Goal: Task Accomplishment & Management: Manage account settings

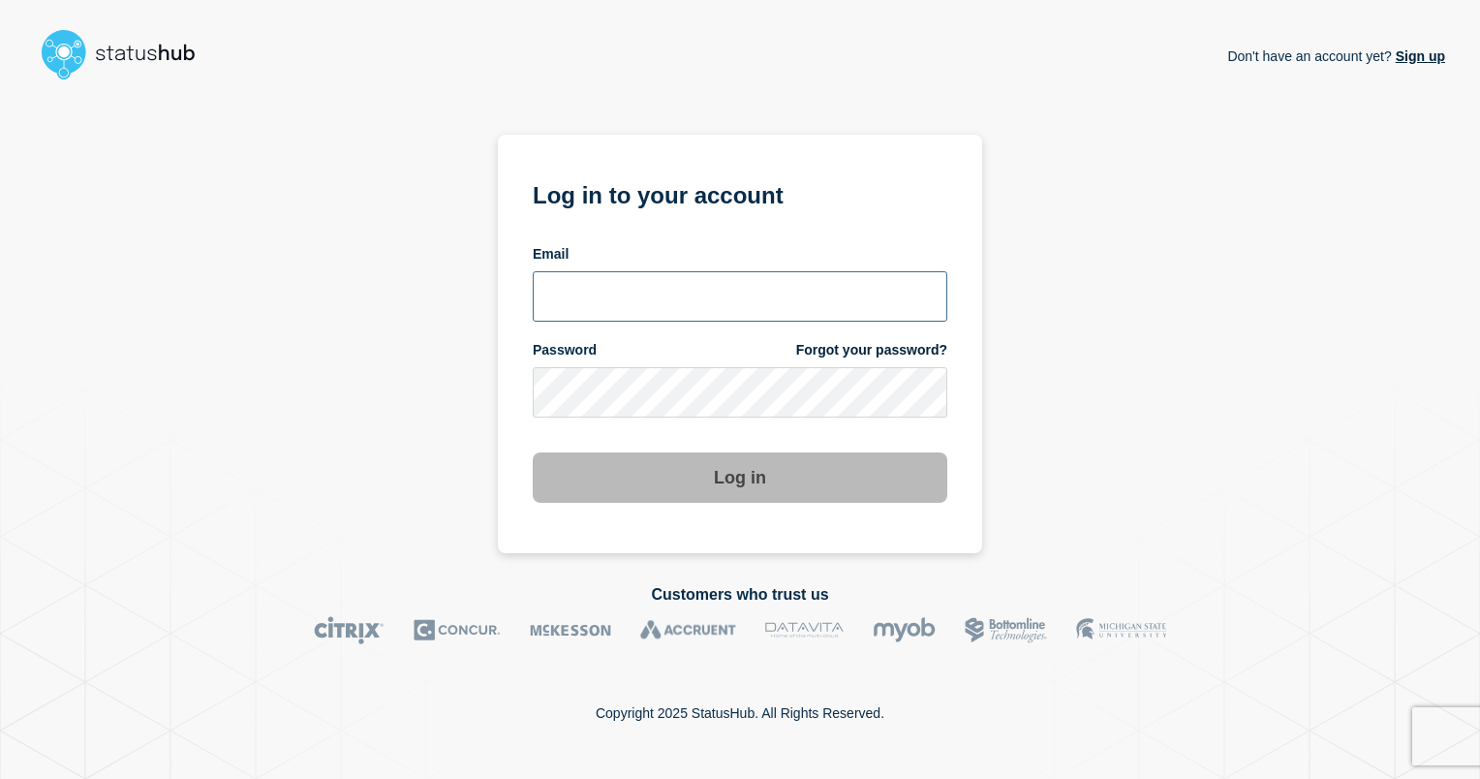
type input "ismaeel.kasper@kocho.co.uk"
click at [757, 477] on button "Log in" at bounding box center [740, 477] width 415 height 50
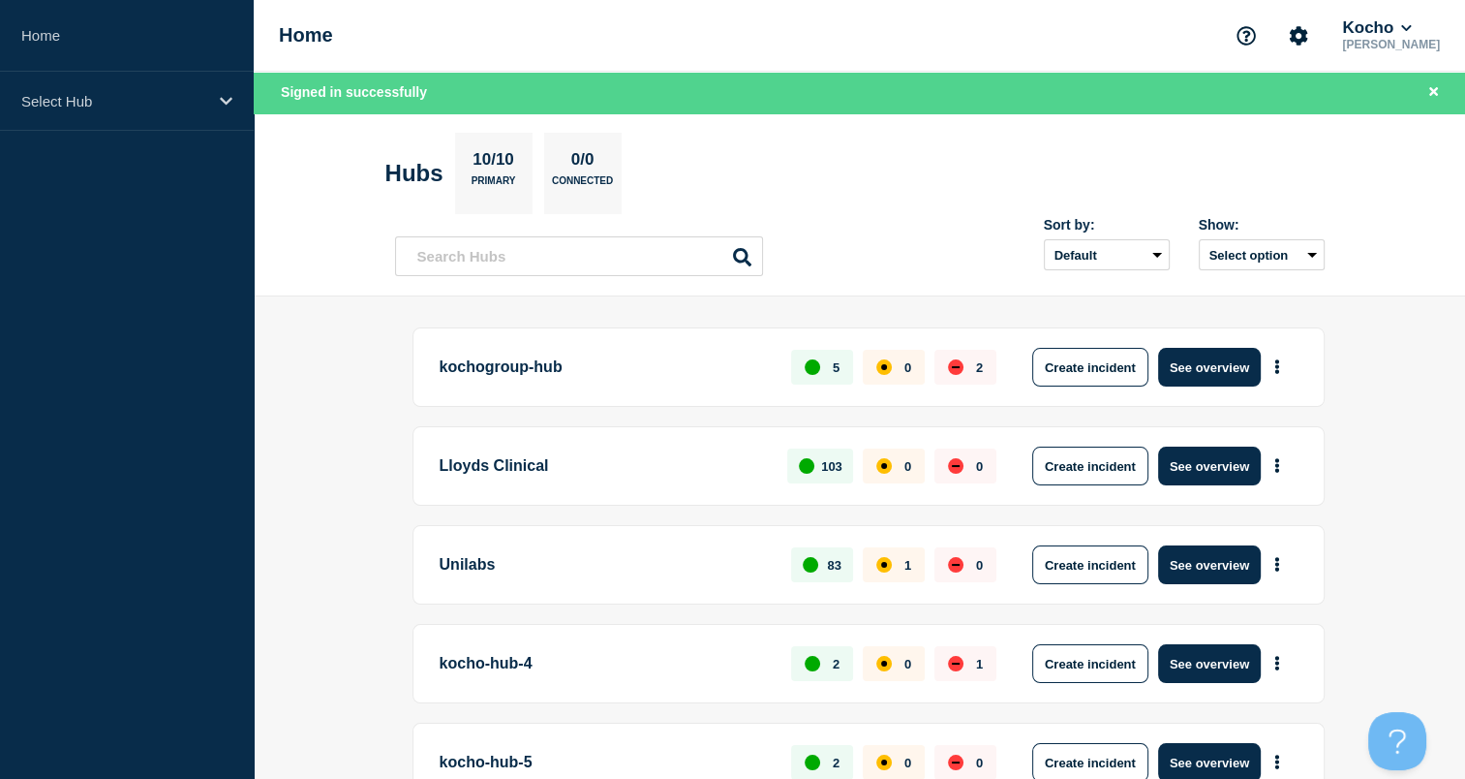
drag, startPoint x: 1320, startPoint y: 0, endPoint x: 1438, endPoint y: 267, distance: 292.3
click at [1438, 267] on header "Hubs 10/10 Primary 0/0 Connected Sort by: Default Last added Last updated Most …" at bounding box center [860, 205] width 1212 height 184
click at [1417, 15] on div "Kocho Ismaeel Kasper" at bounding box center [1335, 35] width 218 height 41
click at [1412, 23] on icon at bounding box center [1406, 28] width 11 height 12
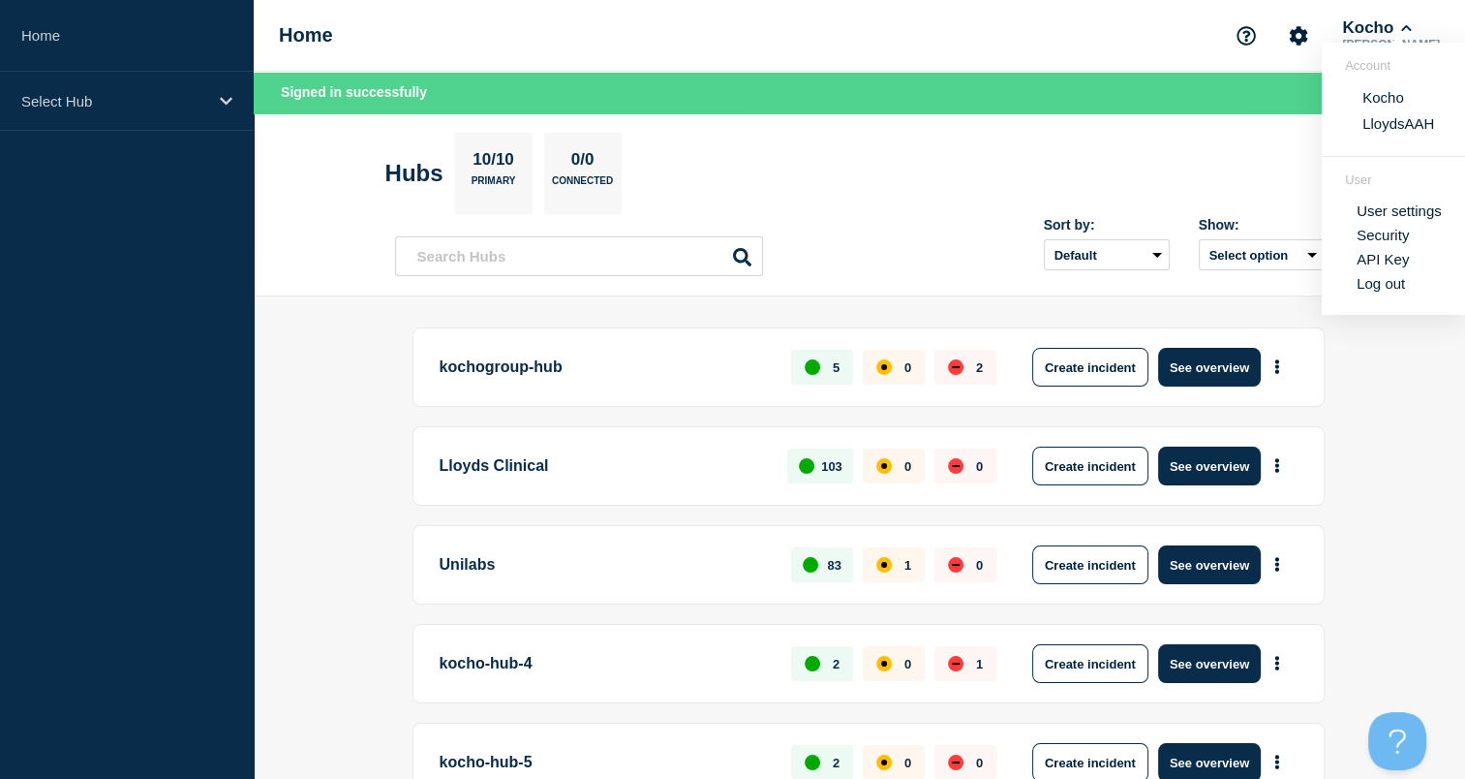
click at [1149, 138] on section "Hubs 10/10 Primary 0/0 Connected" at bounding box center [859, 173] width 949 height 81
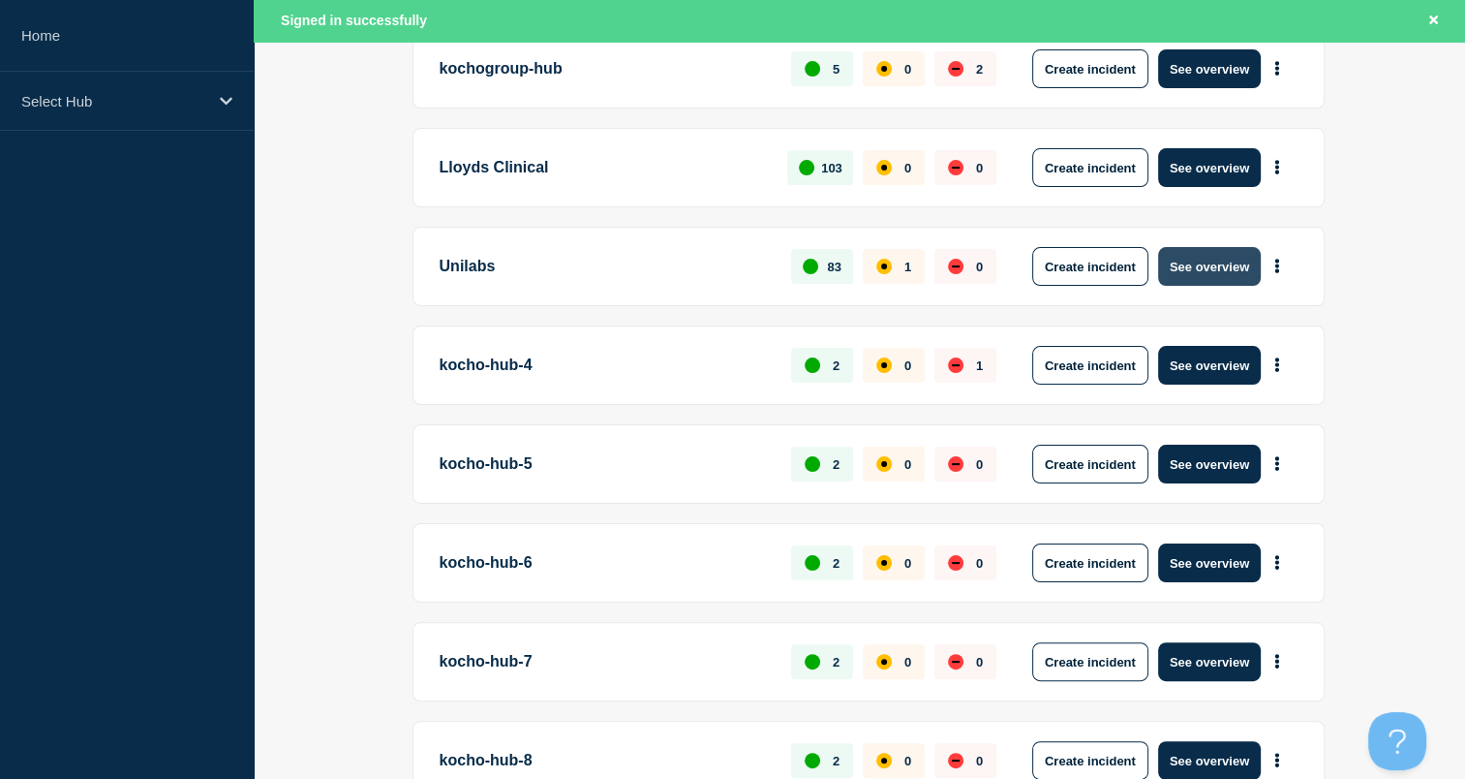
scroll to position [306, 0]
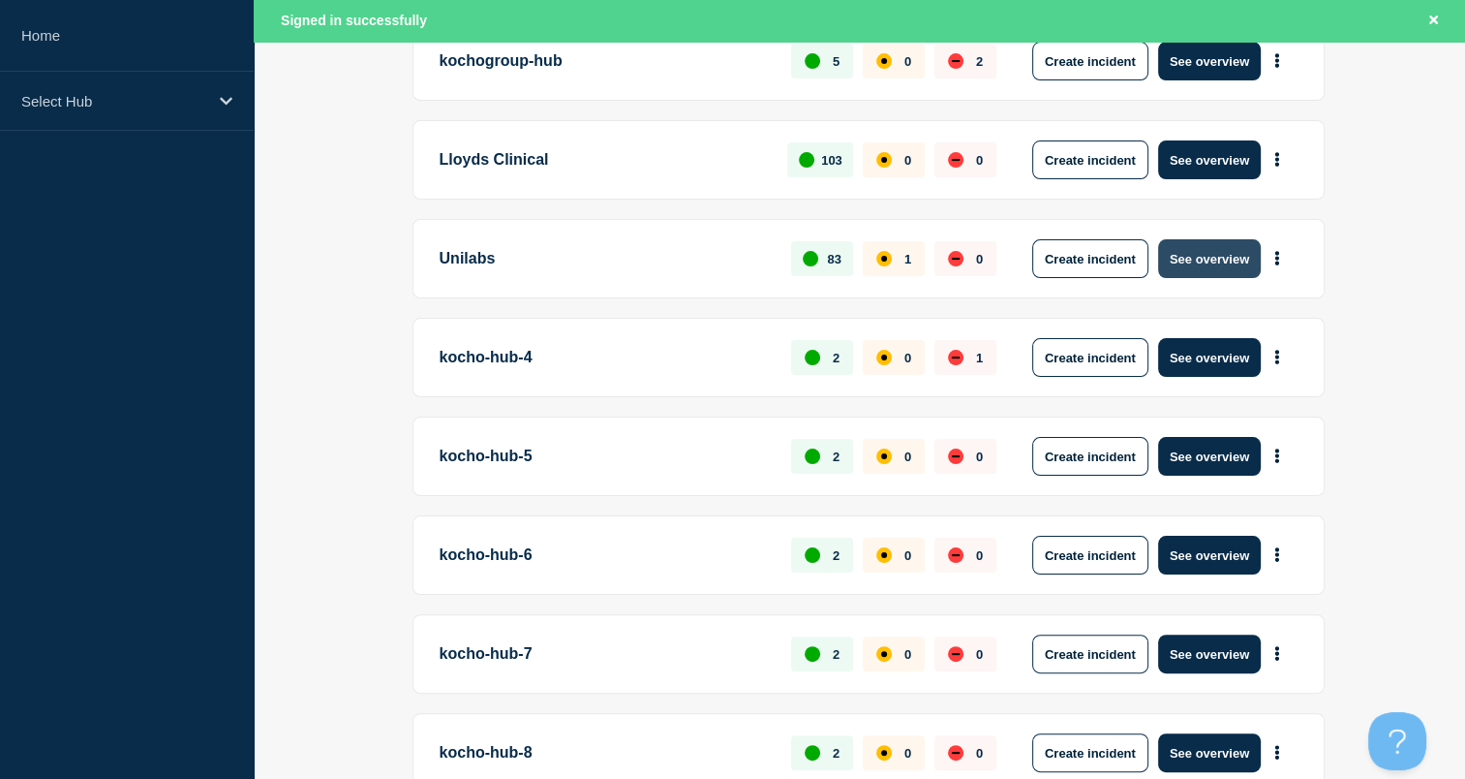
click at [1215, 255] on button "See overview" at bounding box center [1209, 258] width 103 height 39
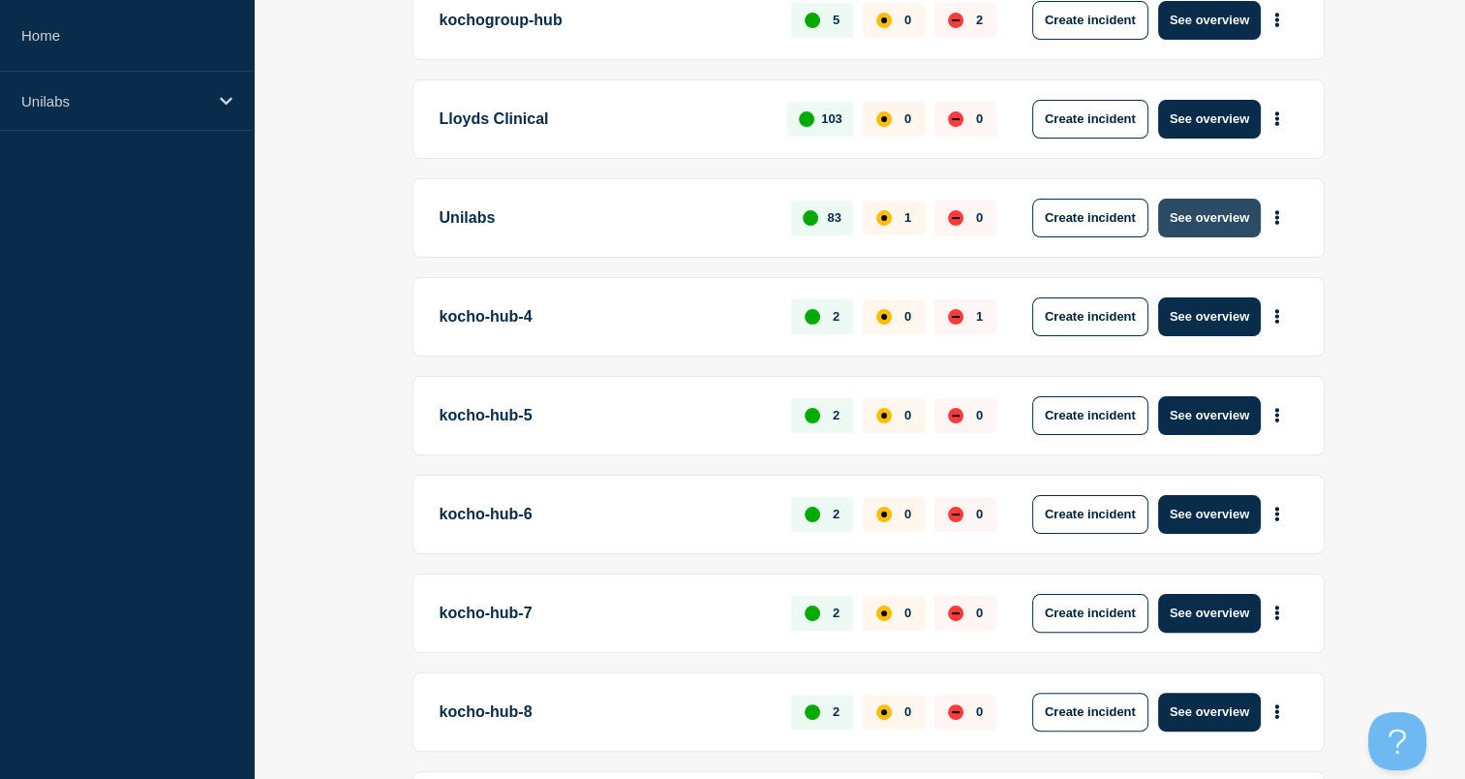
scroll to position [265, 0]
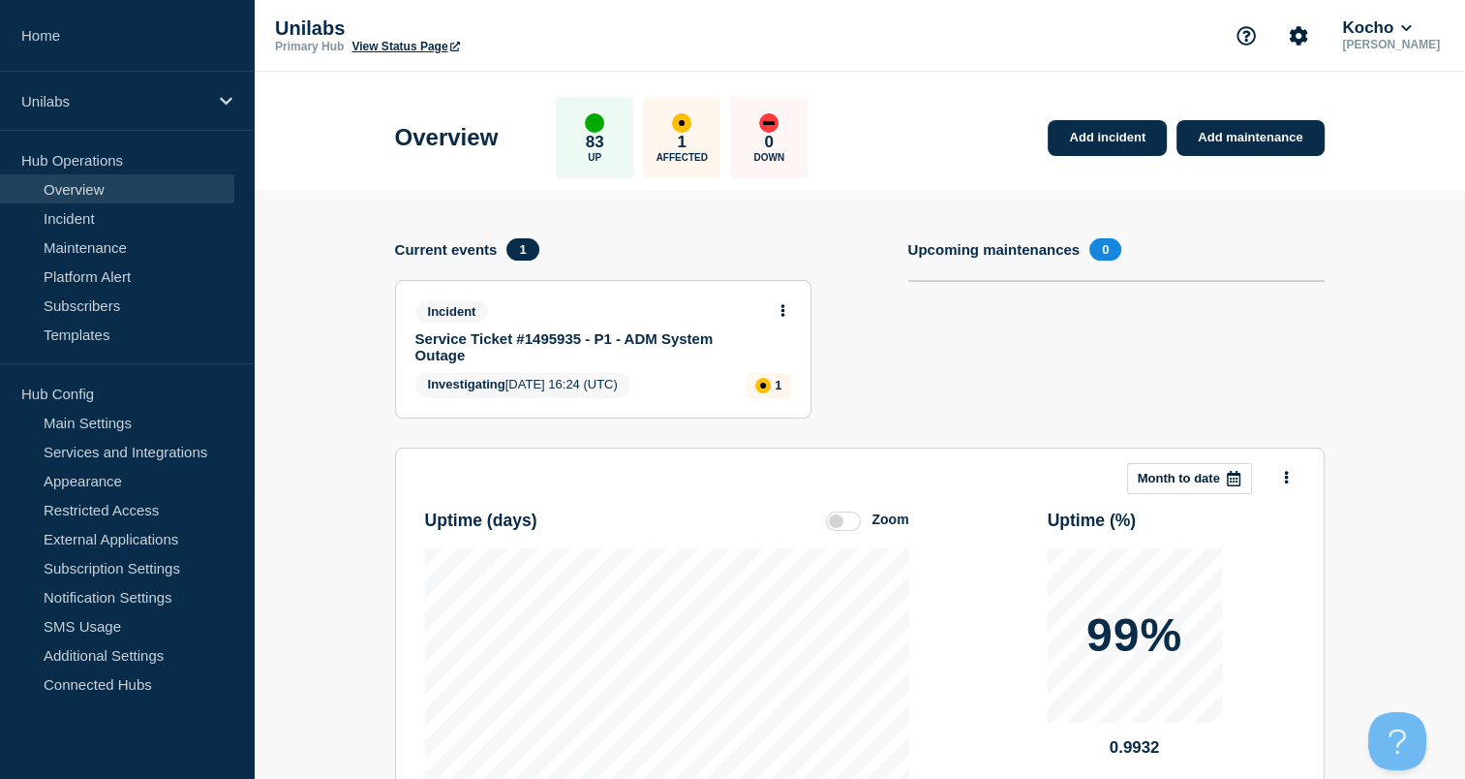
click at [599, 339] on link "Service Ticket #1495935 - P1 - ADM System Outage" at bounding box center [590, 346] width 350 height 33
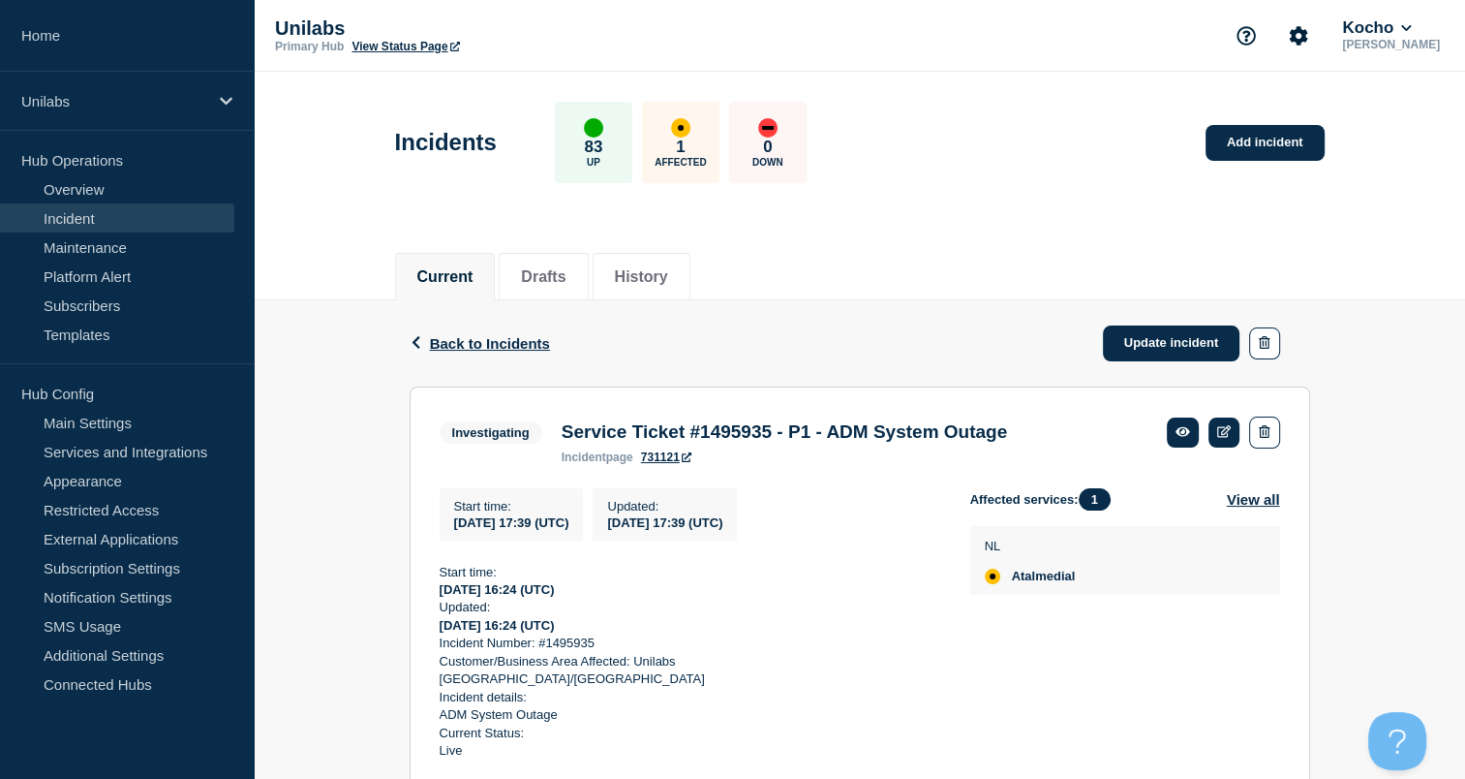
click at [937, 335] on div "Back Back to Incidents Update incident" at bounding box center [860, 343] width 901 height 86
click at [829, 303] on div "Back Back to Incidents Update incident" at bounding box center [860, 343] width 901 height 86
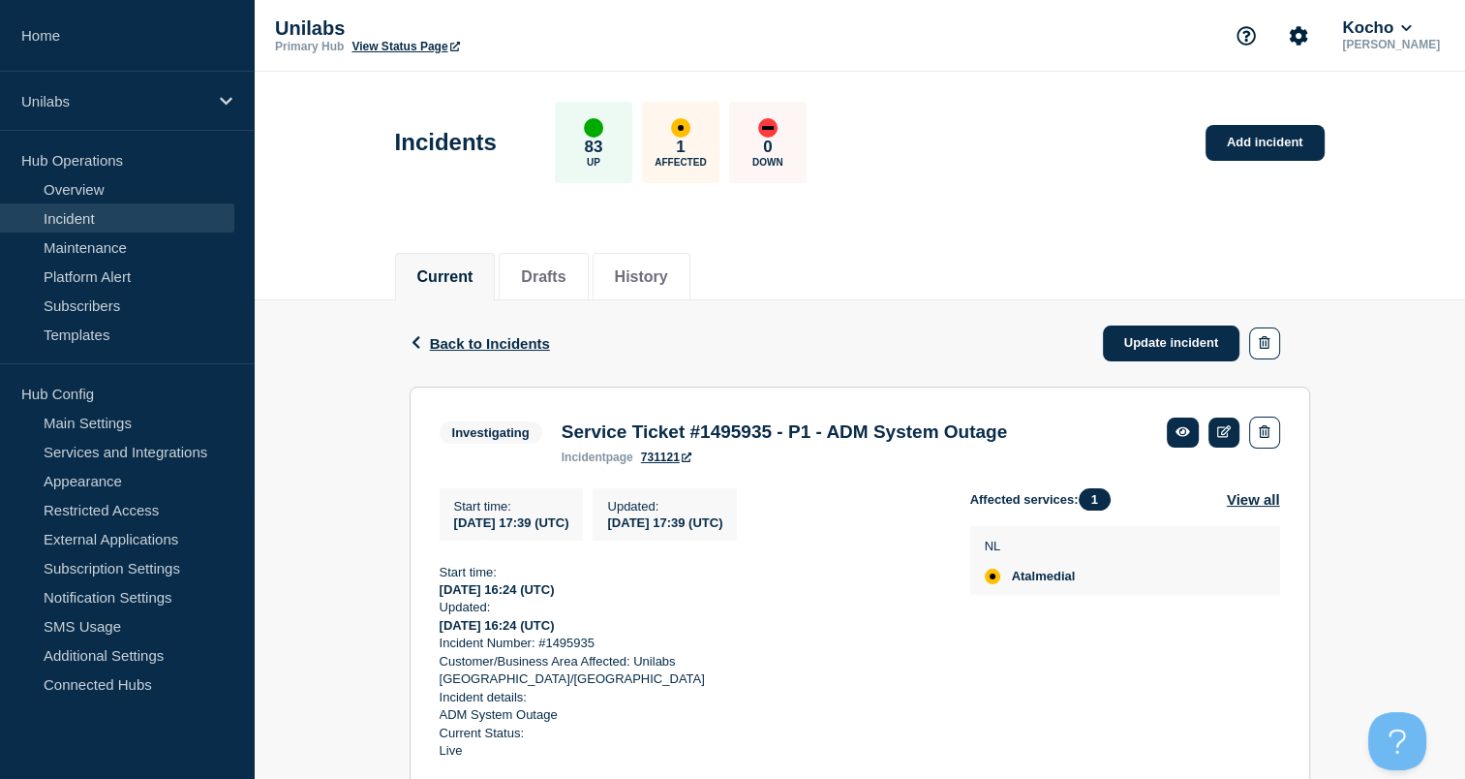
click at [666, 355] on div "Back Back to Incidents Update incident" at bounding box center [860, 343] width 901 height 86
drag, startPoint x: 826, startPoint y: 294, endPoint x: 752, endPoint y: 346, distance: 90.5
click at [752, 346] on div "Back Back to Incidents Update incident" at bounding box center [860, 343] width 901 height 86
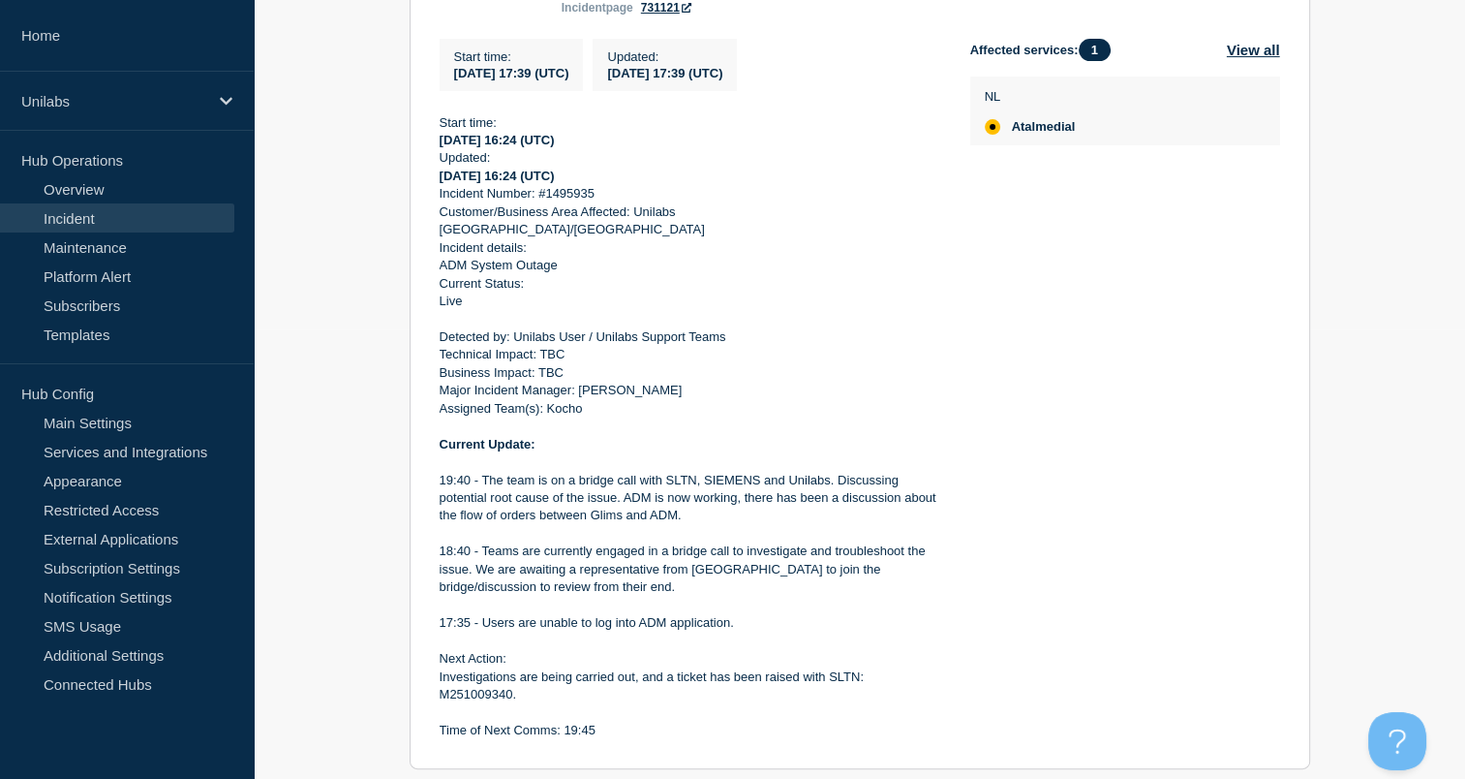
scroll to position [461, 0]
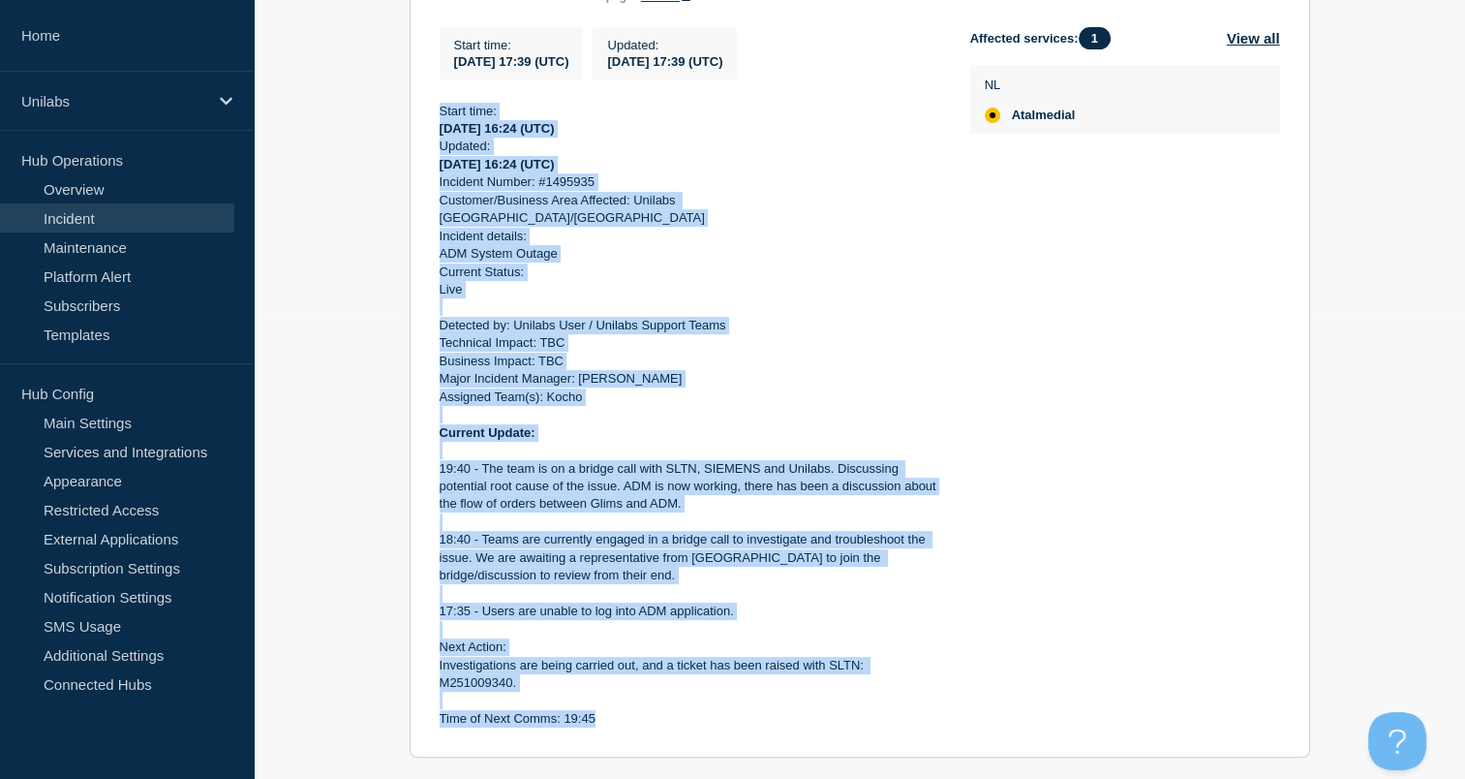
drag, startPoint x: 439, startPoint y: 116, endPoint x: 682, endPoint y: 713, distance: 644.2
click at [682, 713] on div "Start time: 2025-10-08 16:24 (UTC) Updated: 2025-10-08 16:24 (UTC) Incident Num…" at bounding box center [690, 416] width 500 height 626
copy div "Start time: 2025-10-08 16:24 (UTC) Updated: 2025-10-08 16:24 (UTC) Incident Num…"
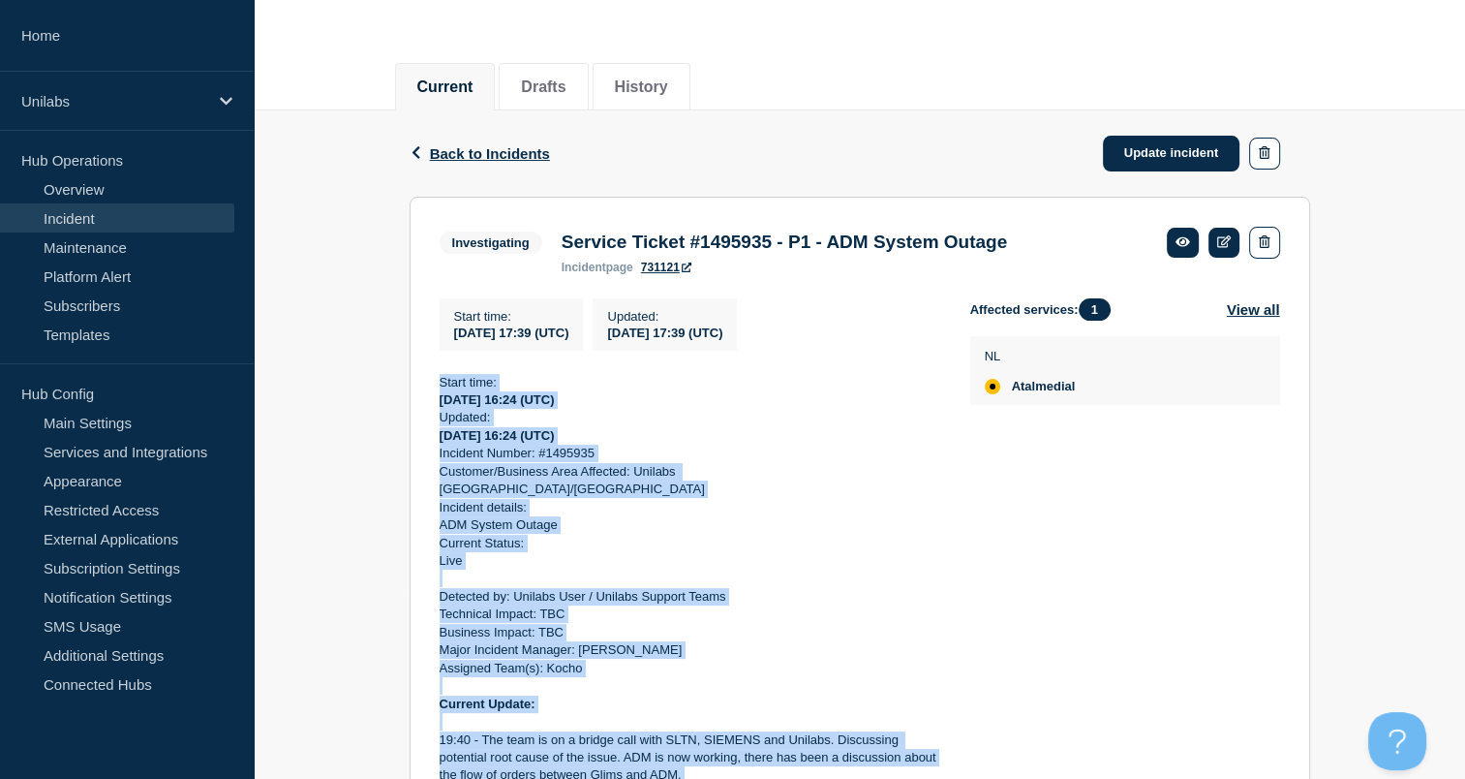
scroll to position [182, 0]
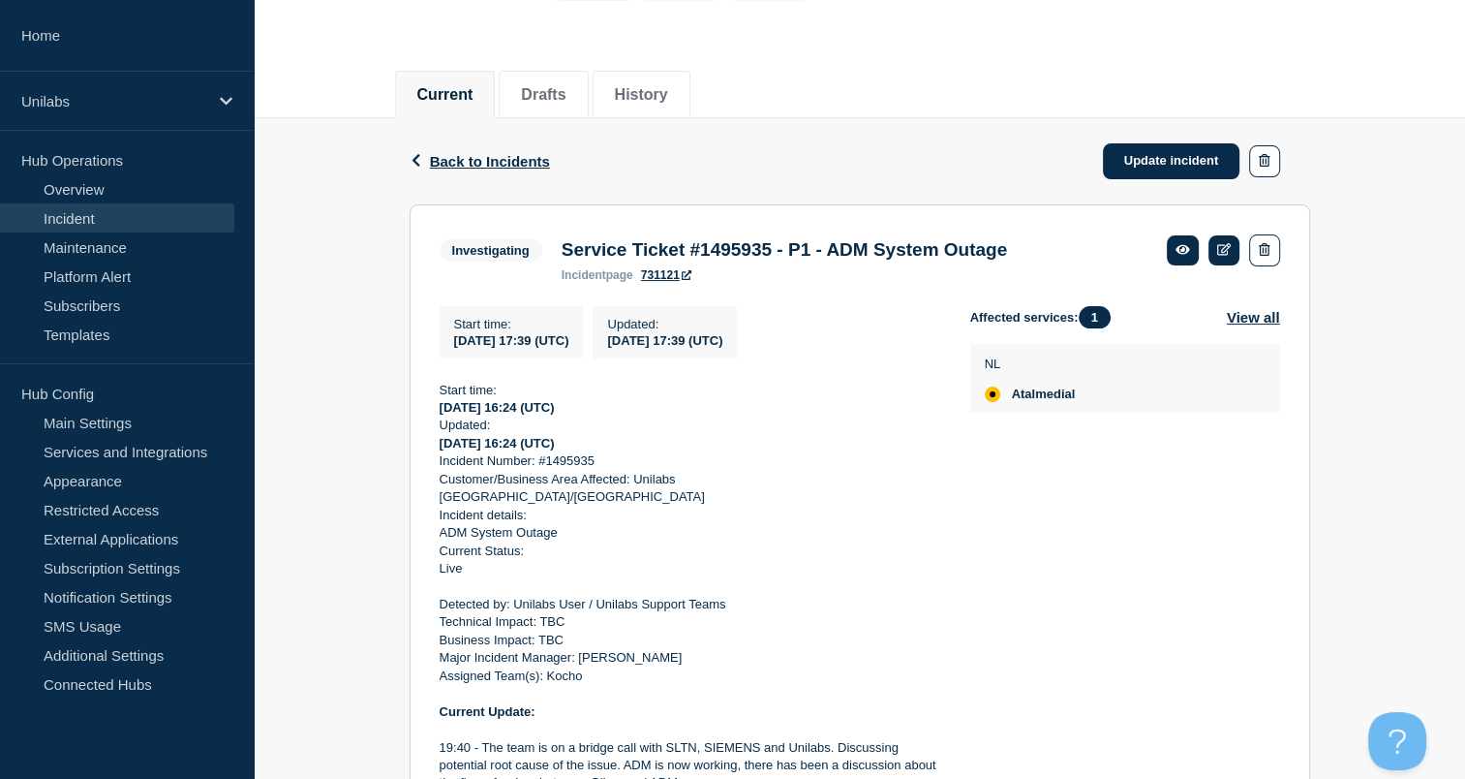
click at [744, 249] on h3 "Service Ticket #1495935 - P1 - ADM System Outage" at bounding box center [785, 249] width 446 height 21
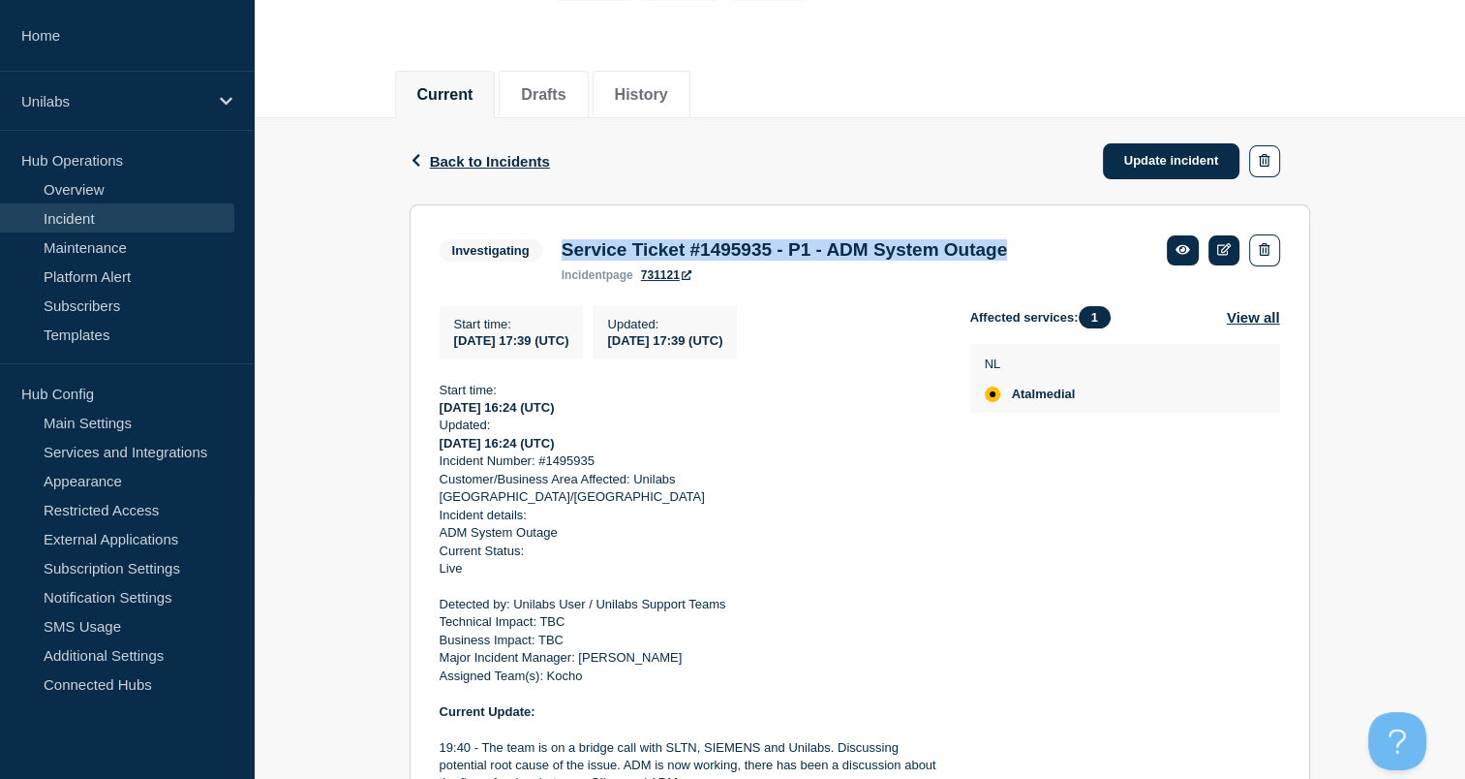
click at [744, 249] on h3 "Service Ticket #1495935 - P1 - ADM System Outage" at bounding box center [785, 249] width 446 height 21
copy h3 "Service Ticket #1495935 - P1 - ADM System Outage"
drag, startPoint x: 1166, startPoint y: 593, endPoint x: 953, endPoint y: 597, distance: 213.1
click at [1166, 593] on div "Affected services: 1 View all NL Atalmedial" at bounding box center [1125, 656] width 310 height 701
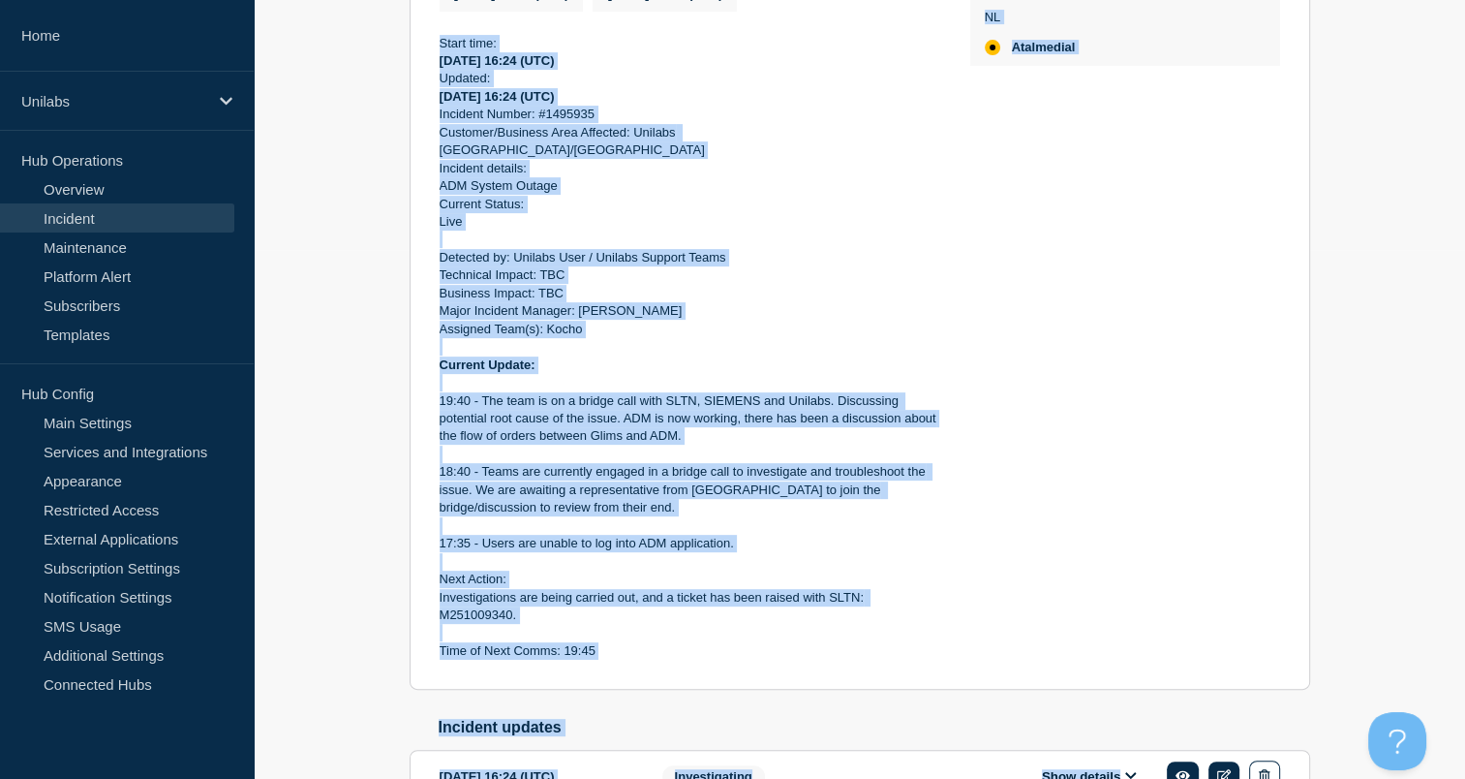
scroll to position [635, 0]
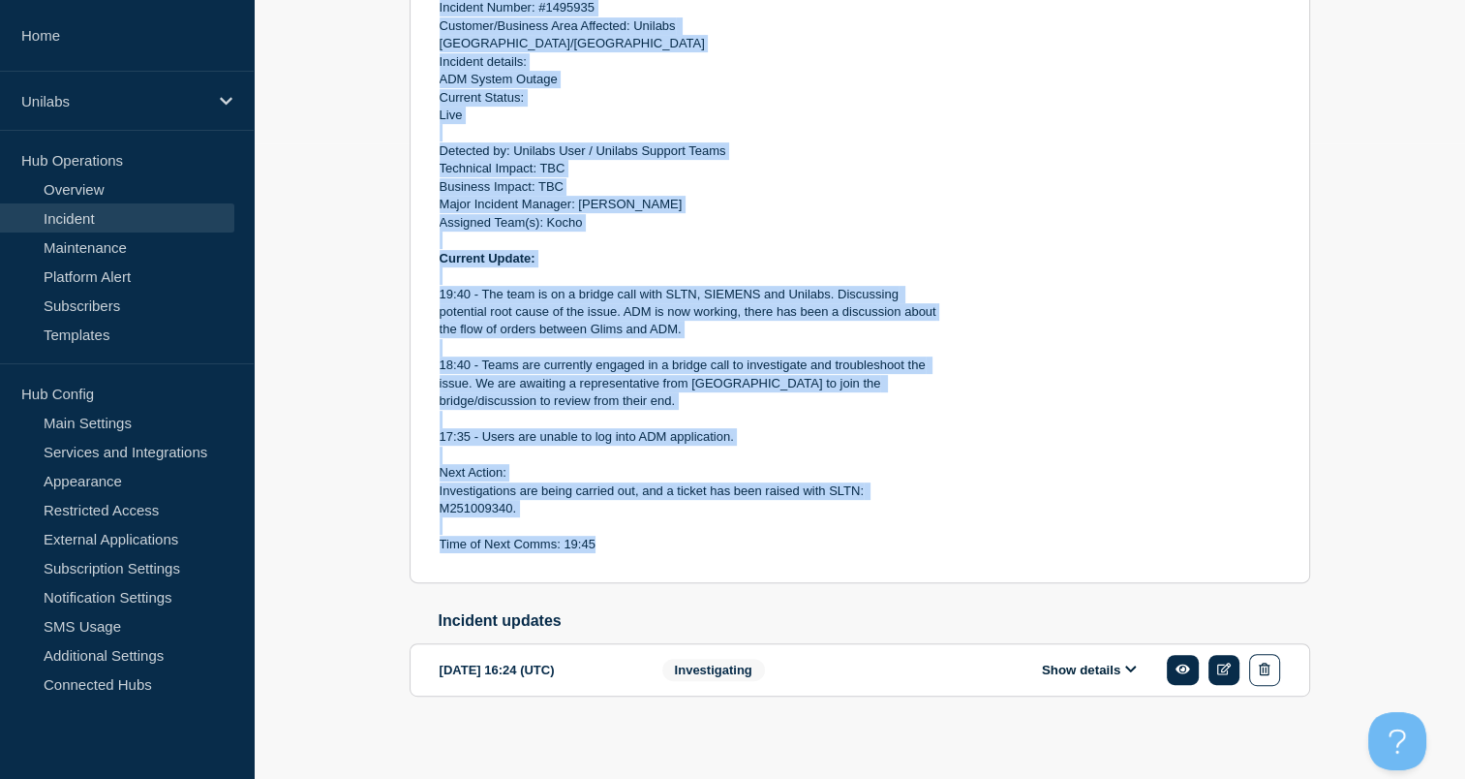
drag, startPoint x: 439, startPoint y: 214, endPoint x: 643, endPoint y: 532, distance: 377.7
click at [643, 532] on div "Start time: 2025-10-08 16:24 (UTC) Updated: 2025-10-08 16:24 (UTC) Incident Num…" at bounding box center [690, 241] width 500 height 626
copy div "Start time: 2025-10-08 16:24 (UTC) Updated: 2025-10-08 16:24 (UTC) Incident Num…"
click at [821, 537] on p "Time of Next Comms: 19:45" at bounding box center [690, 544] width 500 height 17
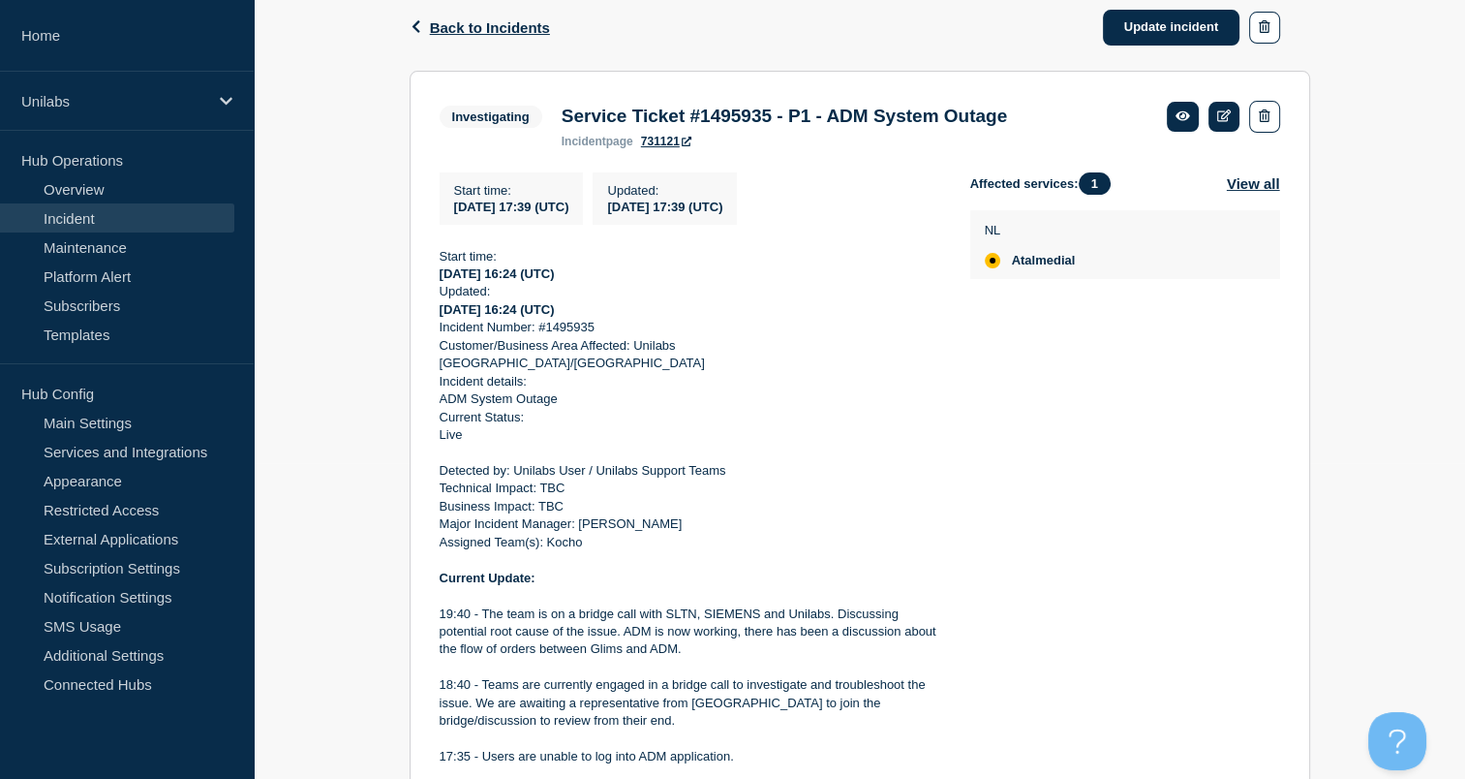
scroll to position [314, 0]
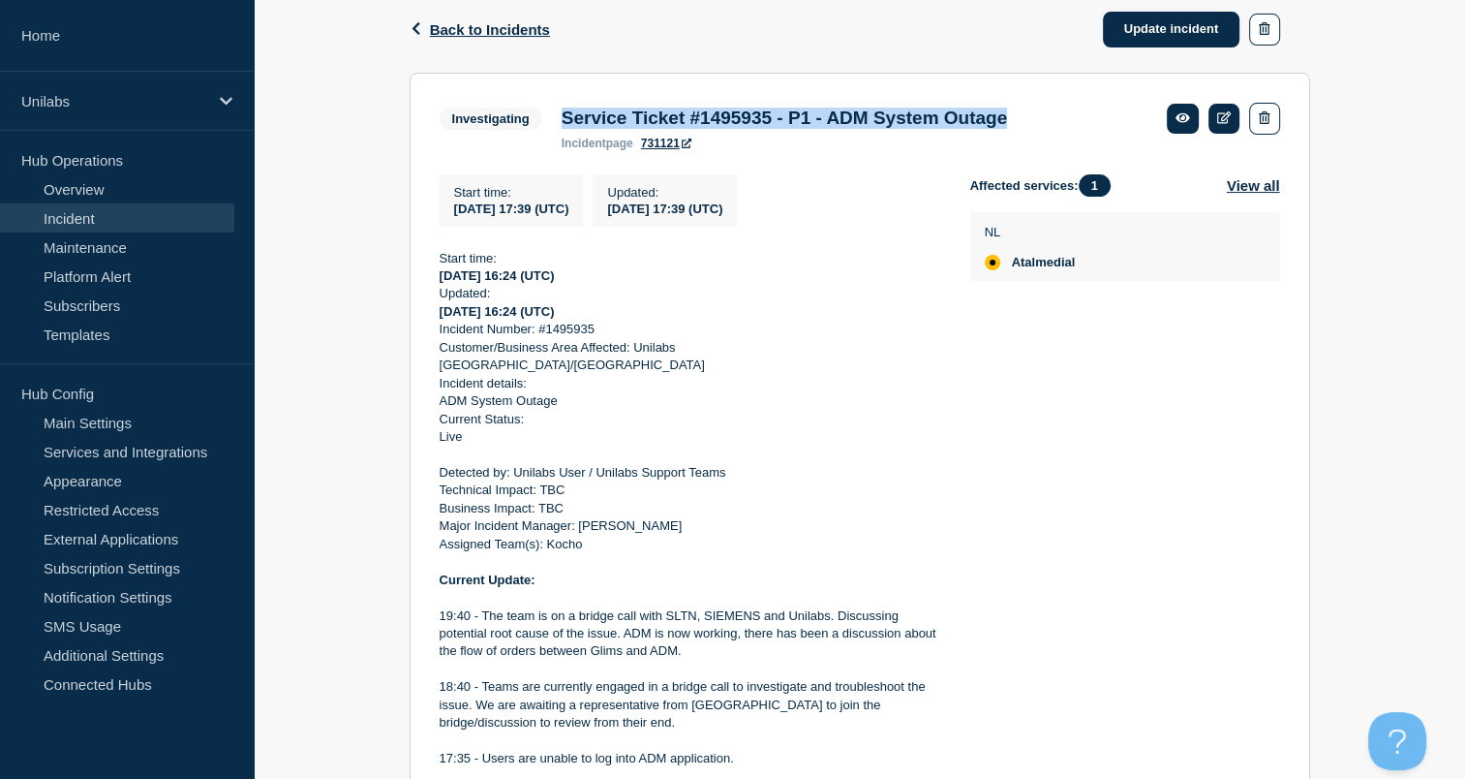
drag, startPoint x: 566, startPoint y: 115, endPoint x: 1079, endPoint y: 110, distance: 513.3
click at [1007, 110] on h3 "Service Ticket #1495935 - P1 - ADM System Outage" at bounding box center [785, 118] width 446 height 21
copy h3 "Service Ticket #1495935 - P1 - ADM System Outage"
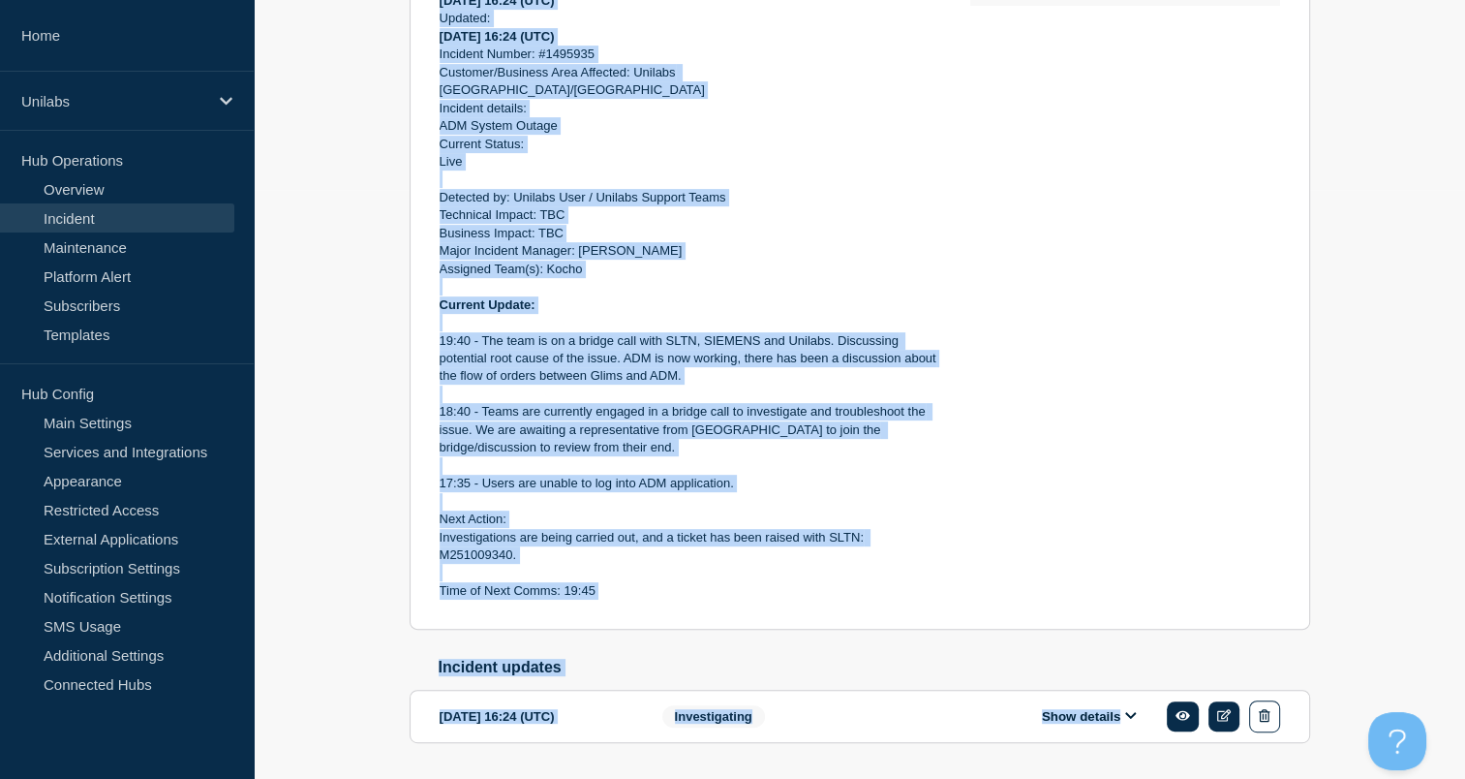
scroll to position [635, 0]
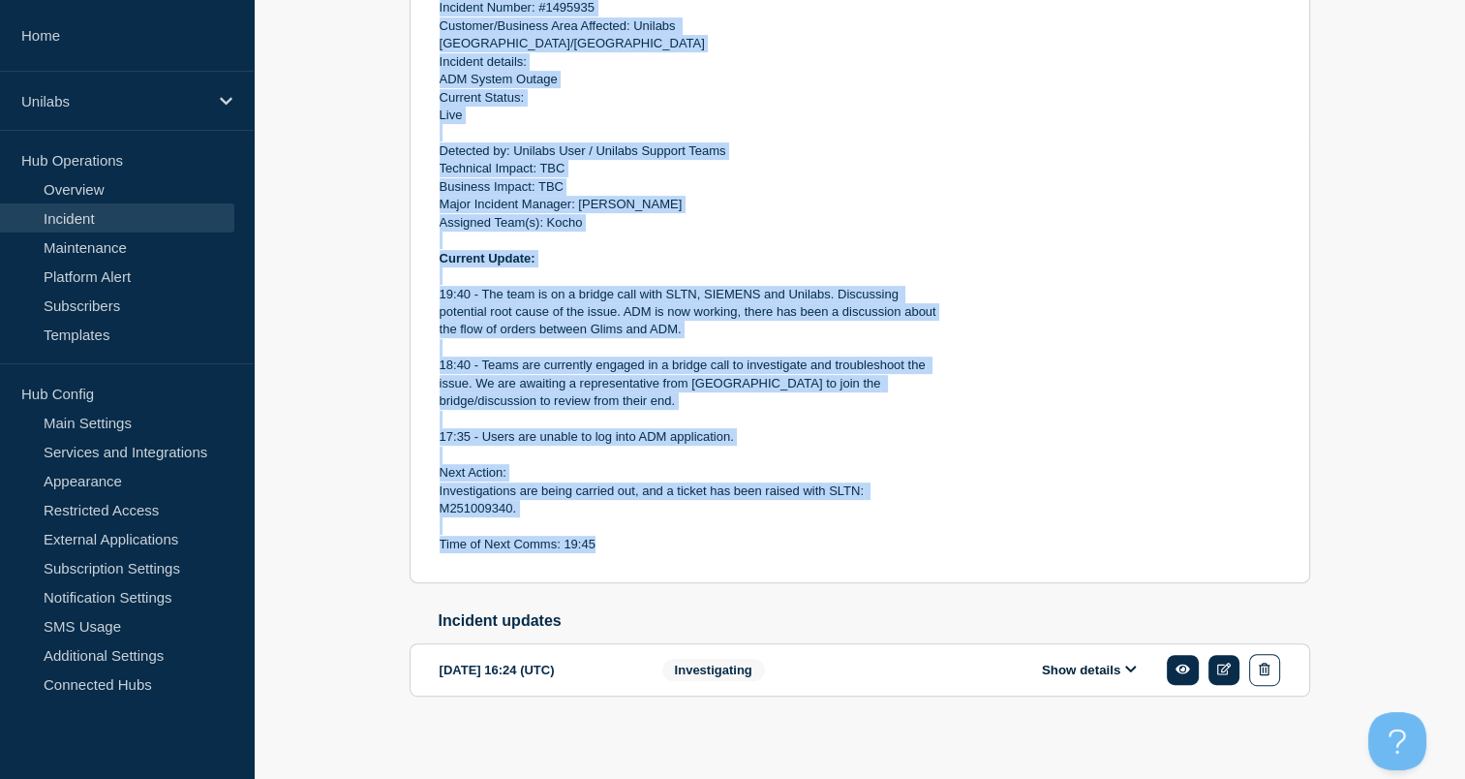
drag, startPoint x: 441, startPoint y: 264, endPoint x: 666, endPoint y: 527, distance: 346.1
click at [666, 527] on div "Start time: 2025-10-08 16:24 (UTC) Updated: 2025-10-08 16:24 (UTC) Incident Num…" at bounding box center [690, 241] width 500 height 626
copy div "Start time: 2025-10-08 16:24 (UTC) Updated: 2025-10-08 16:24 (UTC) Incident Num…"
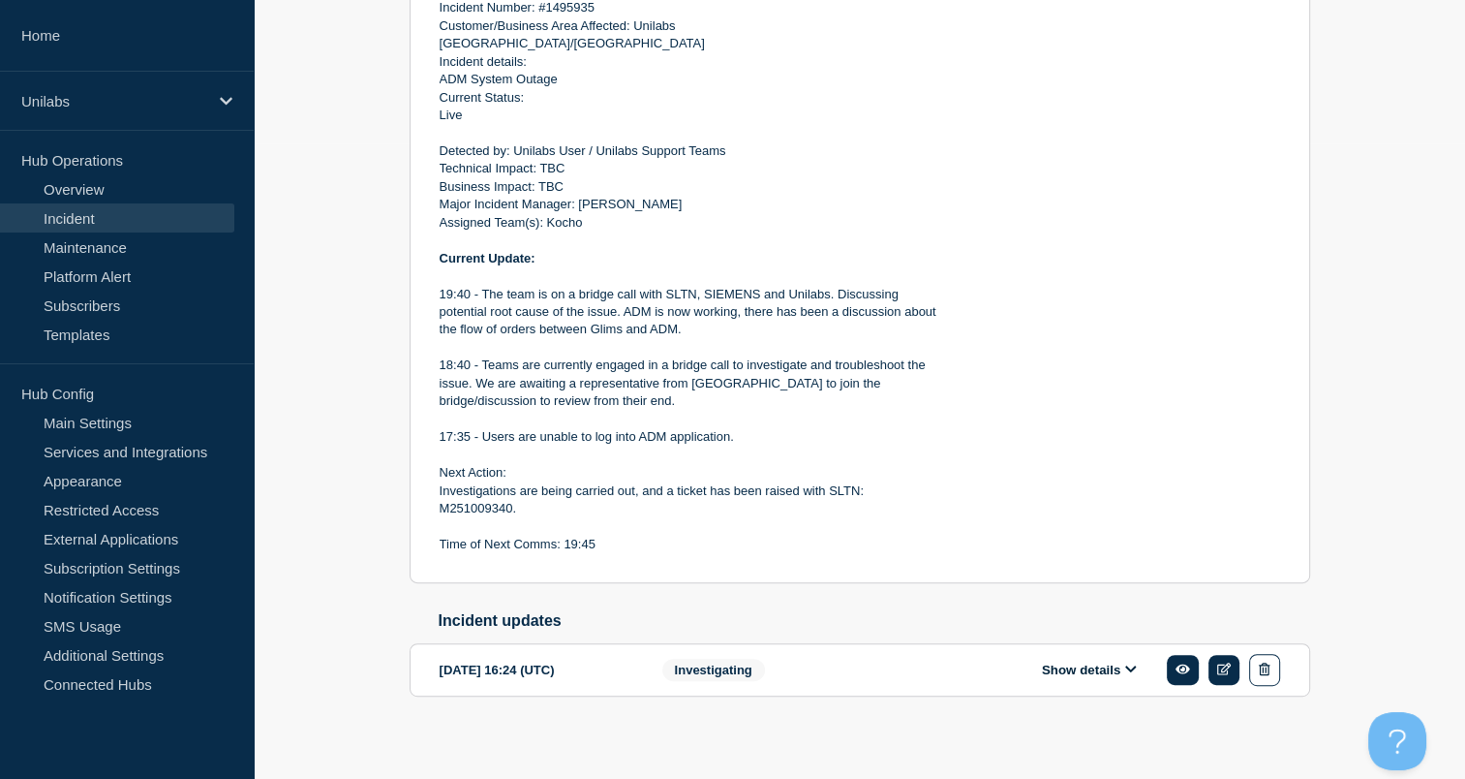
click at [970, 467] on div "Affected services: 1 View all NL Atalmedial" at bounding box center [1125, 203] width 310 height 701
click at [667, 446] on p at bounding box center [690, 454] width 500 height 17
drag, startPoint x: 697, startPoint y: 404, endPoint x: 335, endPoint y: 488, distance: 371.9
click at [335, 488] on div "Back Back to Incidents Update incident Investigating Service Ticket #1495935 - …" at bounding box center [860, 211] width 1212 height 1092
click at [457, 519] on p at bounding box center [690, 525] width 500 height 17
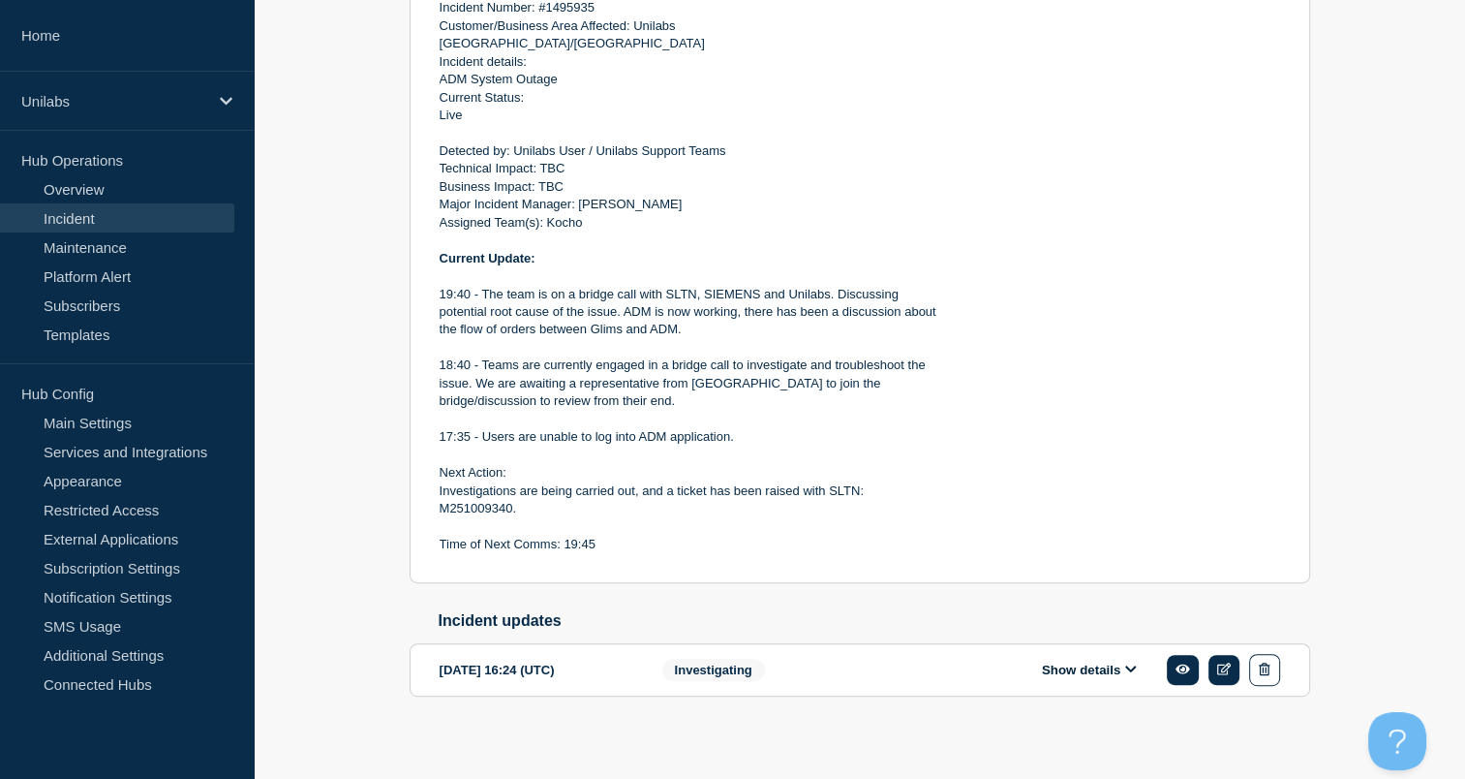
drag, startPoint x: 639, startPoint y: 363, endPoint x: 599, endPoint y: 368, distance: 41.0
click at [599, 368] on p "18:40 - Teams are currently engaged in a bridge call to investigate and trouble…" at bounding box center [690, 382] width 500 height 53
click at [543, 411] on p at bounding box center [690, 419] width 500 height 17
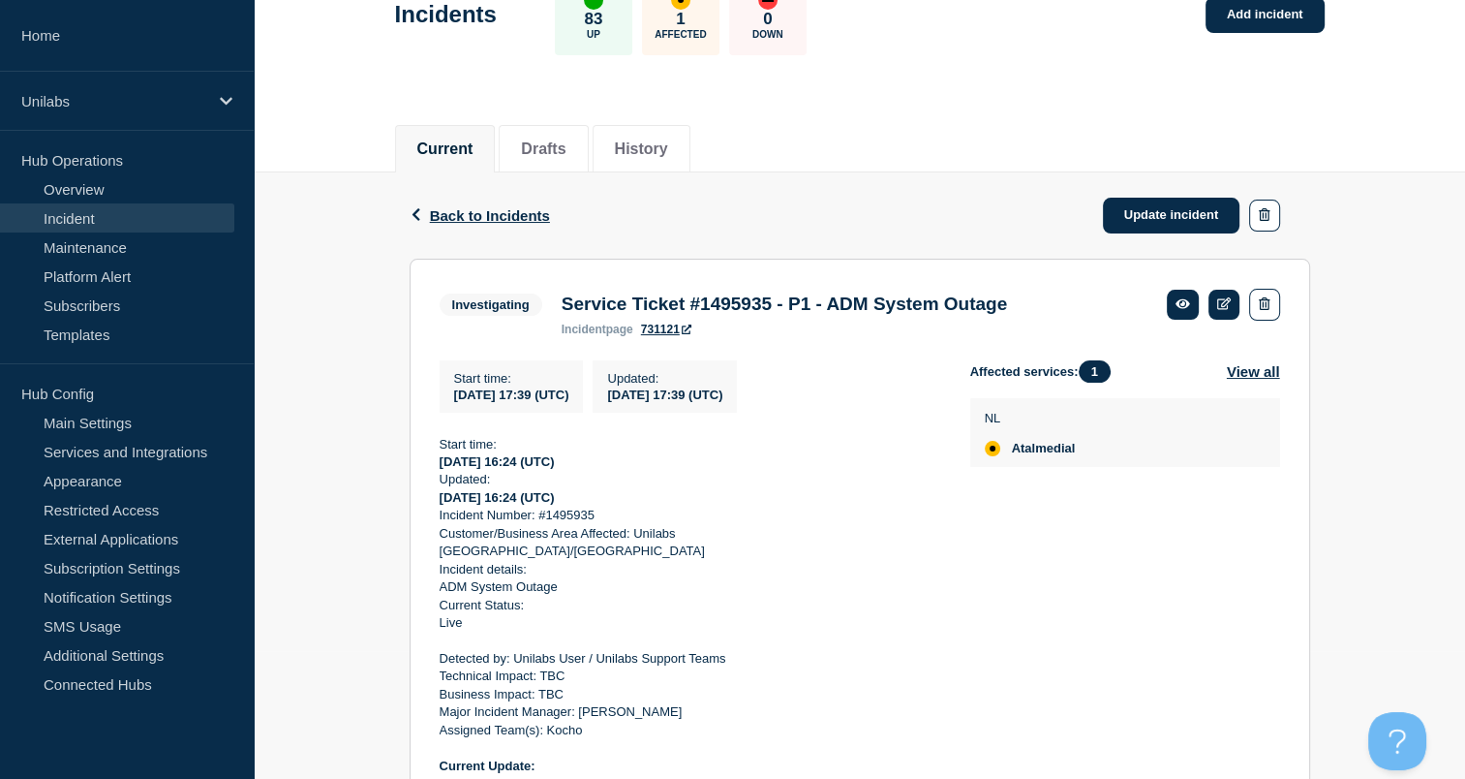
scroll to position [130, 0]
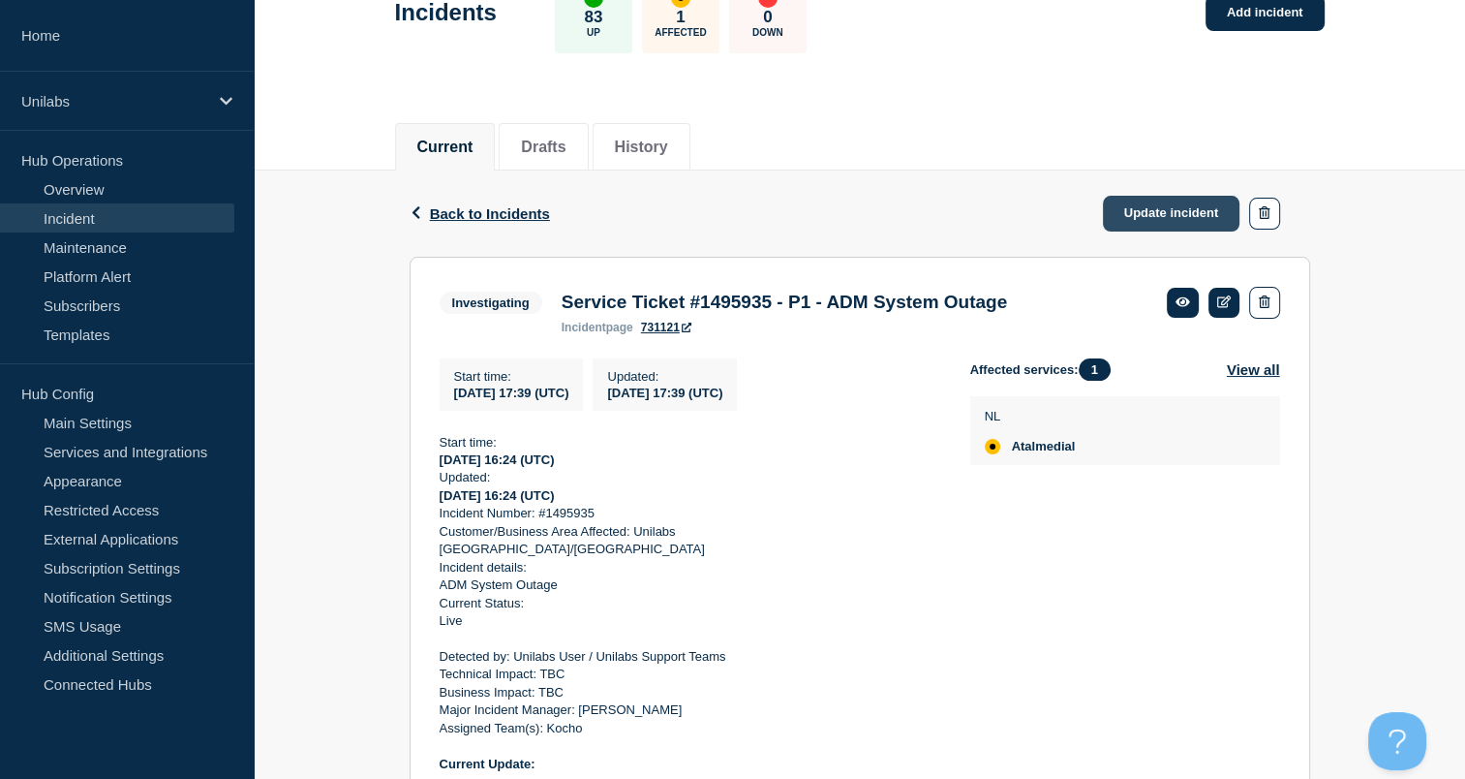
click at [1151, 207] on link "Update incident" at bounding box center [1172, 214] width 138 height 36
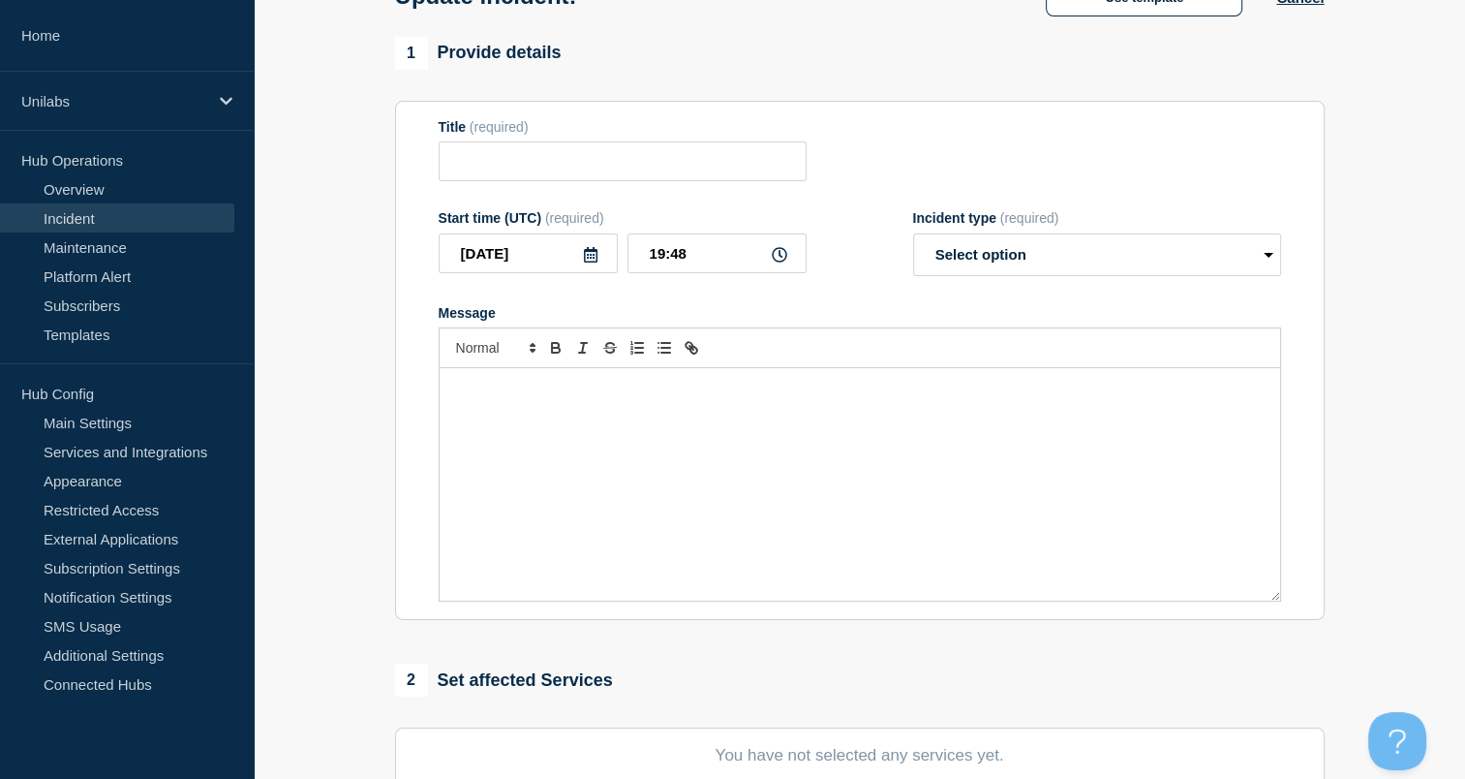
type input "Service Ticket #1495935 - P1 - ADM System Outage"
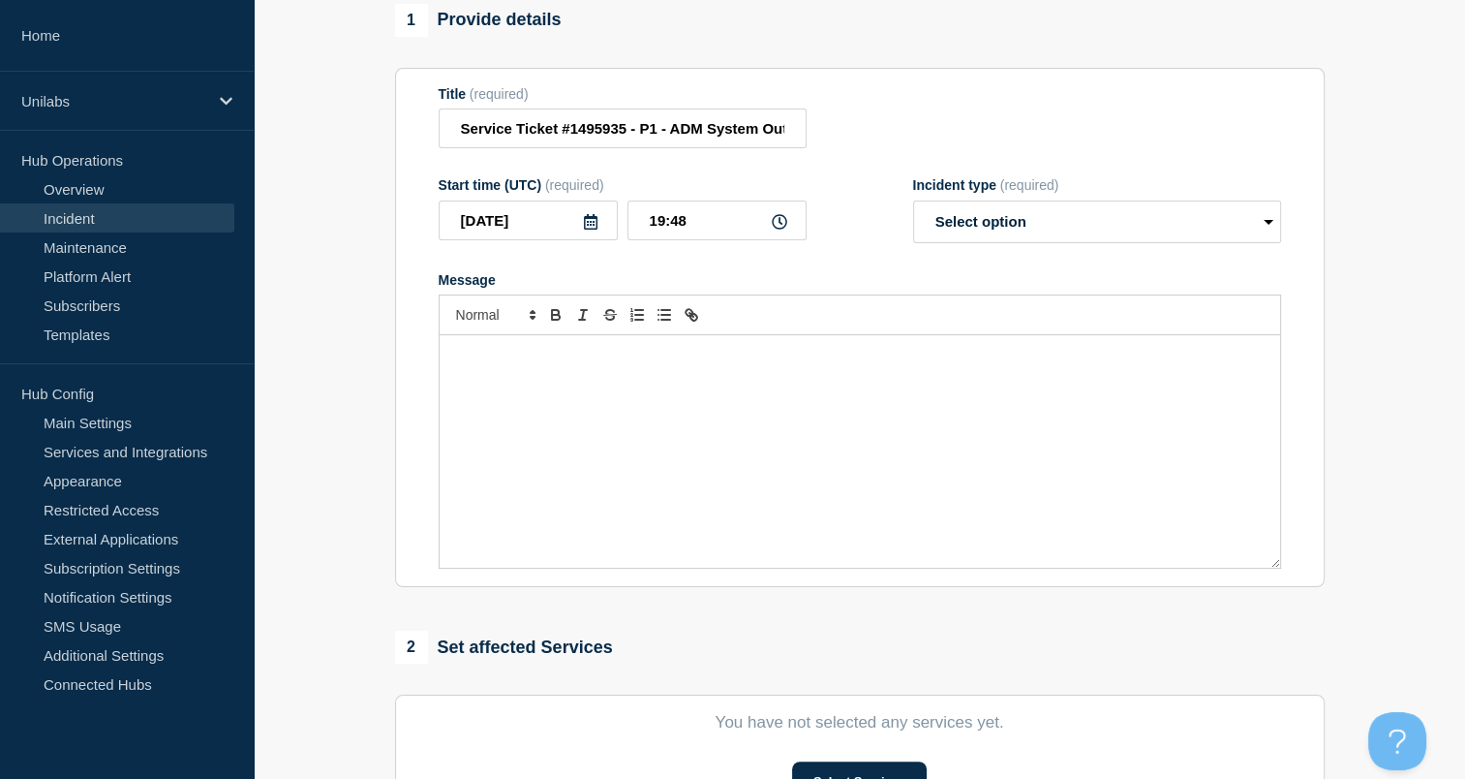
click at [719, 471] on div "Message" at bounding box center [860, 451] width 841 height 232
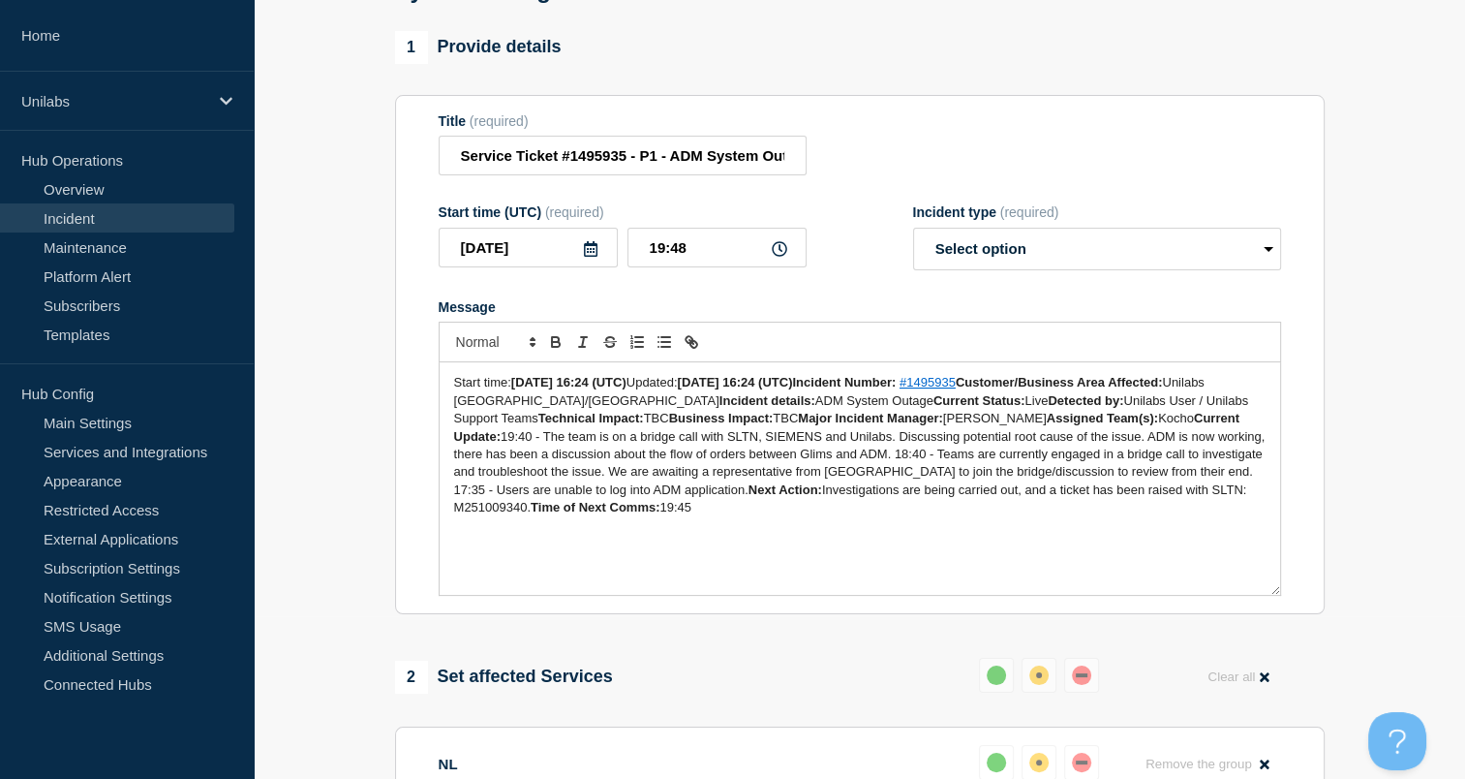
click at [656, 389] on span "Updated:" at bounding box center [652, 382] width 51 height 15
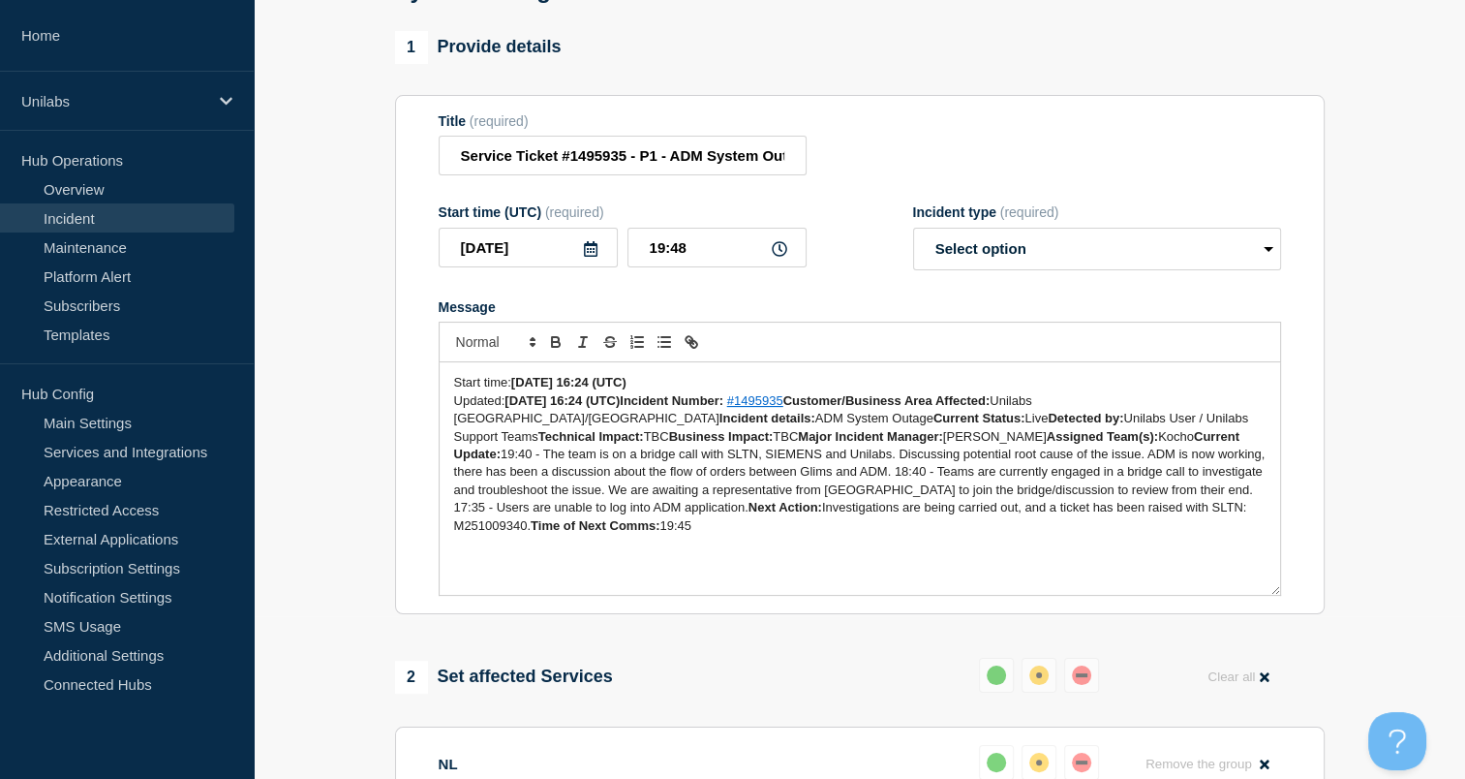
click at [645, 408] on strong "2025-10-08 16:24 (UTC)Incident Number:" at bounding box center [614, 400] width 219 height 15
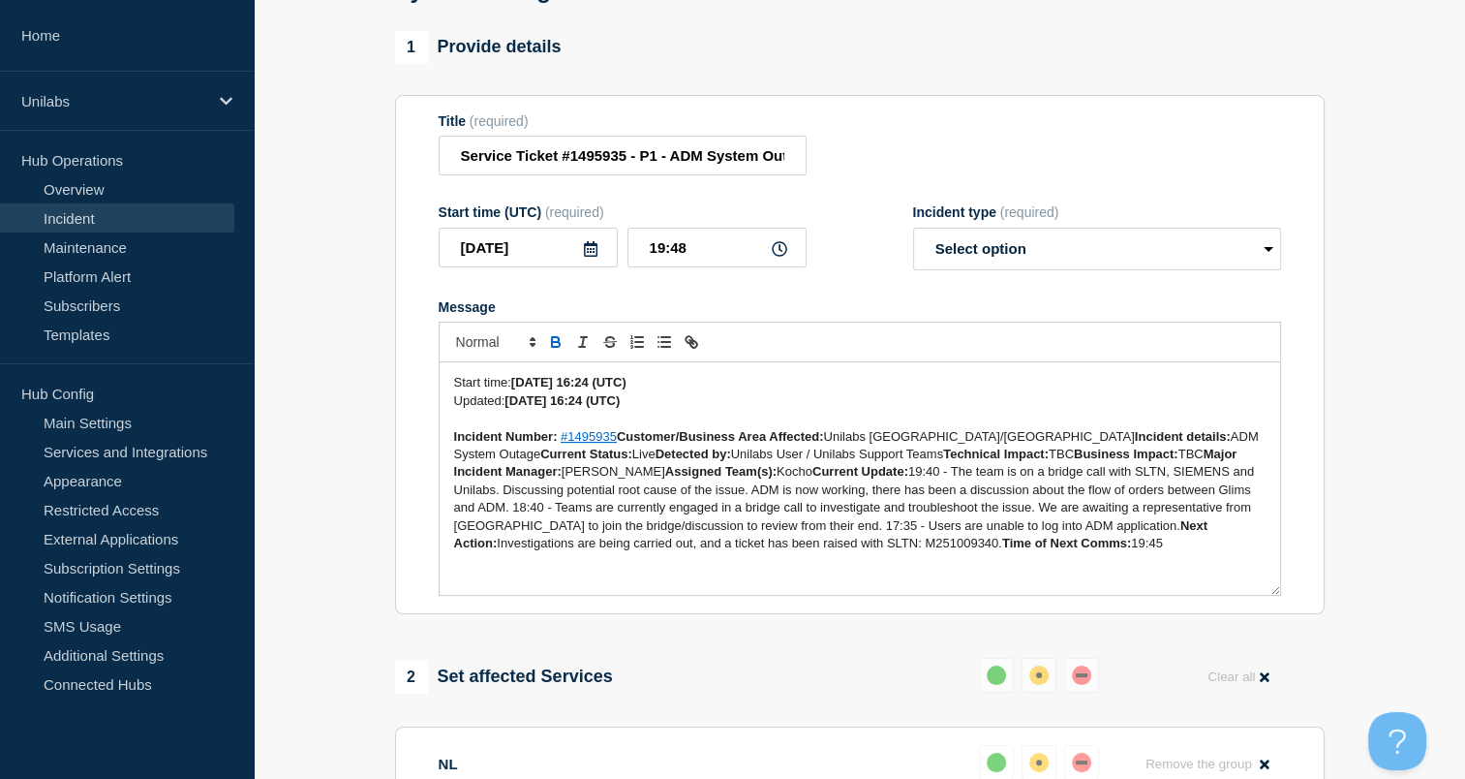
click at [617, 444] on strong "Customer/Business Area Affected:" at bounding box center [720, 436] width 207 height 15
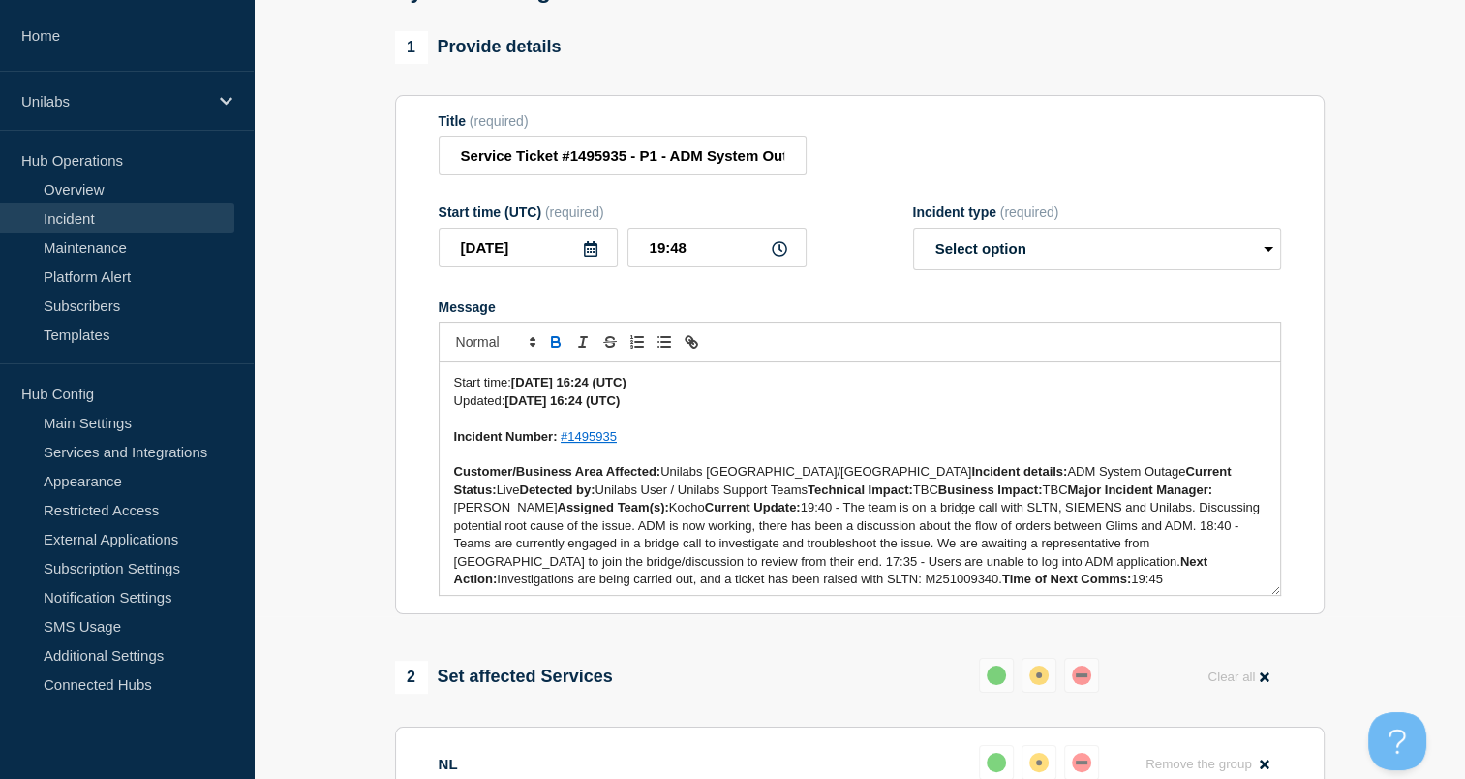
click at [971, 478] on strong "Incident details:" at bounding box center [1019, 471] width 96 height 15
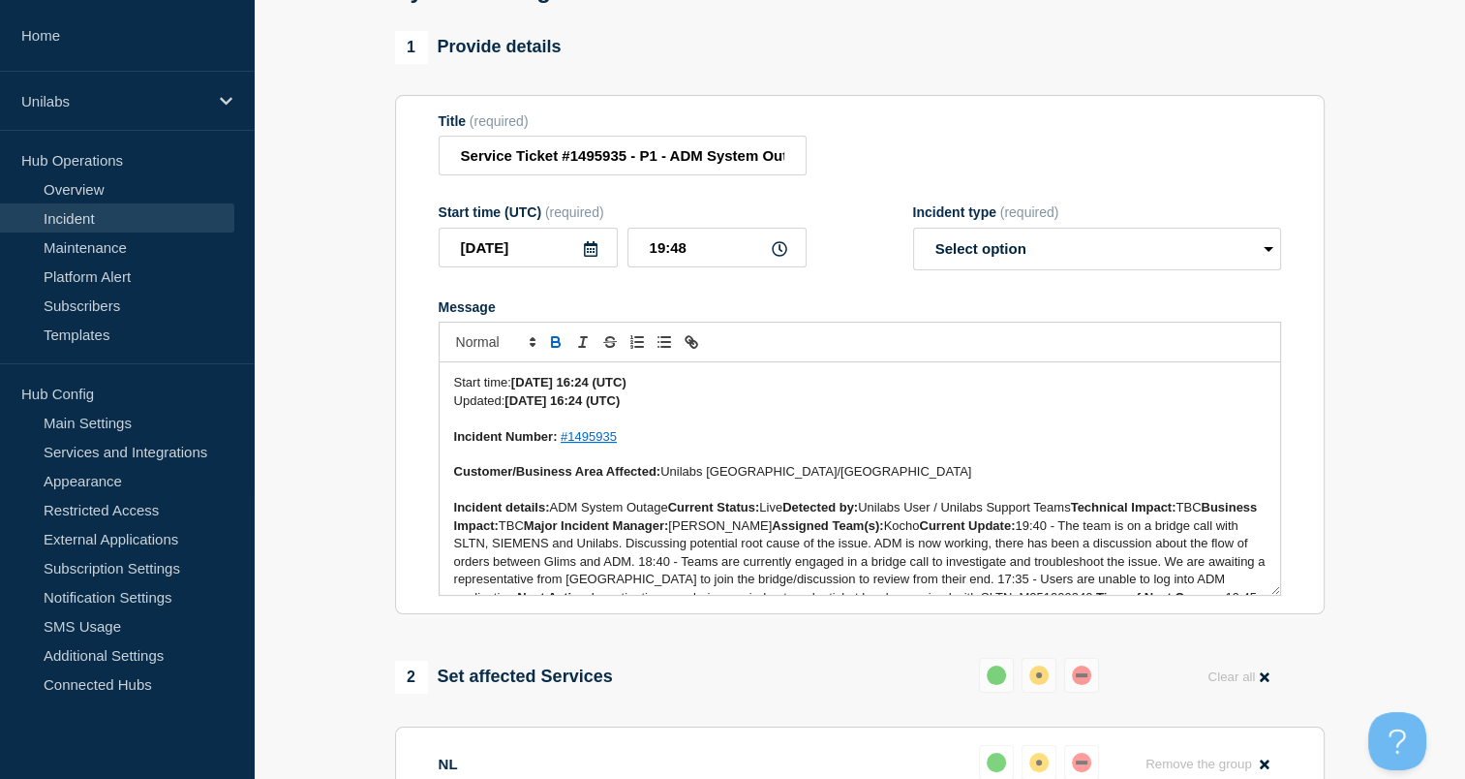
click at [677, 514] on strong "Current Status:" at bounding box center [714, 507] width 92 height 15
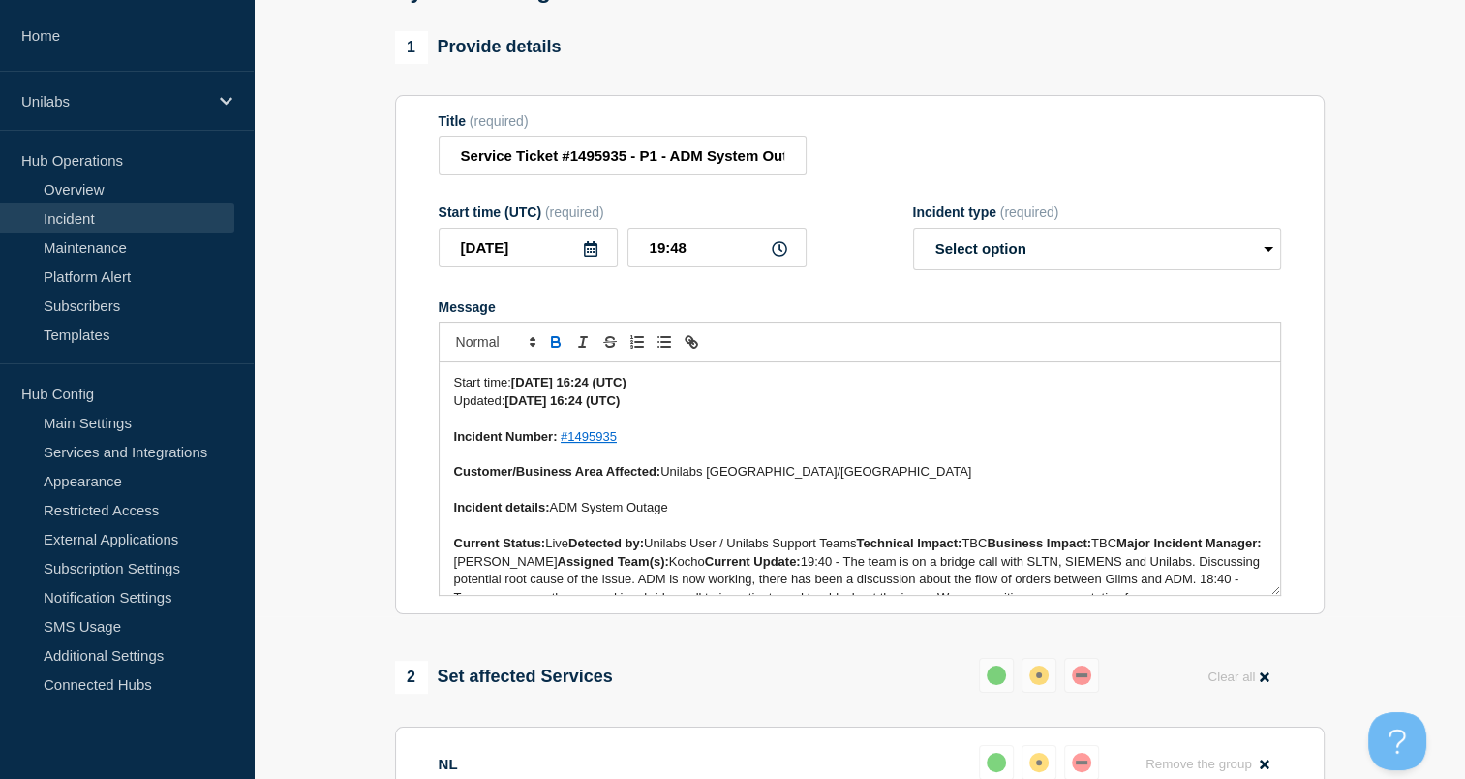
scroll to position [58, 0]
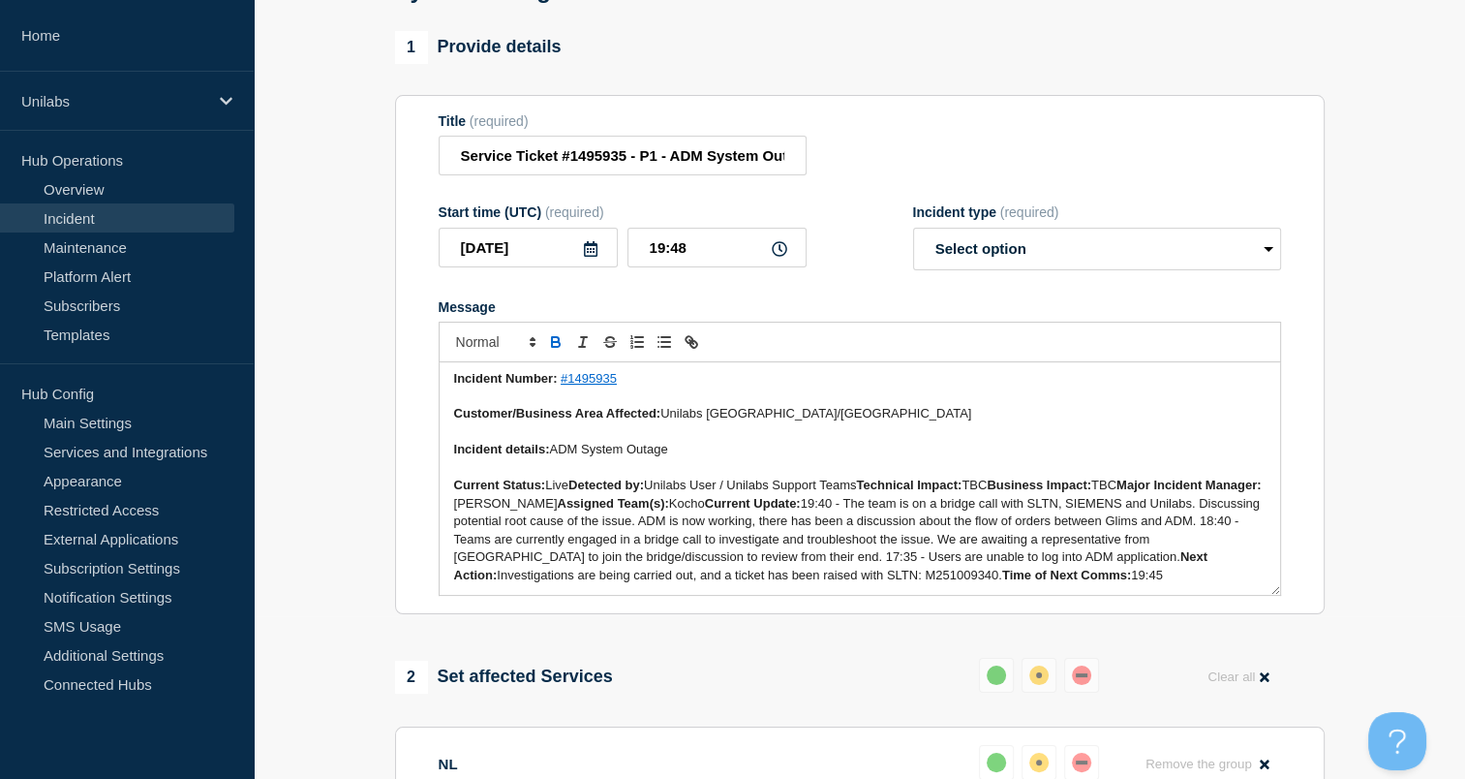
click at [577, 492] on strong "Detected by:" at bounding box center [606, 484] width 76 height 15
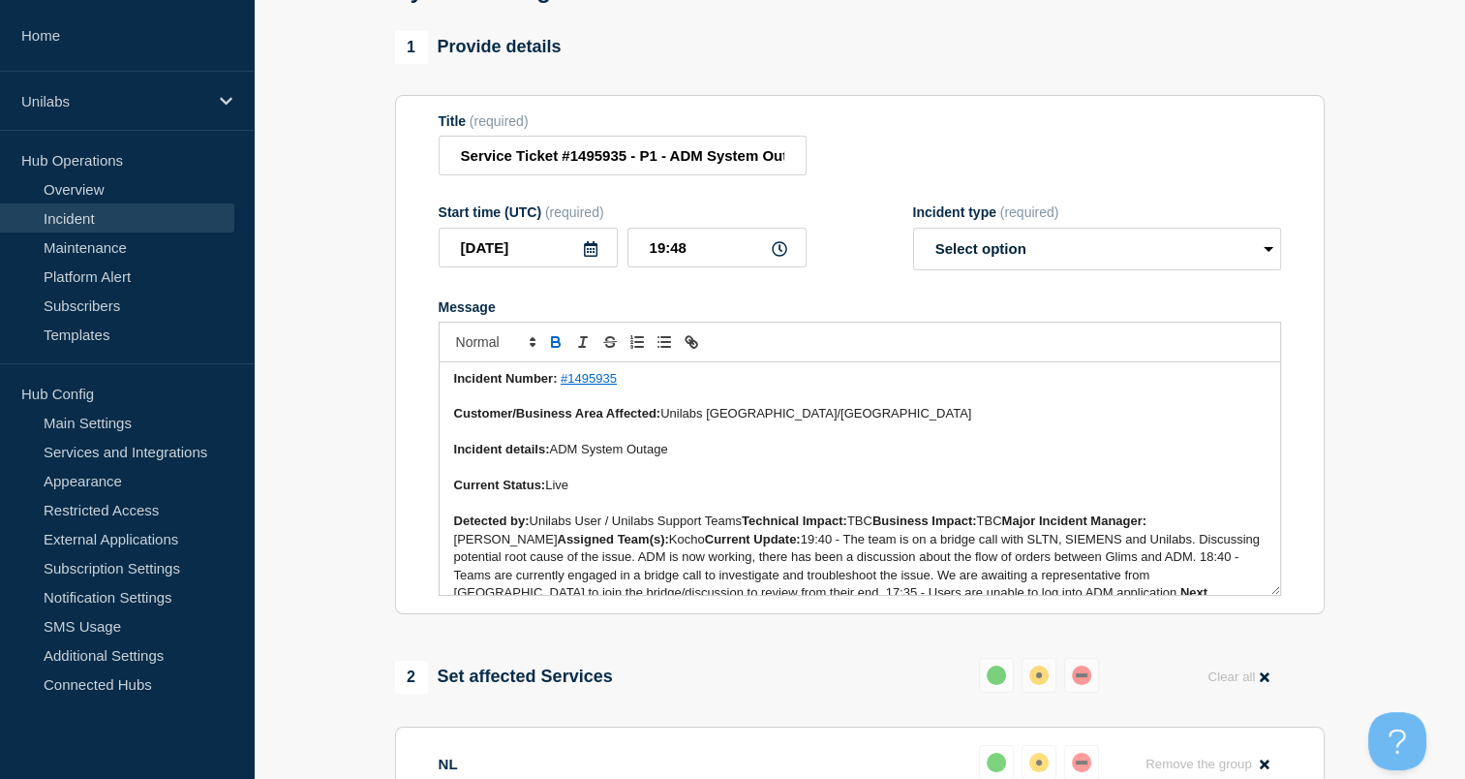
click at [752, 528] on strong "Technical Impact:" at bounding box center [795, 520] width 106 height 15
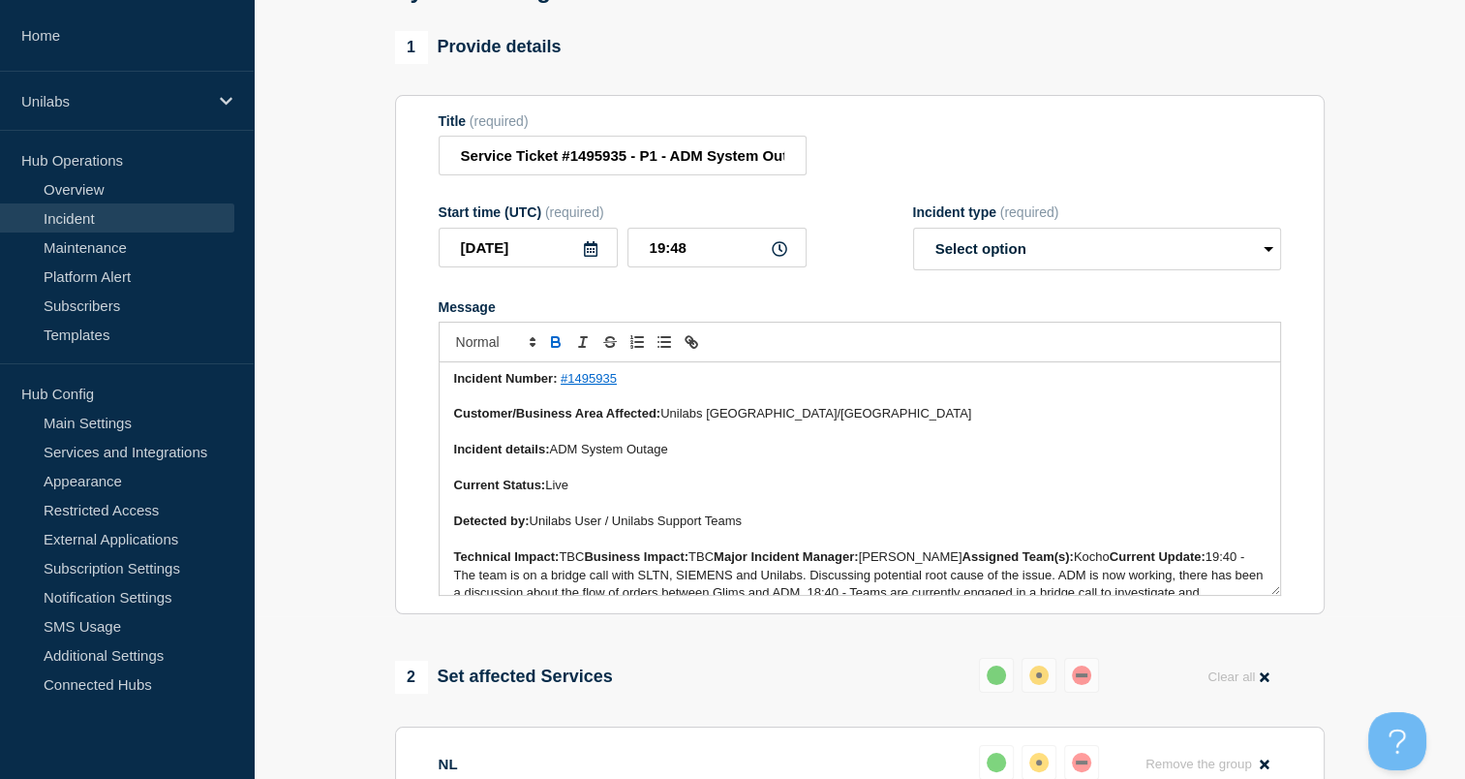
click at [590, 564] on strong "Business Impact:" at bounding box center [636, 556] width 105 height 15
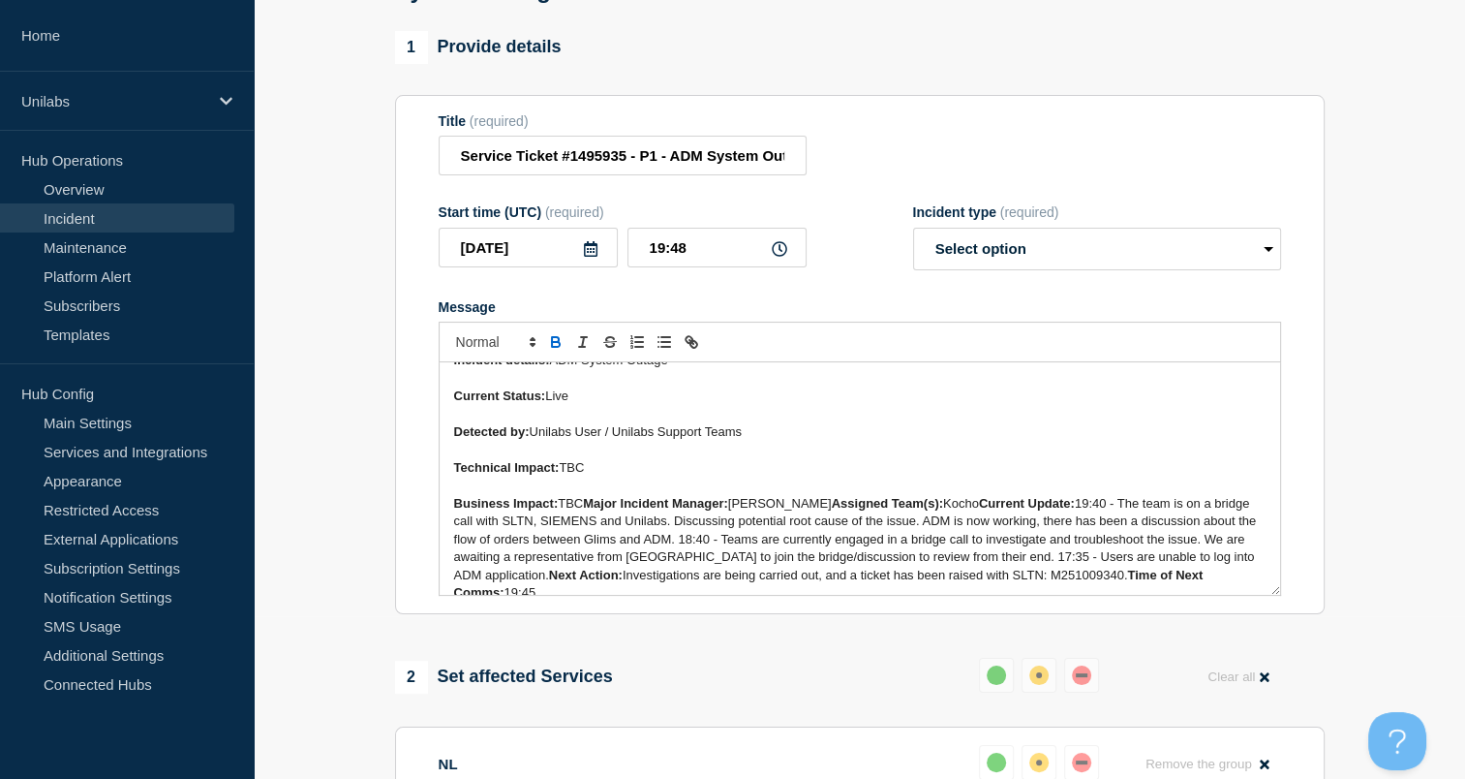
scroll to position [147, 0]
click at [592, 510] on strong "Major Incident Manager:" at bounding box center [655, 503] width 145 height 15
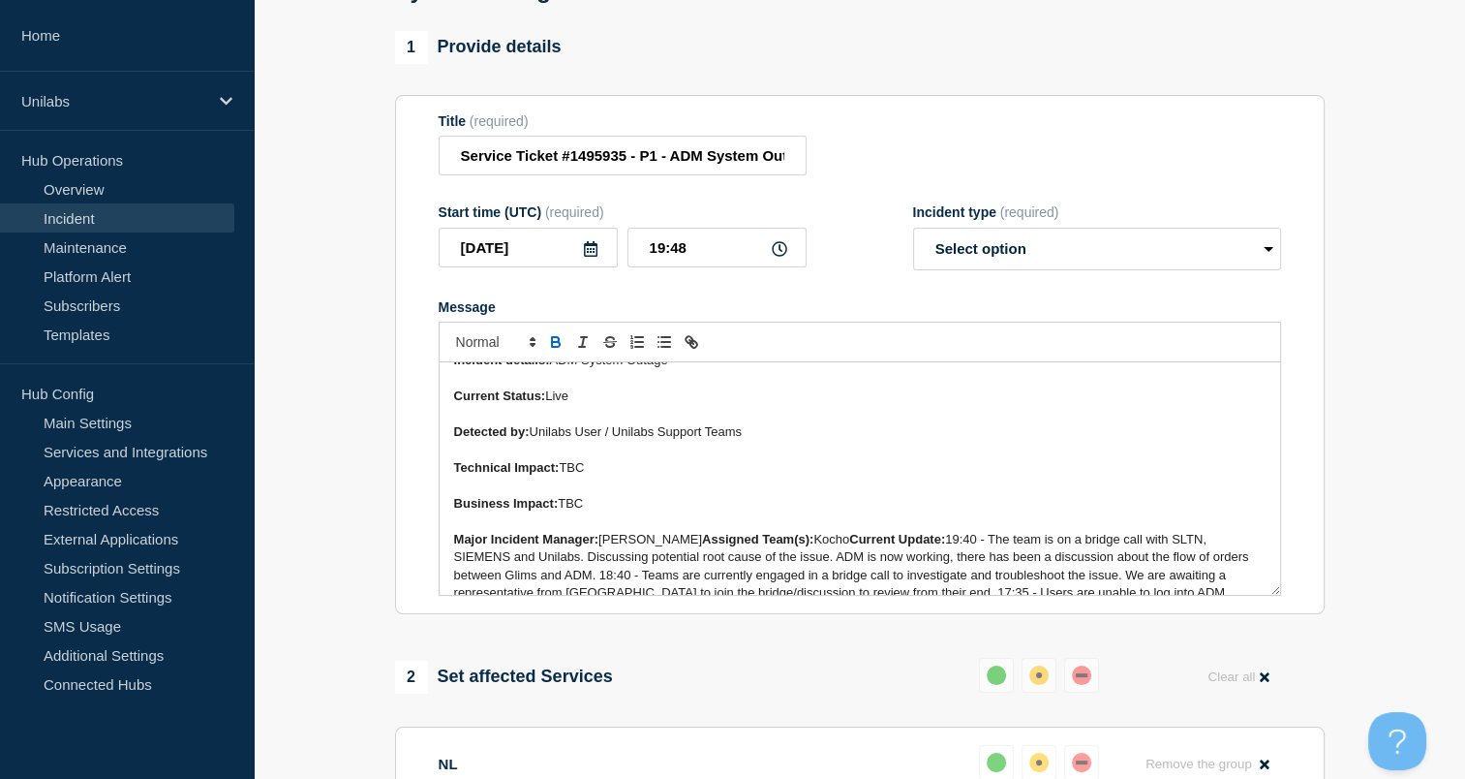
click at [701, 546] on span "Adrian Pangilinan" at bounding box center [651, 539] width 104 height 15
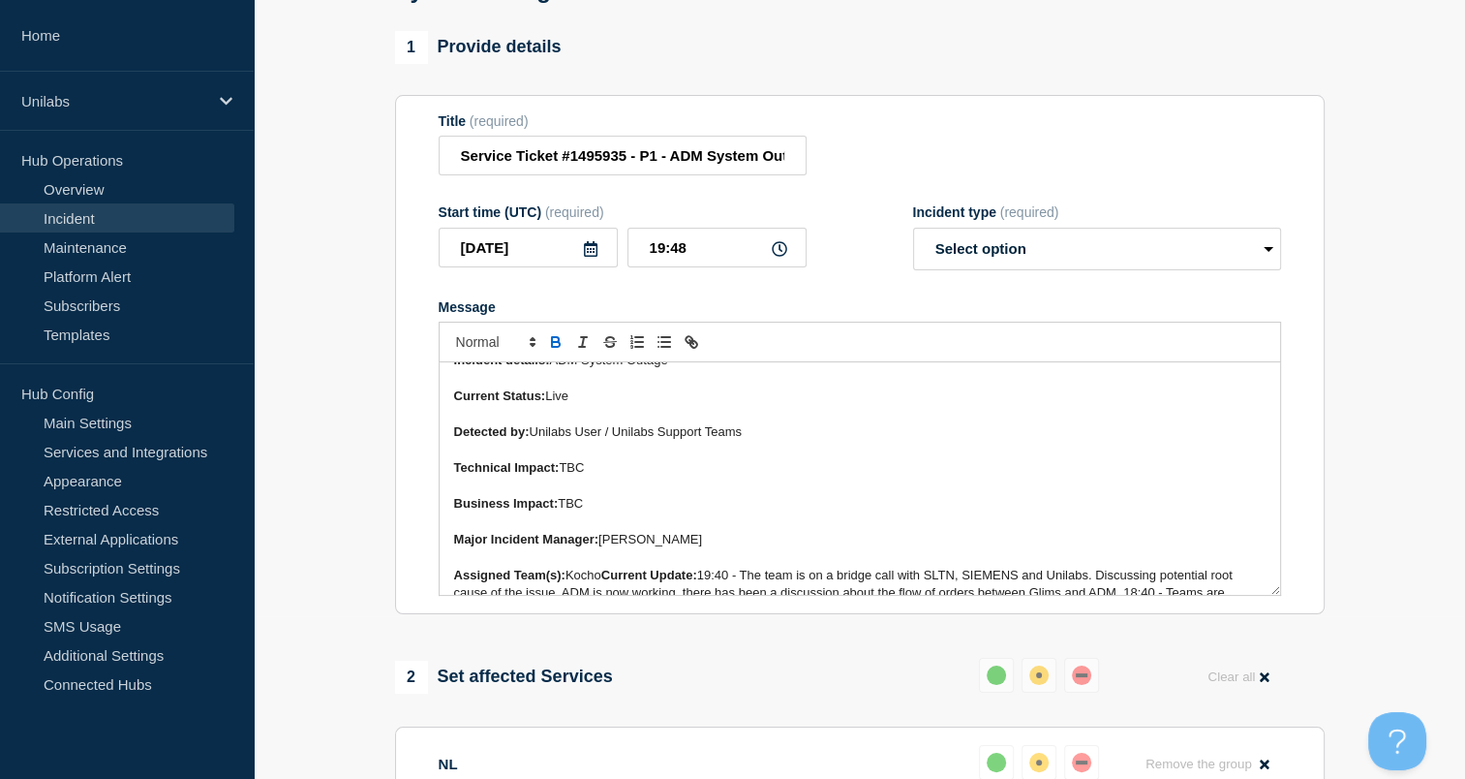
scroll to position [219, 0]
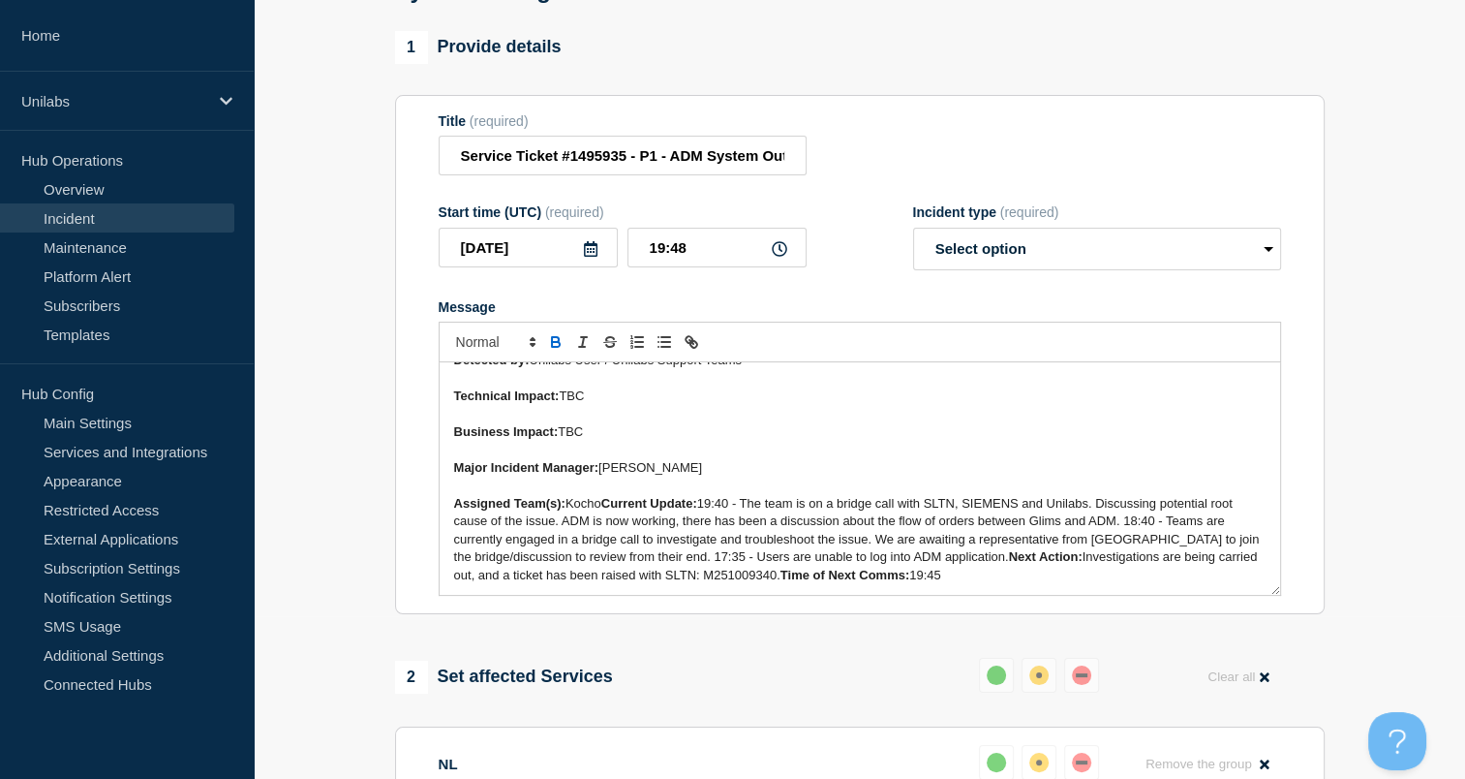
click at [611, 510] on strong "Current Update:" at bounding box center [649, 503] width 96 height 15
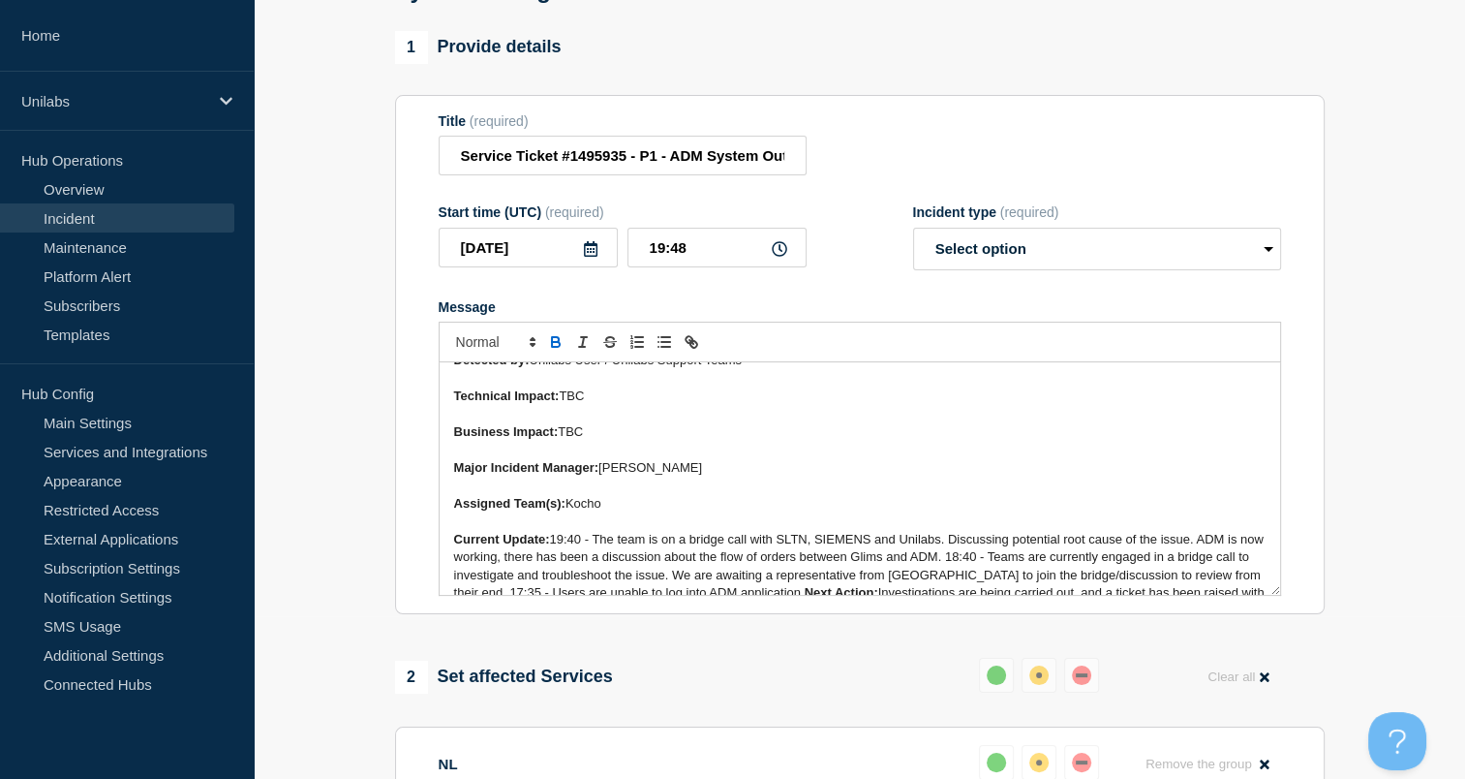
scroll to position [256, 0]
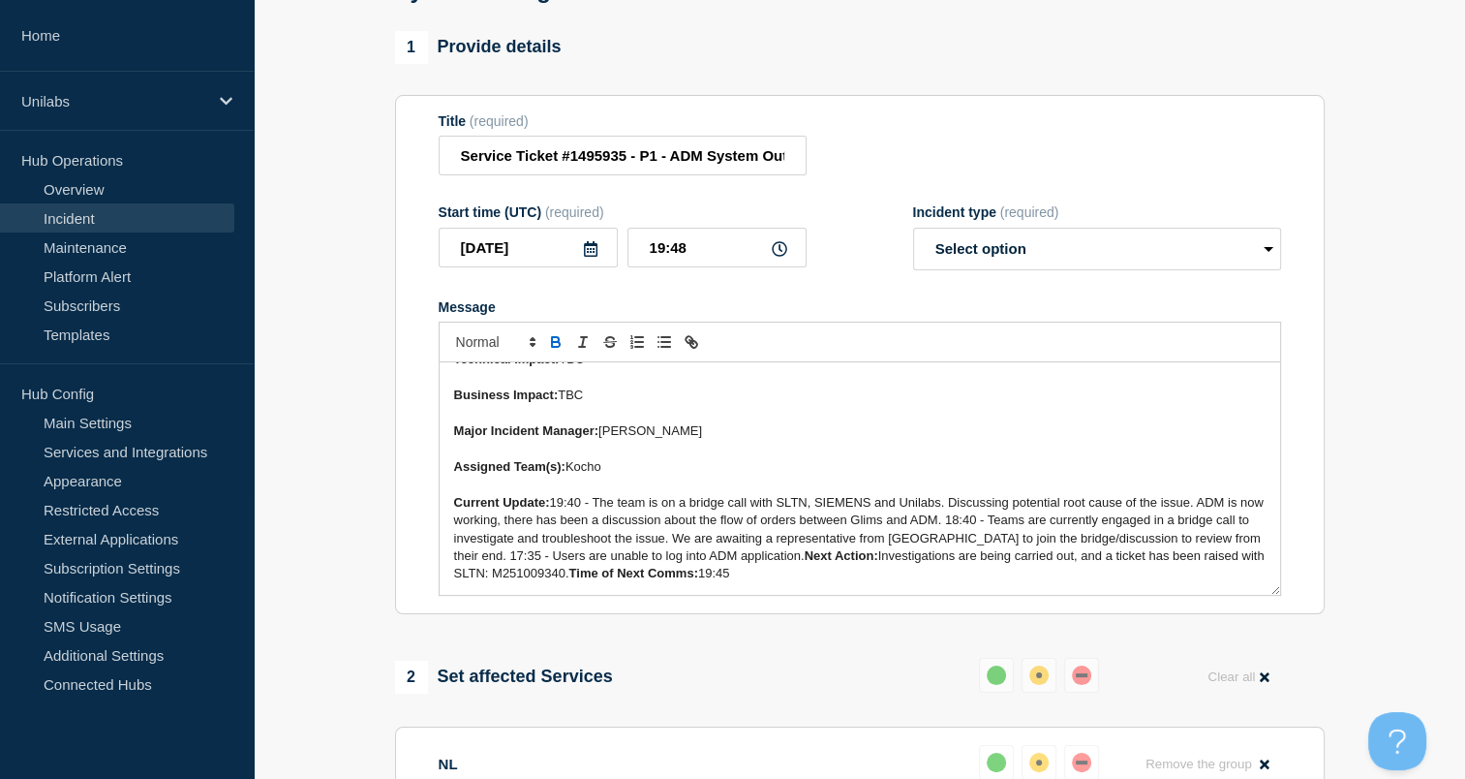
click at [805, 563] on strong "Next Action:" at bounding box center [842, 555] width 74 height 15
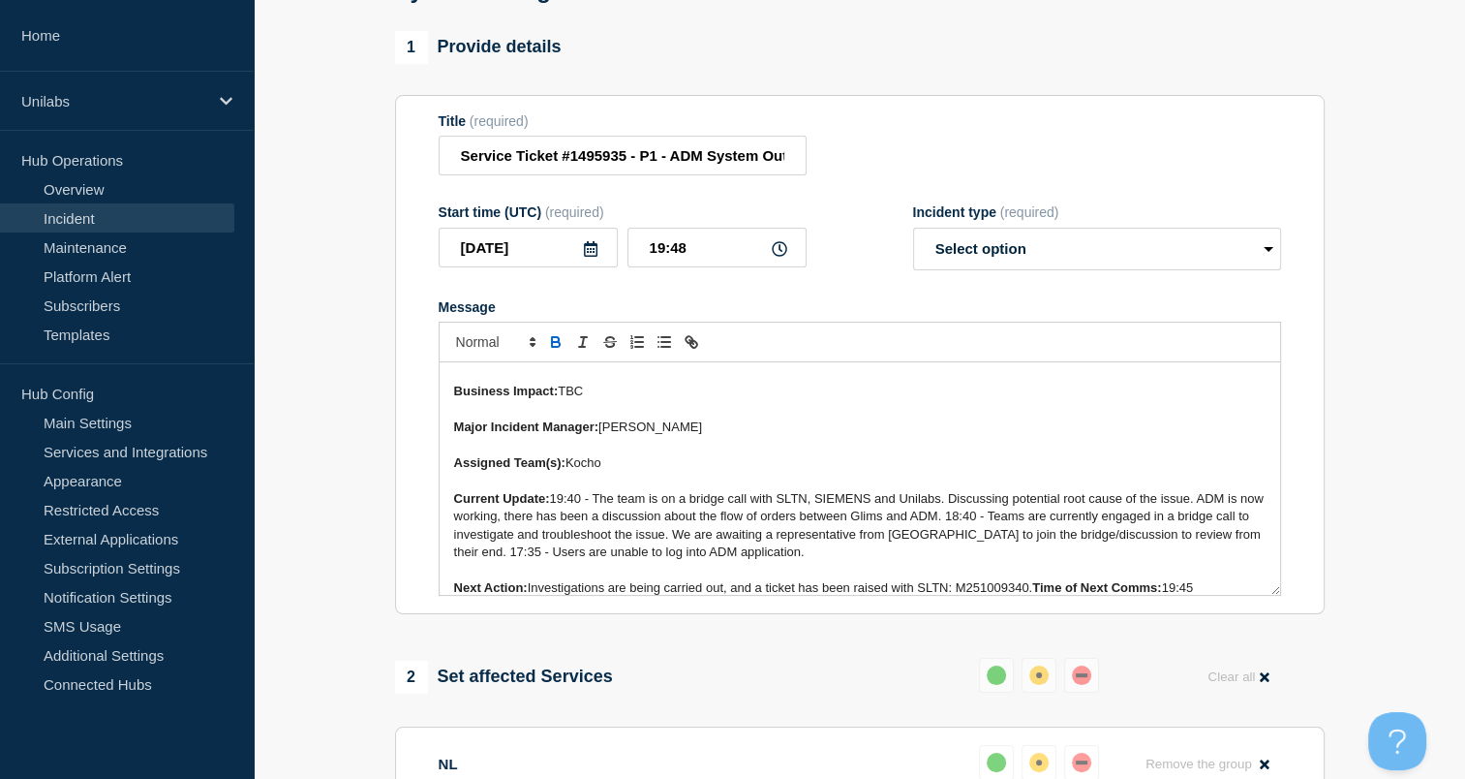
scroll to position [273, 0]
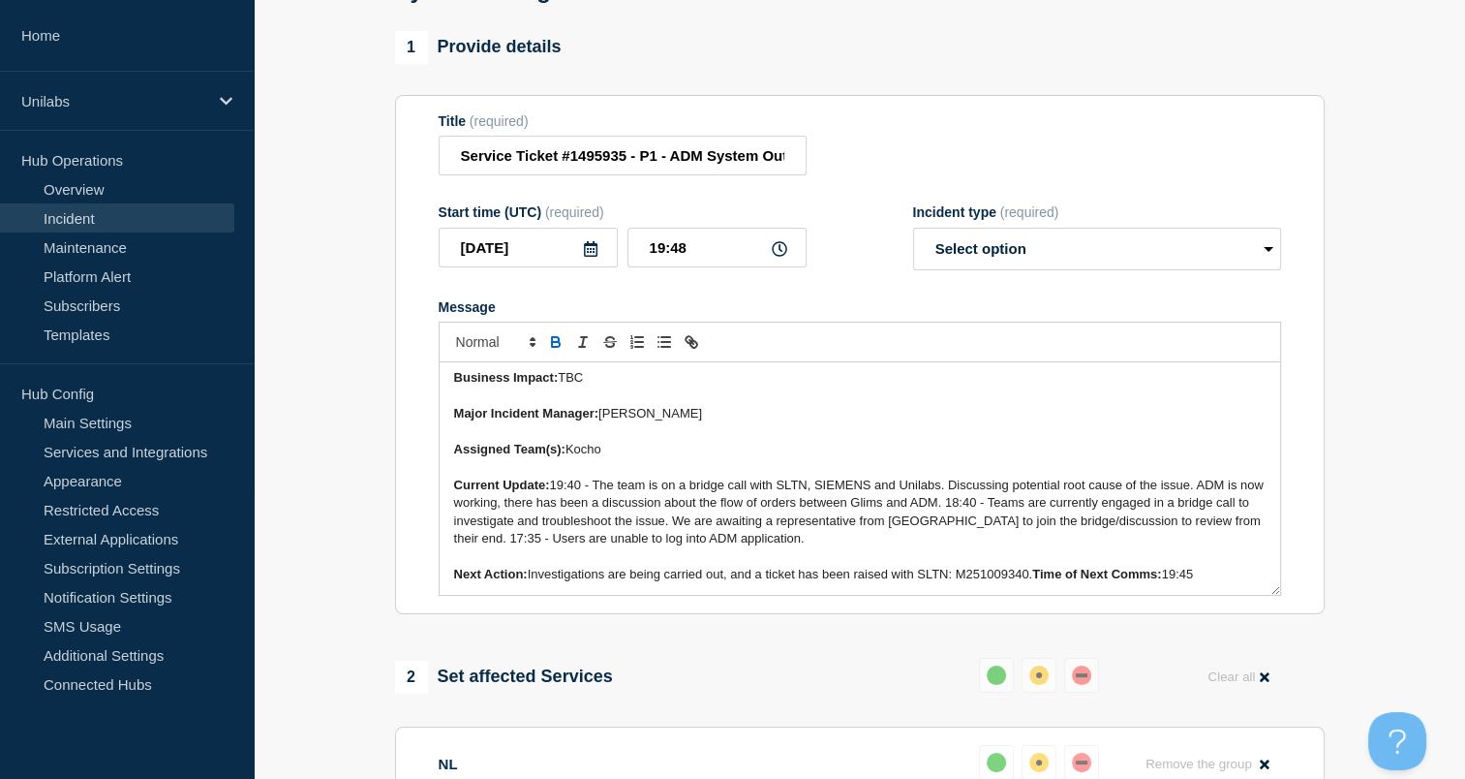
click at [1039, 581] on strong "Time of Next Comms:" at bounding box center [1096, 574] width 129 height 15
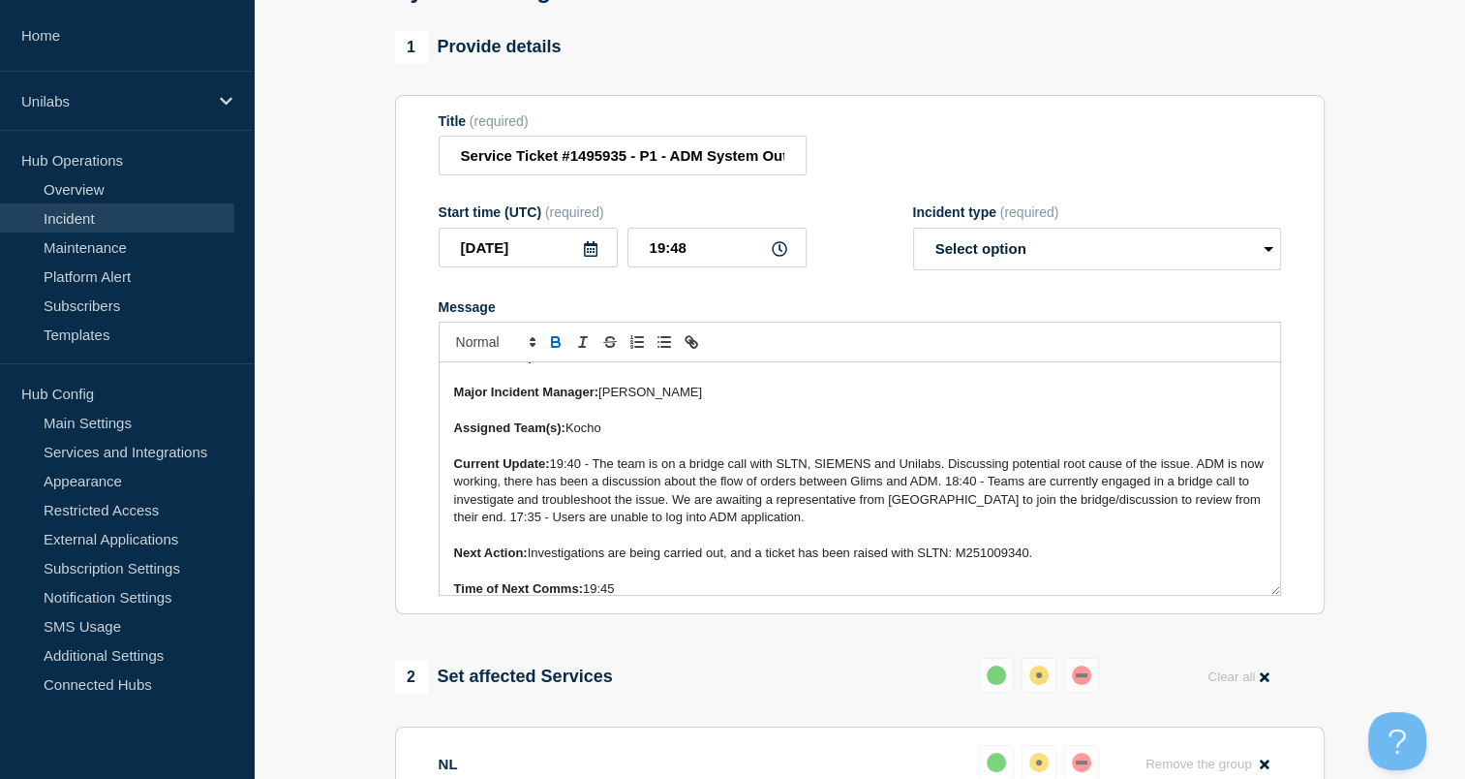
scroll to position [309, 0]
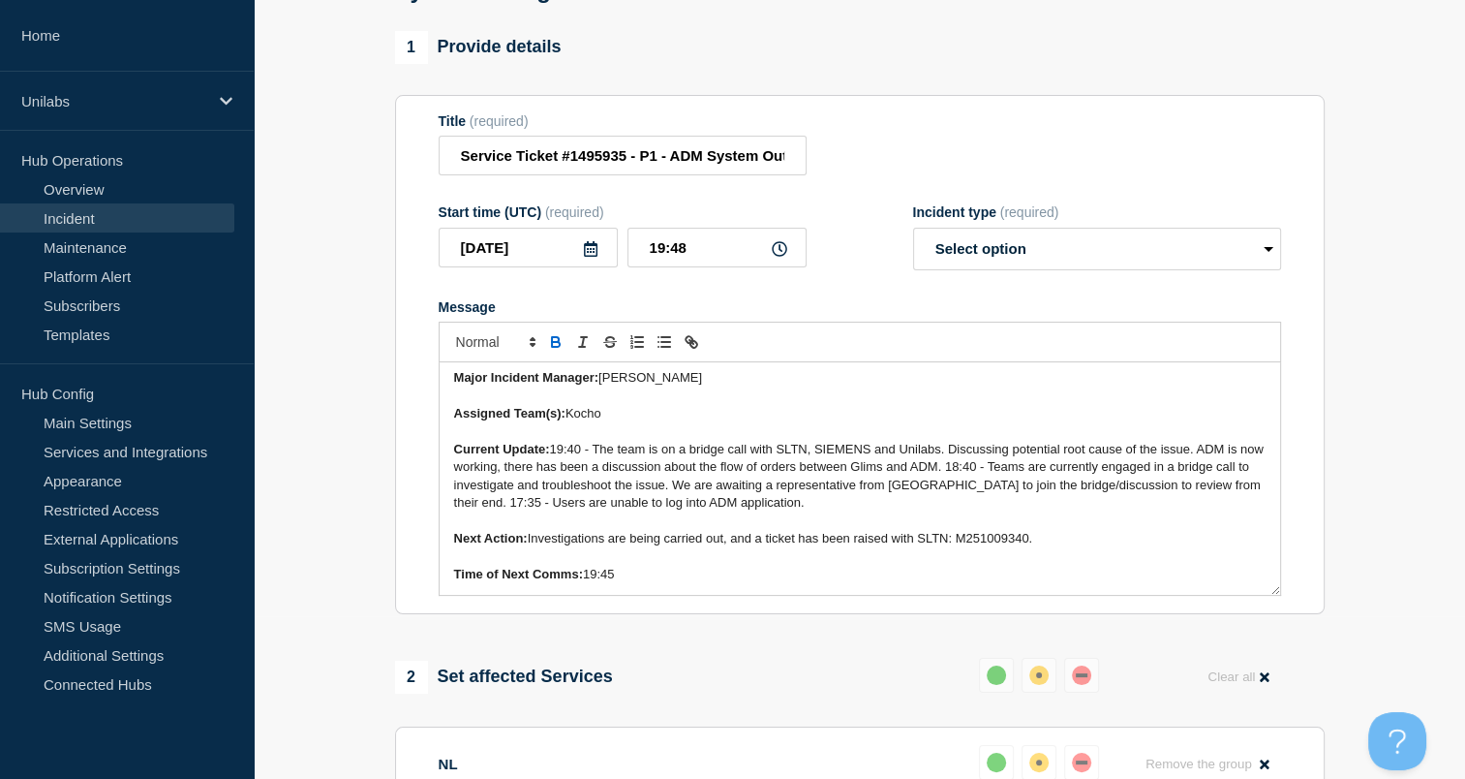
click at [556, 459] on span "19:40 - The team is on a bridge call with SLTN, SIEMENS and Unilabs. Discussing…" at bounding box center [861, 476] width 814 height 68
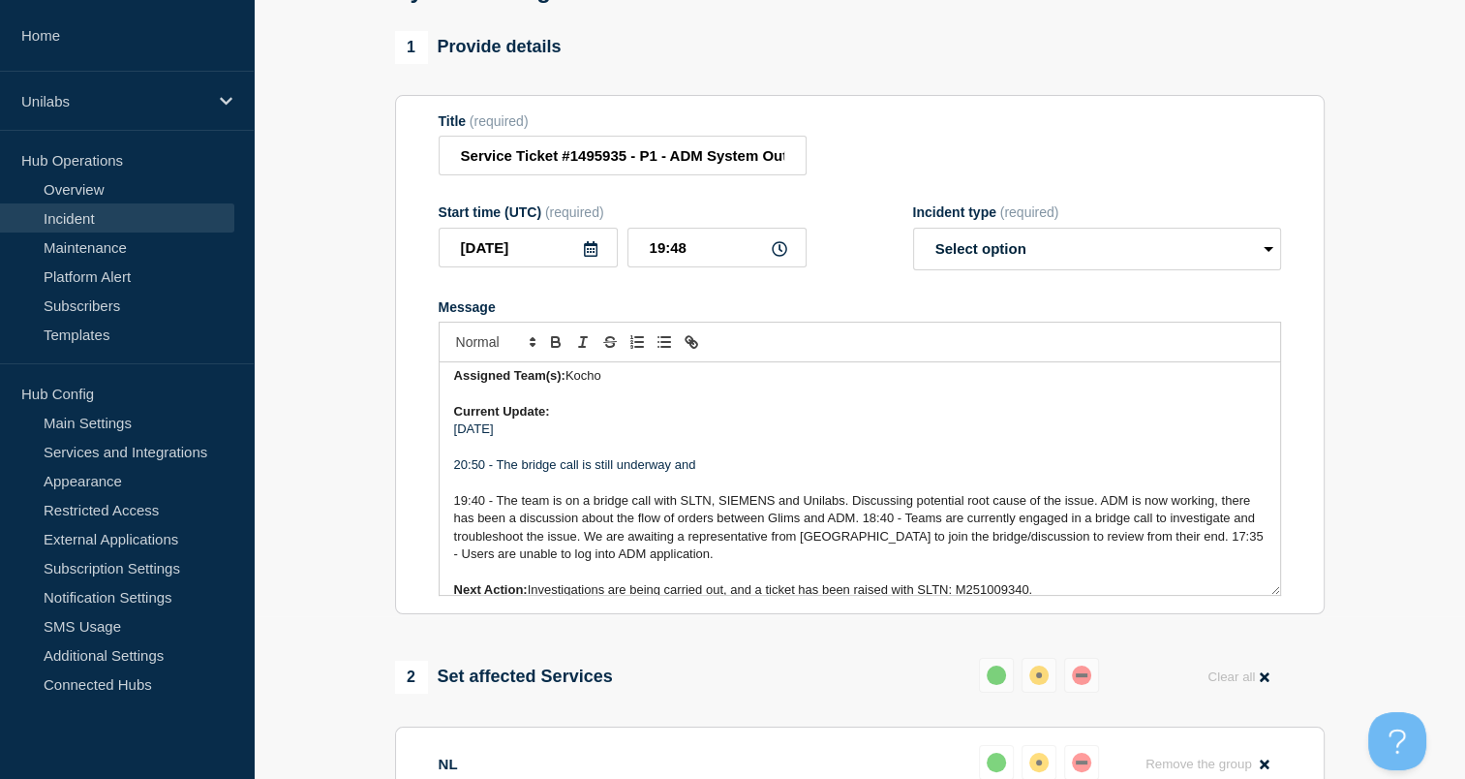
scroll to position [348, 0]
drag, startPoint x: 925, startPoint y: 495, endPoint x: 872, endPoint y: 525, distance: 61.1
click at [872, 525] on span "19:40 - The team is on a bridge call with SLTN, SIEMENS and Unilabs. Discussing…" at bounding box center [861, 526] width 814 height 68
drag, startPoint x: 581, startPoint y: 530, endPoint x: 852, endPoint y: 524, distance: 271.2
click at [852, 524] on span "19:40 - The team is on a bridge call with SLTN, SIEMENS and Unilabs. Discussing…" at bounding box center [861, 526] width 814 height 68
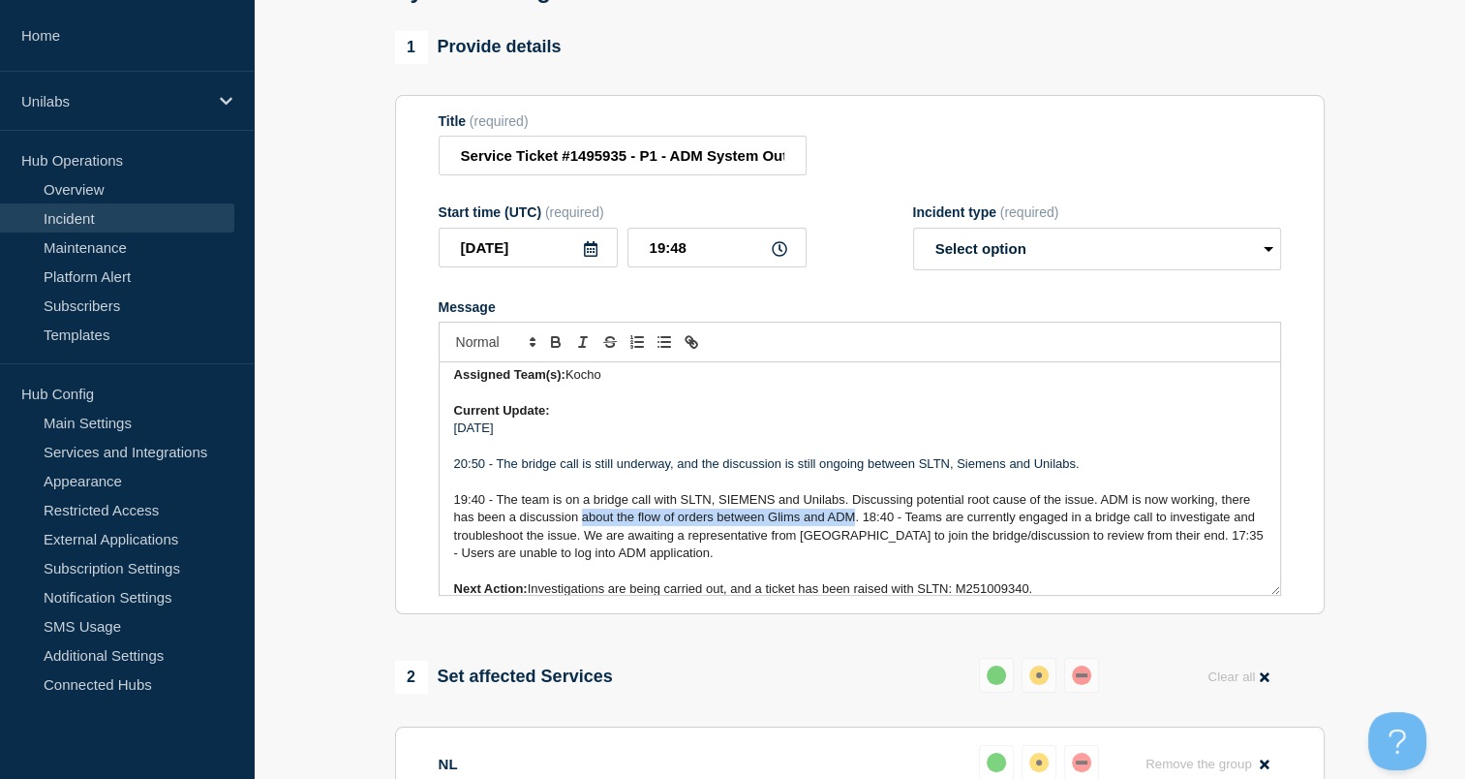
copy span "about the flow of orders between Glims and ADM"
click at [1081, 473] on p "20:50 - The bridge call is still underway, and the discussion is still ongoing …" at bounding box center [860, 463] width 812 height 17
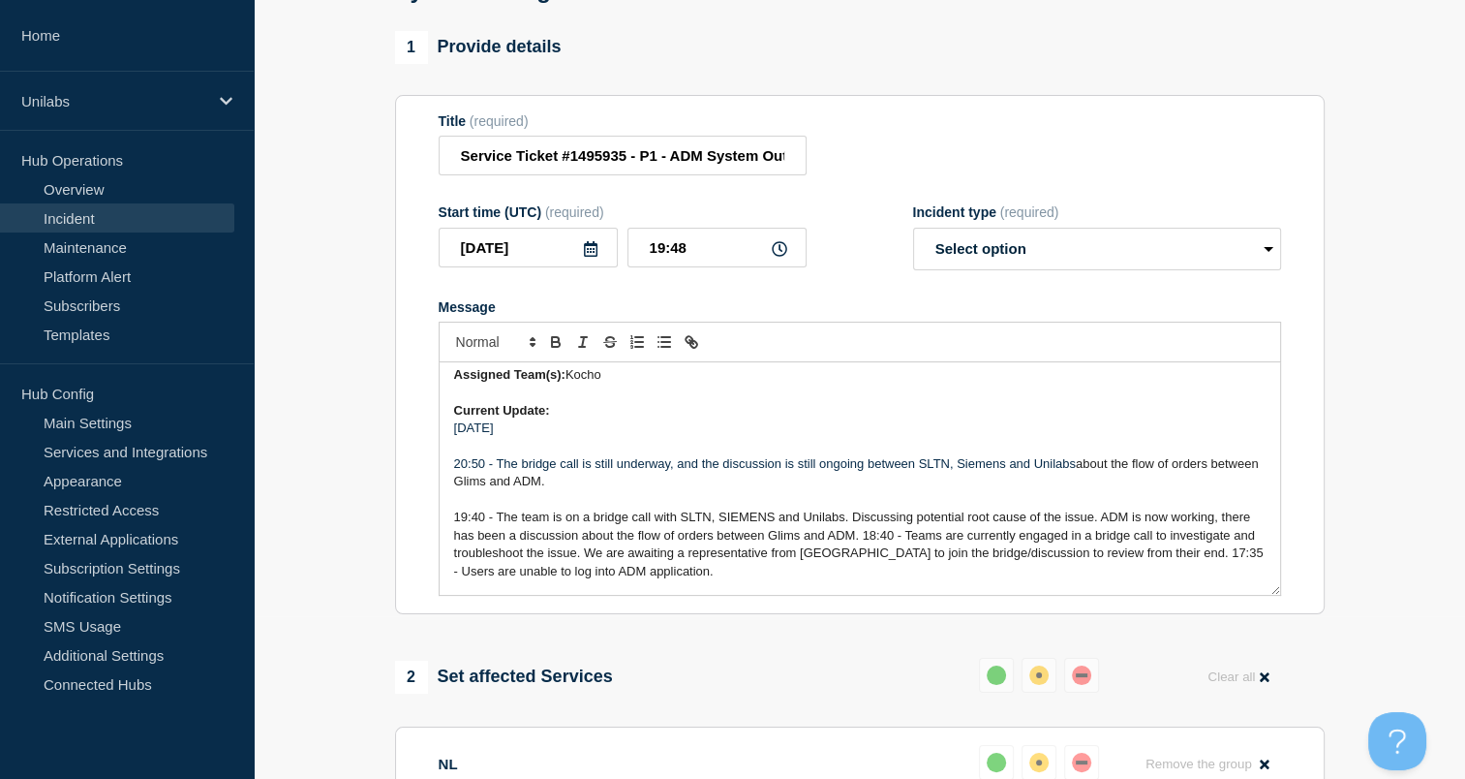
click at [864, 548] on span "19:40 - The team is on a bridge call with SLTN, SIEMENS and Unilabs. Discussing…" at bounding box center [861, 543] width 814 height 68
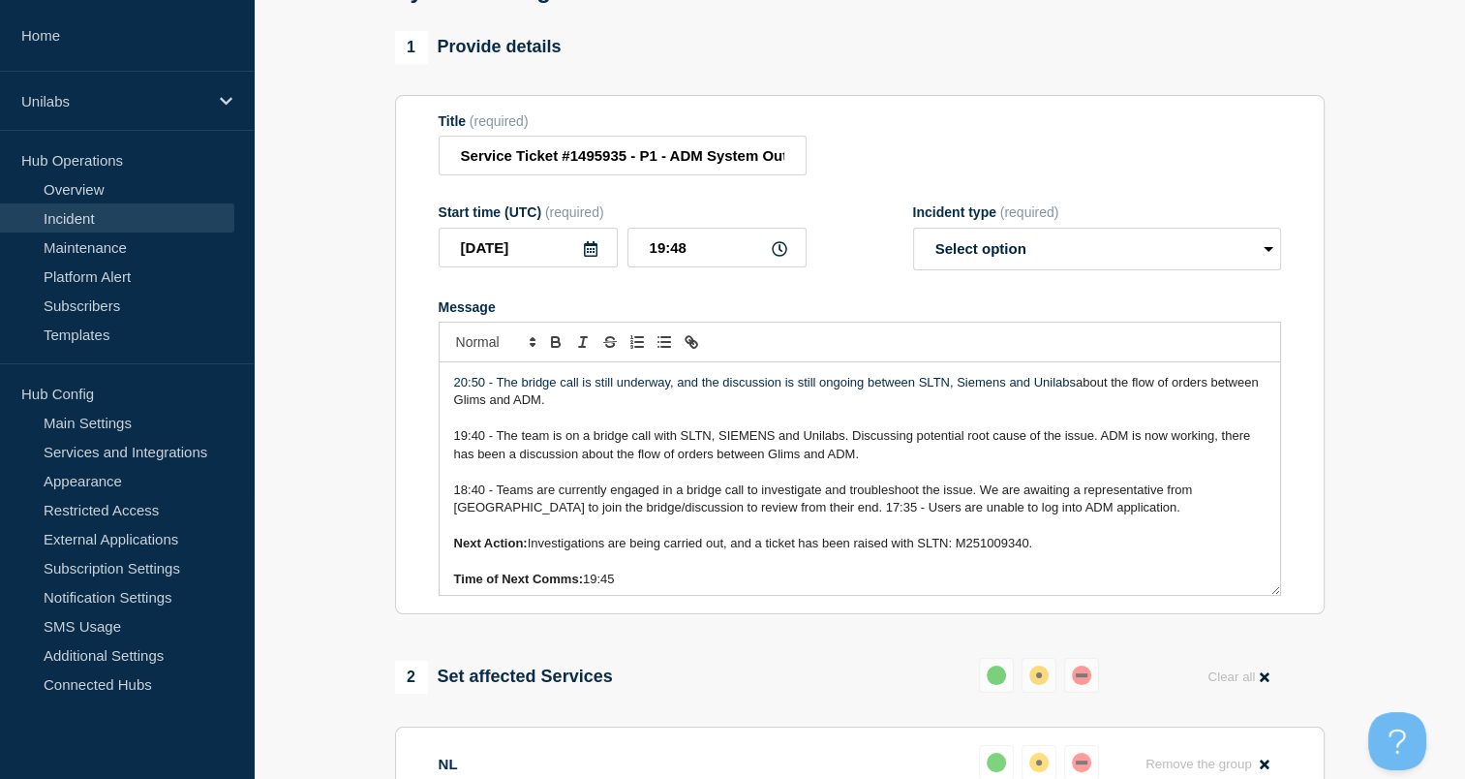
scroll to position [430, 0]
click at [864, 548] on span "Investigations are being carried out, and a ticket has been raised with SLTN: M…" at bounding box center [781, 542] width 506 height 15
drag, startPoint x: 655, startPoint y: 495, endPoint x: 623, endPoint y: 503, distance: 32.9
click at [623, 503] on span "18:40 - Teams are currently engaged in a bridge call to investigate and trouble…" at bounding box center [825, 497] width 742 height 32
copy div "Start time: 2025-10-08 16:24 (UTC) Updated: 2025-10-08 16:24 (UTC) Incident Num…"
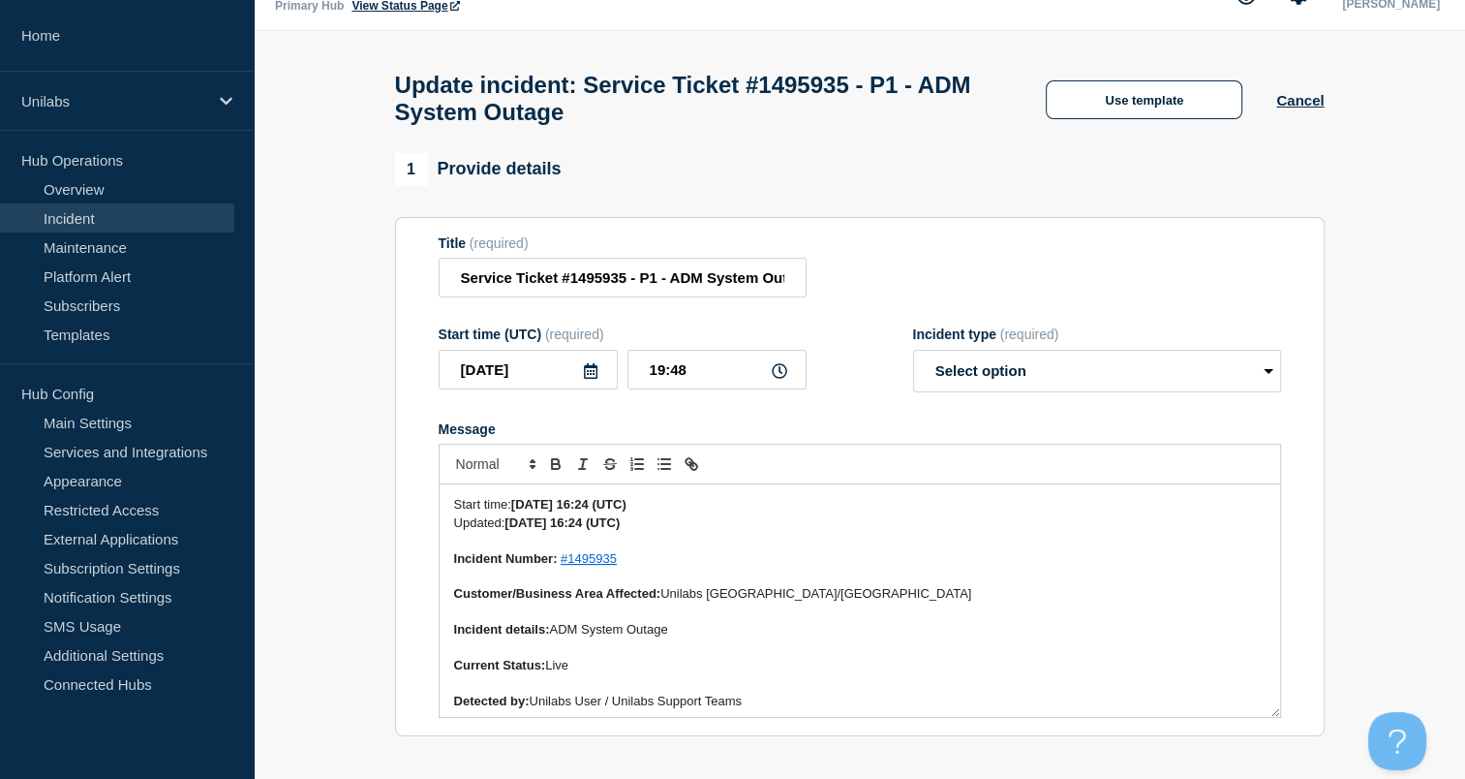
scroll to position [40, 0]
click at [758, 564] on p "Incident Number: #1495935" at bounding box center [860, 559] width 812 height 17
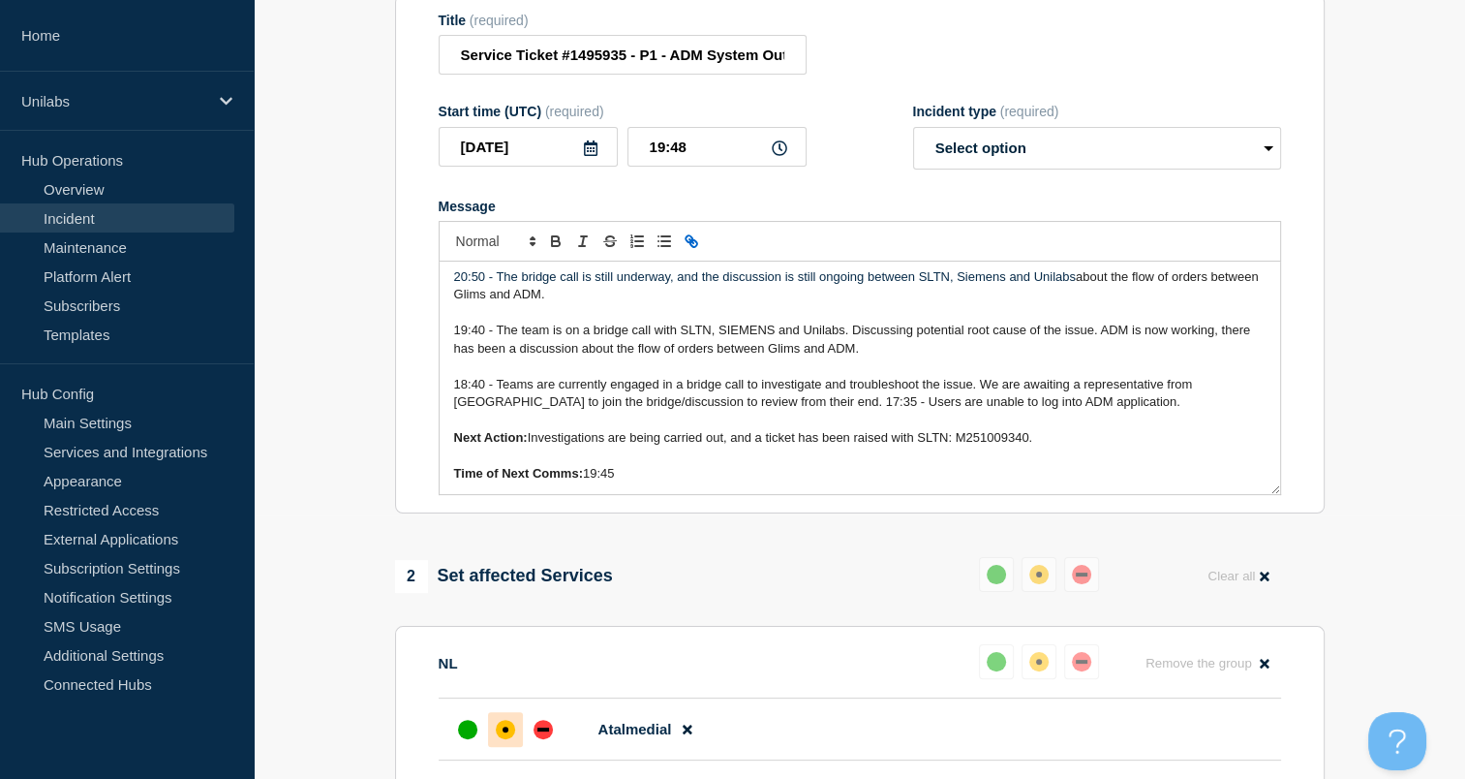
scroll to position [264, 0]
drag, startPoint x: 655, startPoint y: 480, endPoint x: 589, endPoint y: 484, distance: 66.0
click at [589, 481] on p "Time of Next Comms: 19:45" at bounding box center [860, 472] width 812 height 17
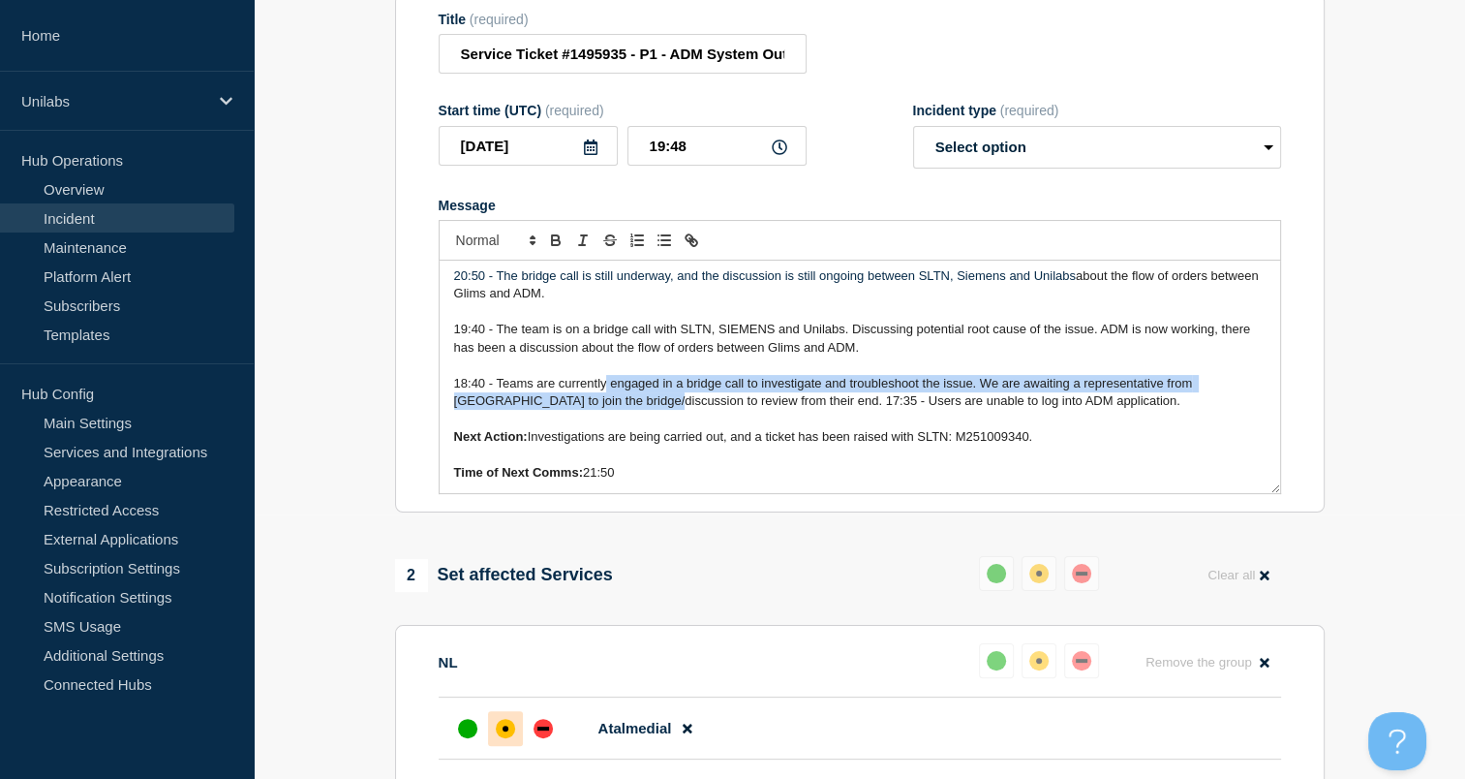
drag, startPoint x: 650, startPoint y: 403, endPoint x: 606, endPoint y: 404, distance: 43.6
click at [606, 404] on p "18:40 - Teams are currently engaged in a bridge call to investigate and trouble…" at bounding box center [860, 393] width 812 height 36
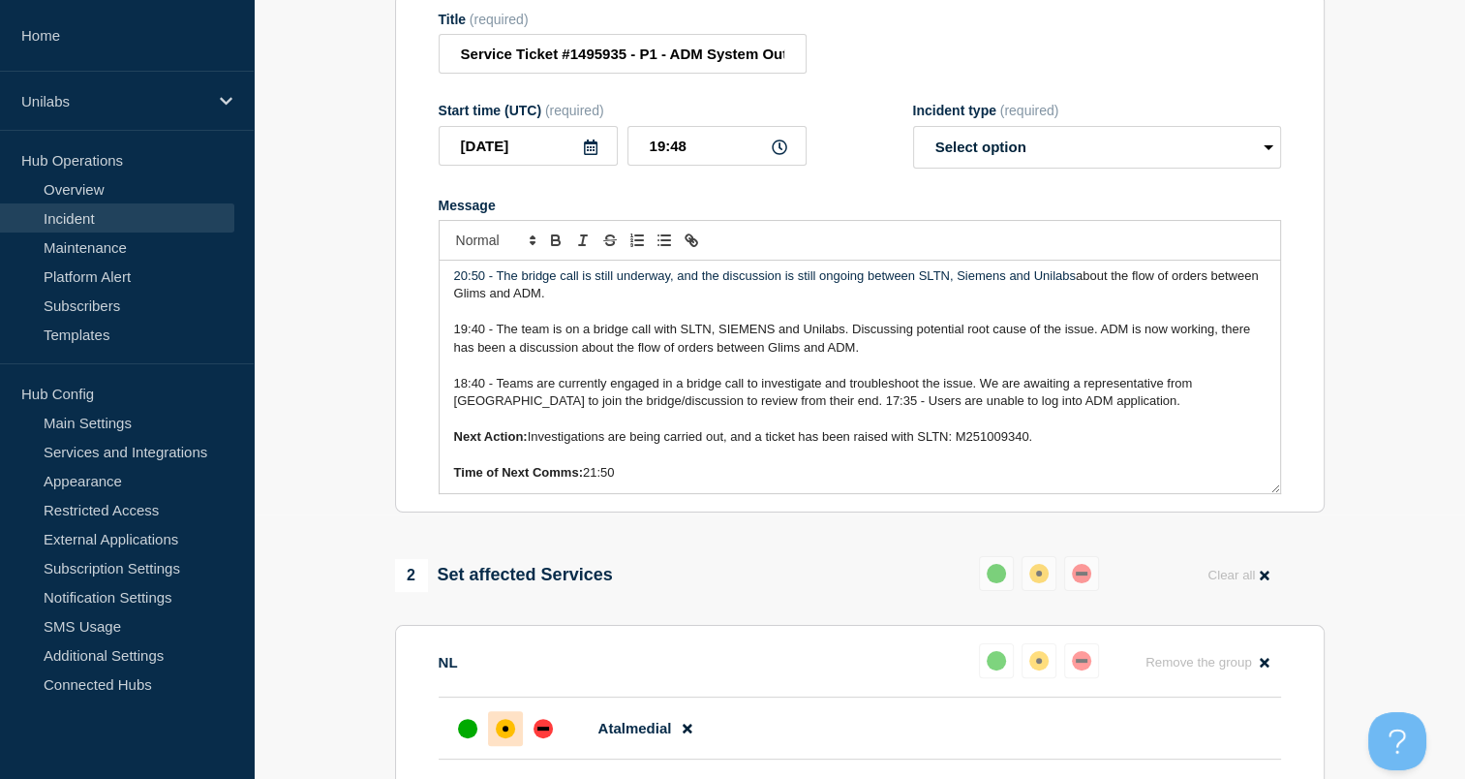
click at [638, 408] on span "18:40 - Teams are currently engaged in a bridge call to investigate and trouble…" at bounding box center [825, 392] width 742 height 32
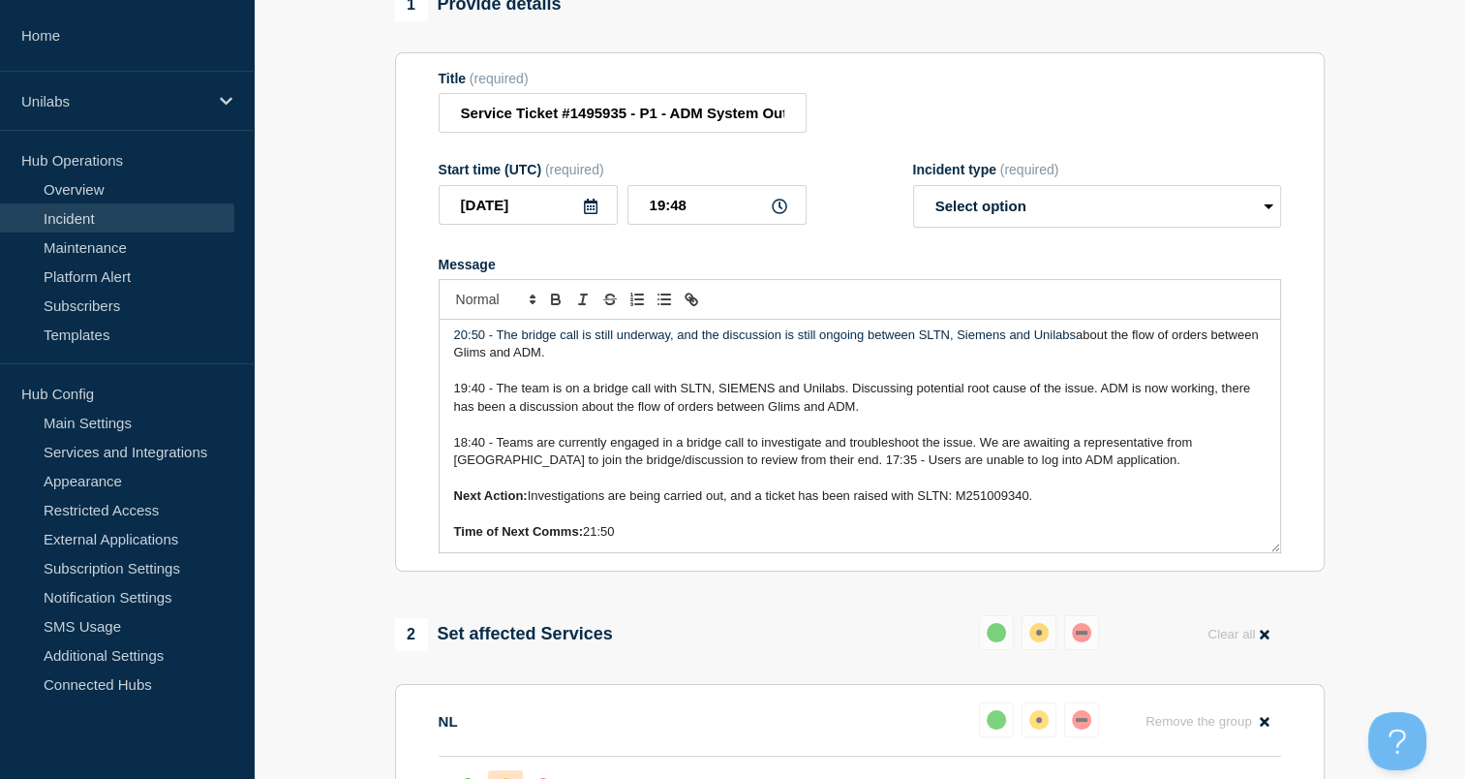
scroll to position [213, 0]
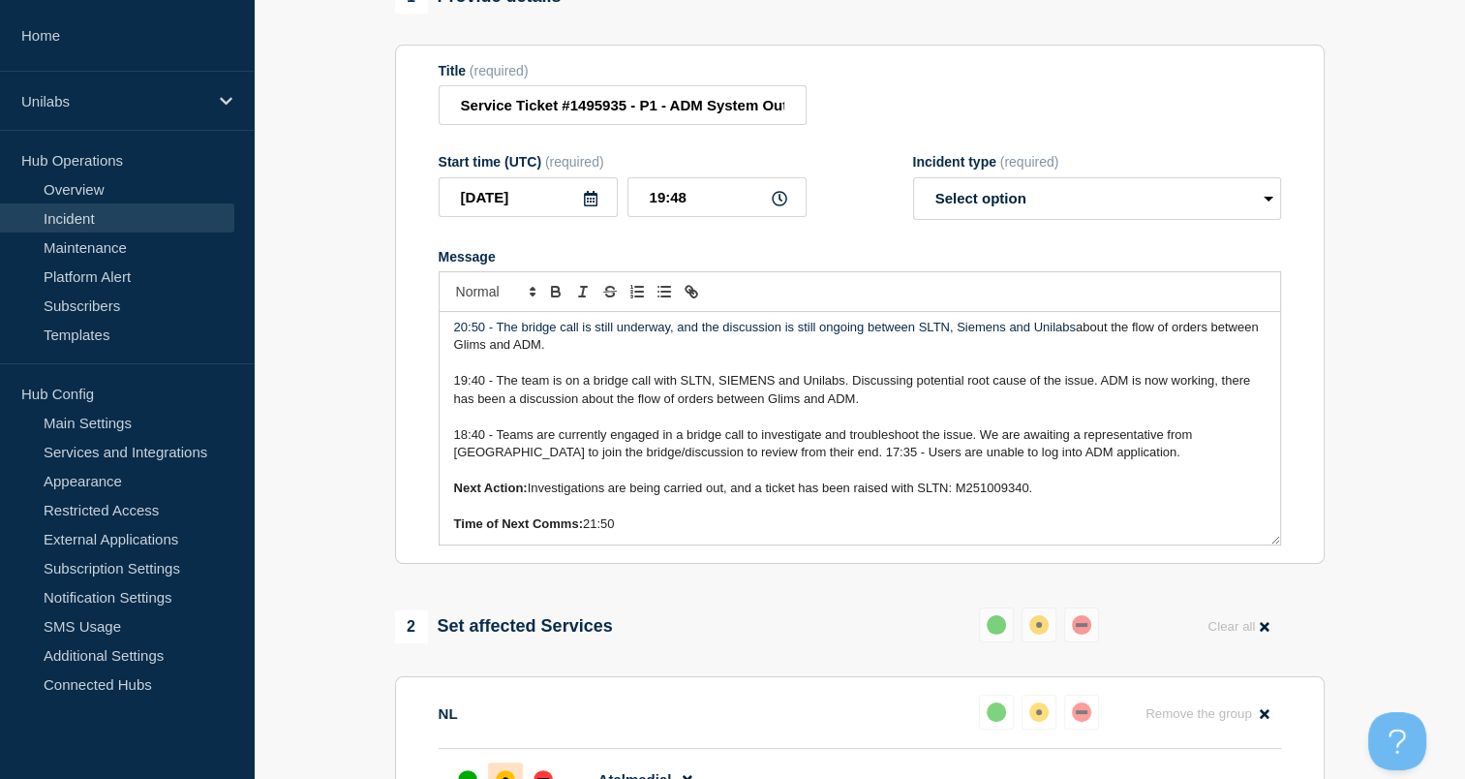
click at [669, 492] on span "Investigations are being carried out, and a ticket has been raised with SLTN: M…" at bounding box center [781, 487] width 506 height 15
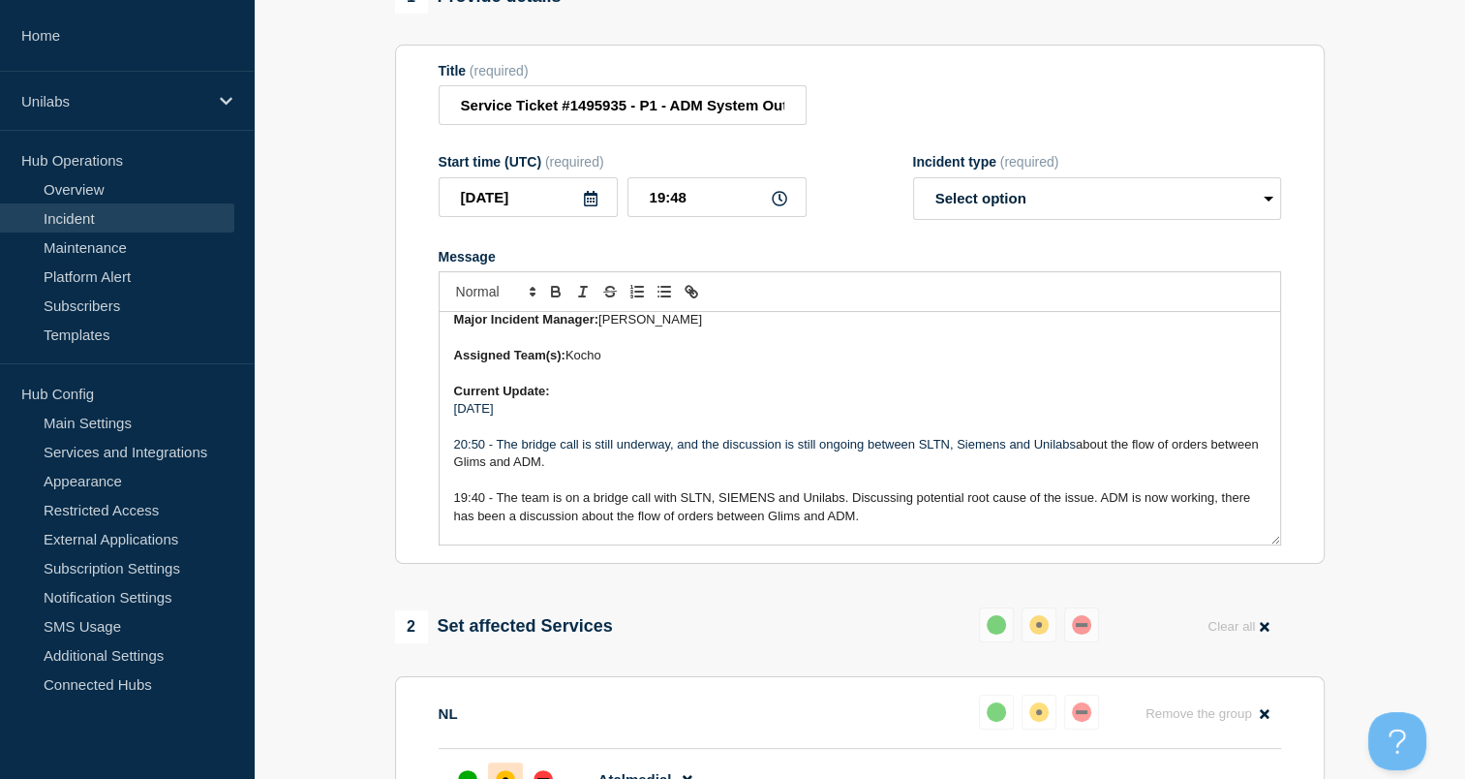
scroll to position [318, 0]
click at [669, 488] on p "Message" at bounding box center [860, 479] width 812 height 17
drag, startPoint x: 610, startPoint y: 468, endPoint x: 540, endPoint y: 474, distance: 70.0
click at [540, 468] on span "about the flow of orders between Glims and ADM." at bounding box center [858, 452] width 809 height 32
click at [586, 468] on span "about the flow of orders between Glims and ADM." at bounding box center [858, 452] width 809 height 32
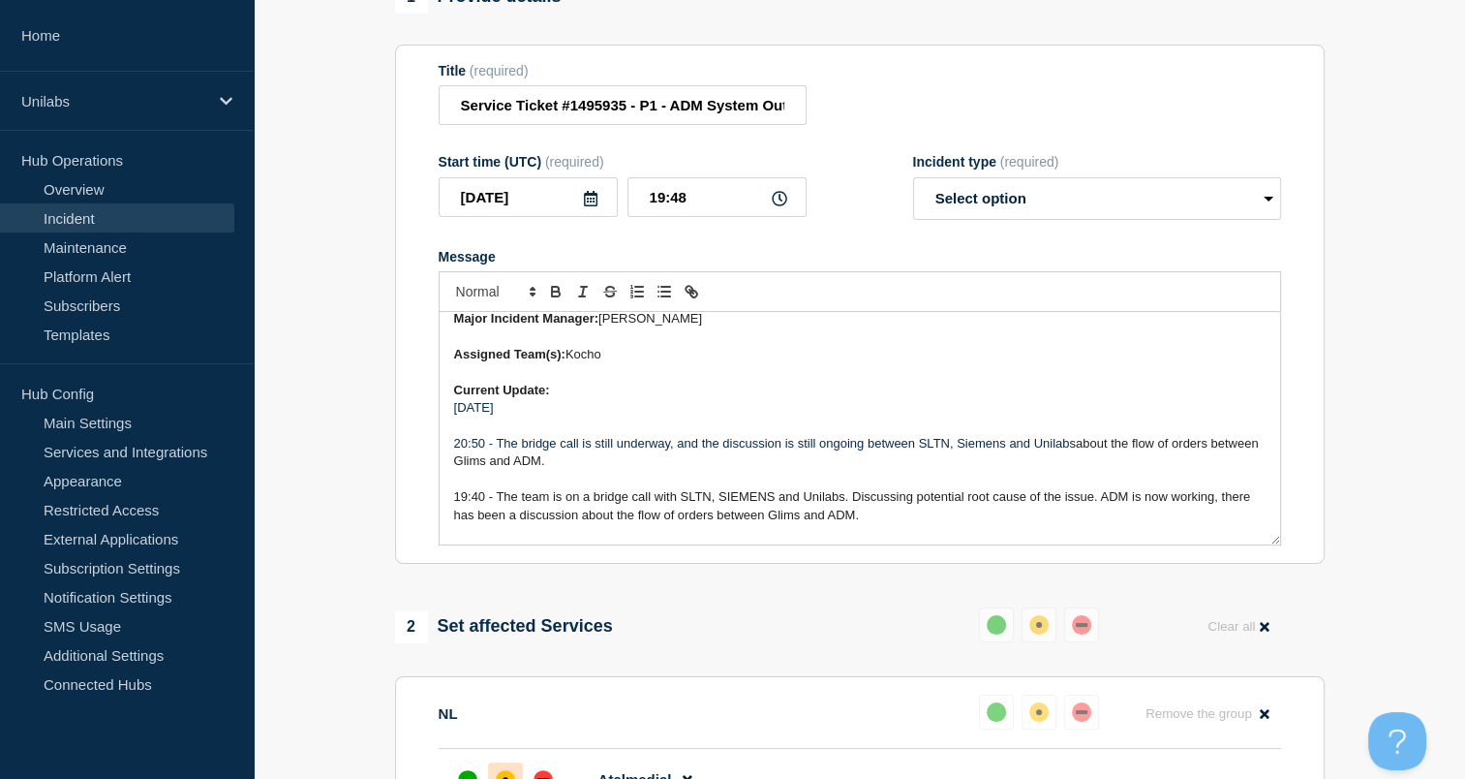
copy div "Start time: 2025-10-08 16:24 (UTC) Updated: 2025-10-08 16:24 (UTC) Incident Num…"
click at [644, 485] on p "Message" at bounding box center [860, 479] width 812 height 17
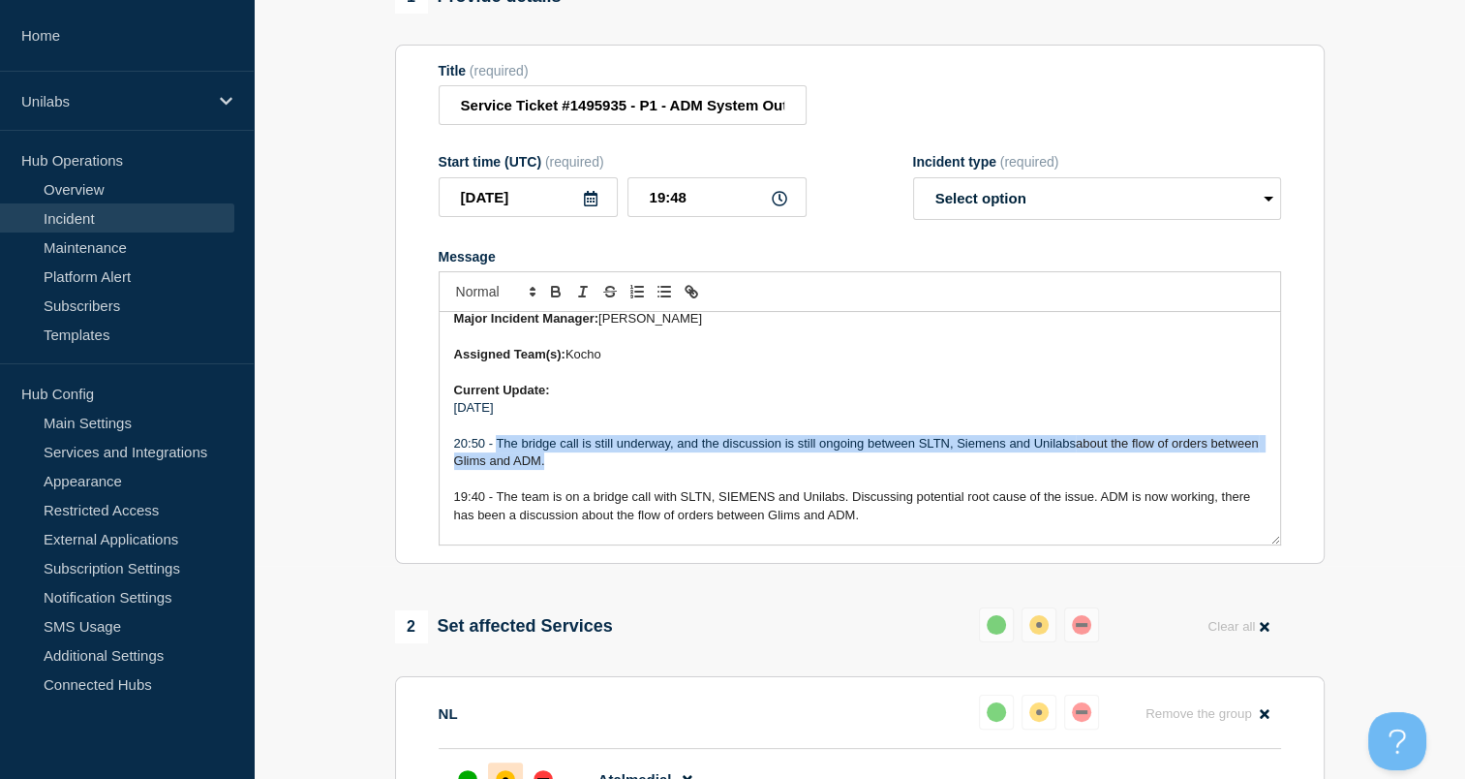
drag, startPoint x: 612, startPoint y: 473, endPoint x: 496, endPoint y: 453, distance: 117.8
click at [496, 453] on p "20:50 - The bridge call is still underway, and the discussion is still ongoing …" at bounding box center [860, 453] width 812 height 36
copy p "The bridge call is still underway, and the discussion is still ongoing between …"
click at [583, 471] on p "20:50 - The bridge call is still underway, and the discussion is still ongoing …" at bounding box center [860, 453] width 812 height 36
drag, startPoint x: 596, startPoint y: 476, endPoint x: 497, endPoint y: 457, distance: 100.5
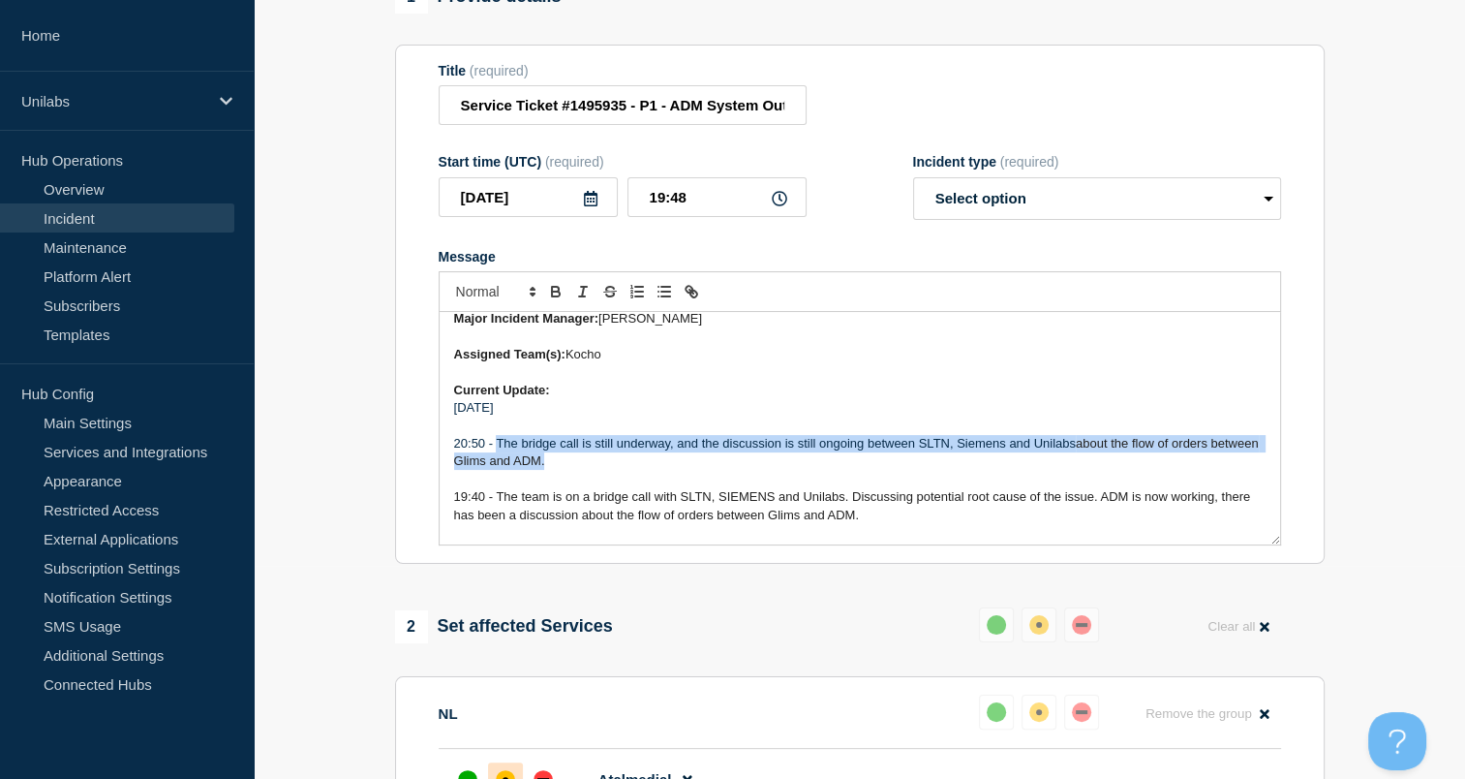
click at [497, 457] on p "20:50 - The bridge call is still underway, and the discussion is still ongoing …" at bounding box center [860, 453] width 812 height 36
drag, startPoint x: 636, startPoint y: 473, endPoint x: 498, endPoint y: 449, distance: 140.4
click at [498, 449] on p "20:50 - The bridge call is currently in progress, with ongoing discussions betw…" at bounding box center [860, 453] width 812 height 36
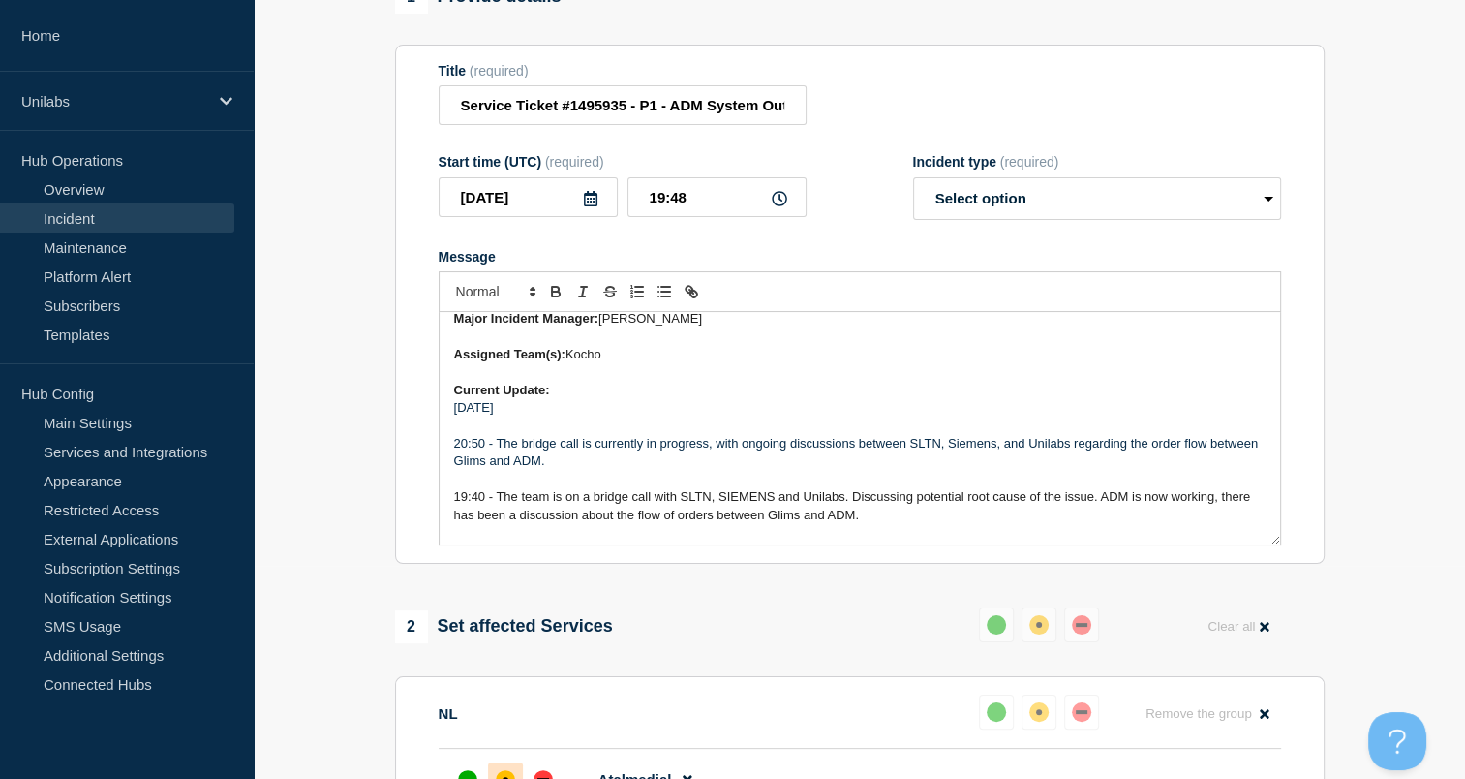
click at [636, 469] on p "20:50 - The bridge call is currently in progress, with ongoing discussions betw…" at bounding box center [860, 453] width 812 height 36
copy div "Start time: 2025-10-08 16:24 (UTC) Updated: 2025-10-08 16:24 (UTC) Incident Num…"
click at [655, 416] on p "08/10/2025" at bounding box center [860, 407] width 812 height 17
drag, startPoint x: 730, startPoint y: 428, endPoint x: 680, endPoint y: 442, distance: 52.2
click at [680, 435] on p "Message" at bounding box center [860, 425] width 812 height 17
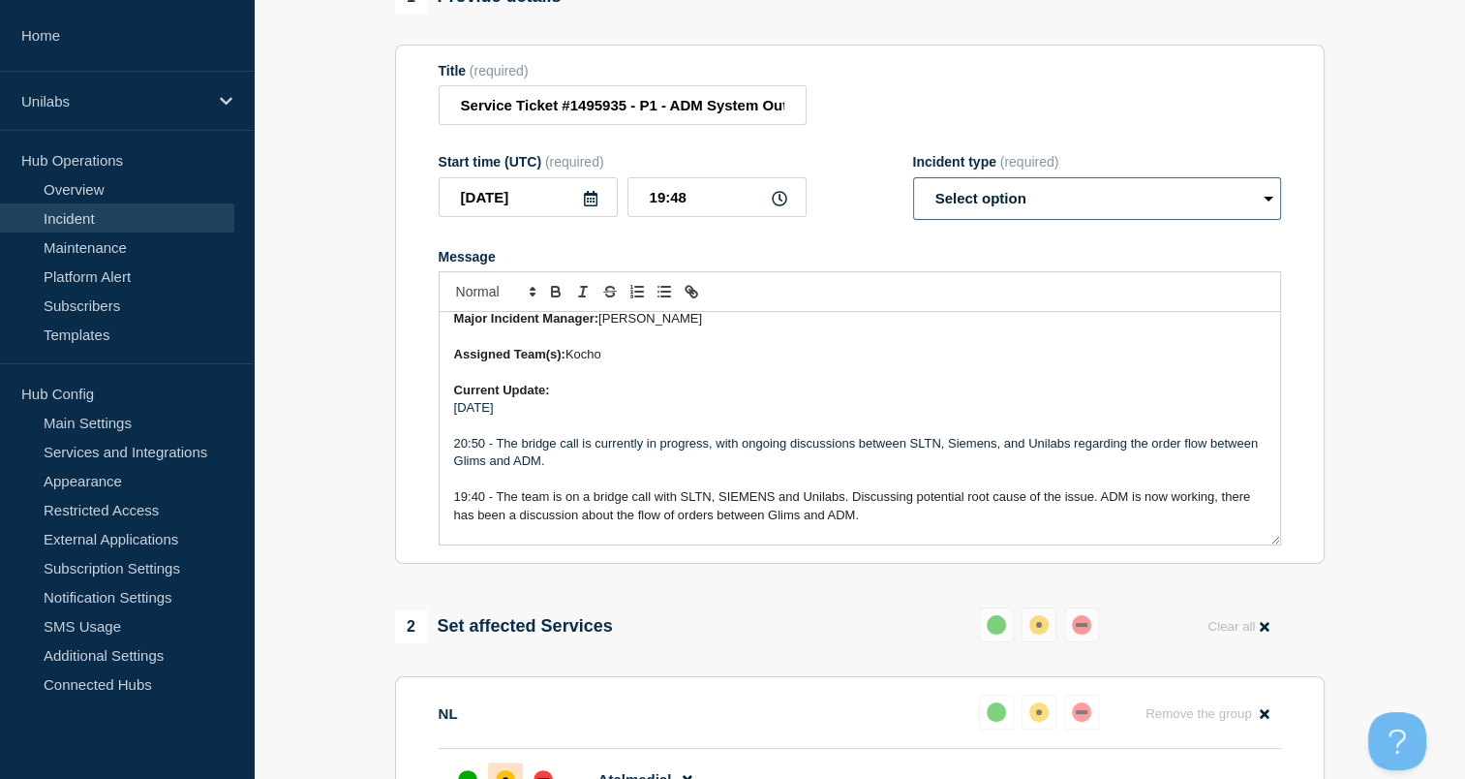
click at [984, 220] on select "Select option Investigating Identified Monitoring Resolved" at bounding box center [1097, 198] width 368 height 43
select select "investigating"
click at [913, 188] on select "Select option Investigating Identified Monitoring Resolved" at bounding box center [1097, 198] width 368 height 43
click at [918, 399] on p "Current Update:" at bounding box center [860, 390] width 812 height 17
click at [806, 381] on p "Message" at bounding box center [860, 371] width 812 height 17
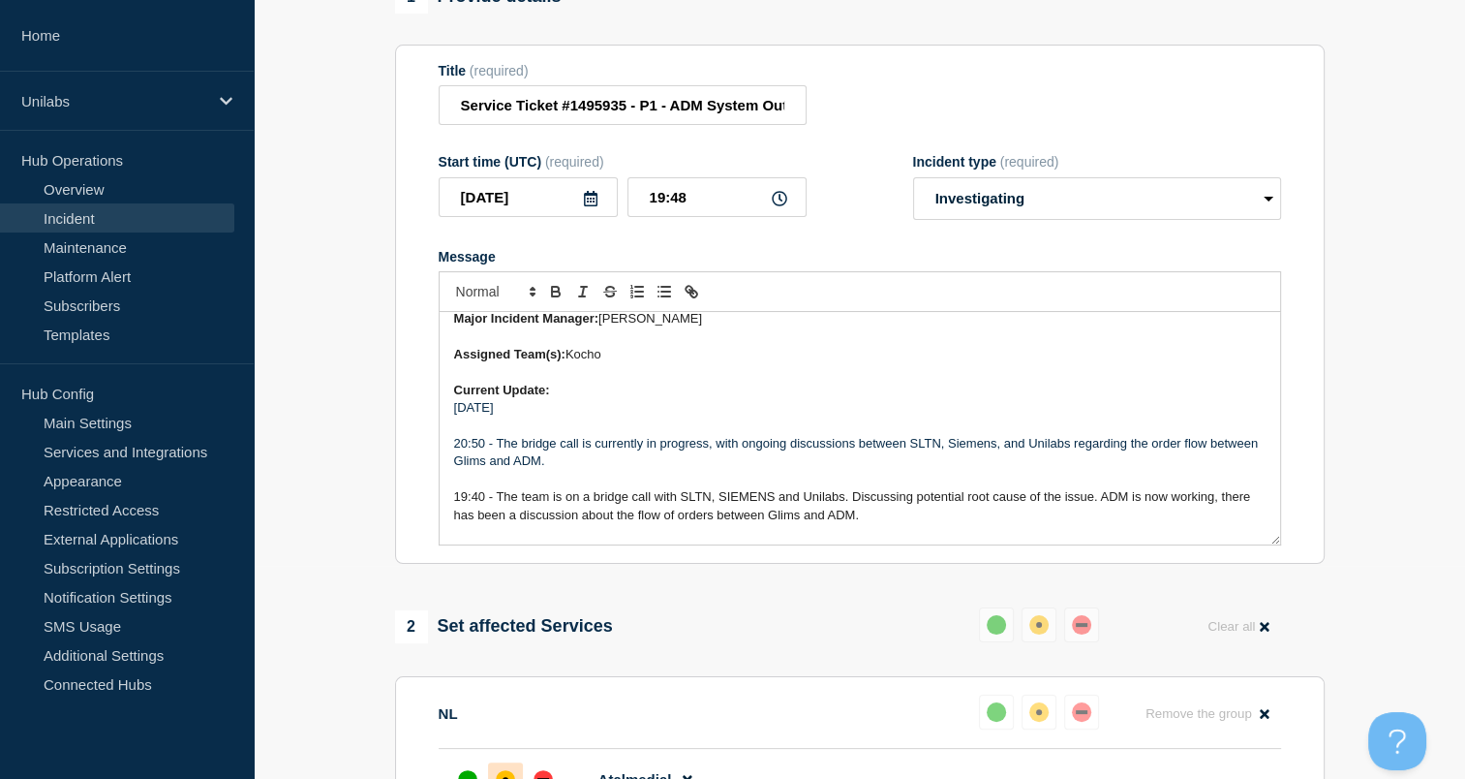
click at [653, 435] on p "Message" at bounding box center [860, 425] width 812 height 17
click at [732, 429] on p "Message" at bounding box center [860, 425] width 812 height 17
drag, startPoint x: 732, startPoint y: 429, endPoint x: 710, endPoint y: 432, distance: 22.5
click at [710, 432] on p "Message" at bounding box center [860, 425] width 812 height 17
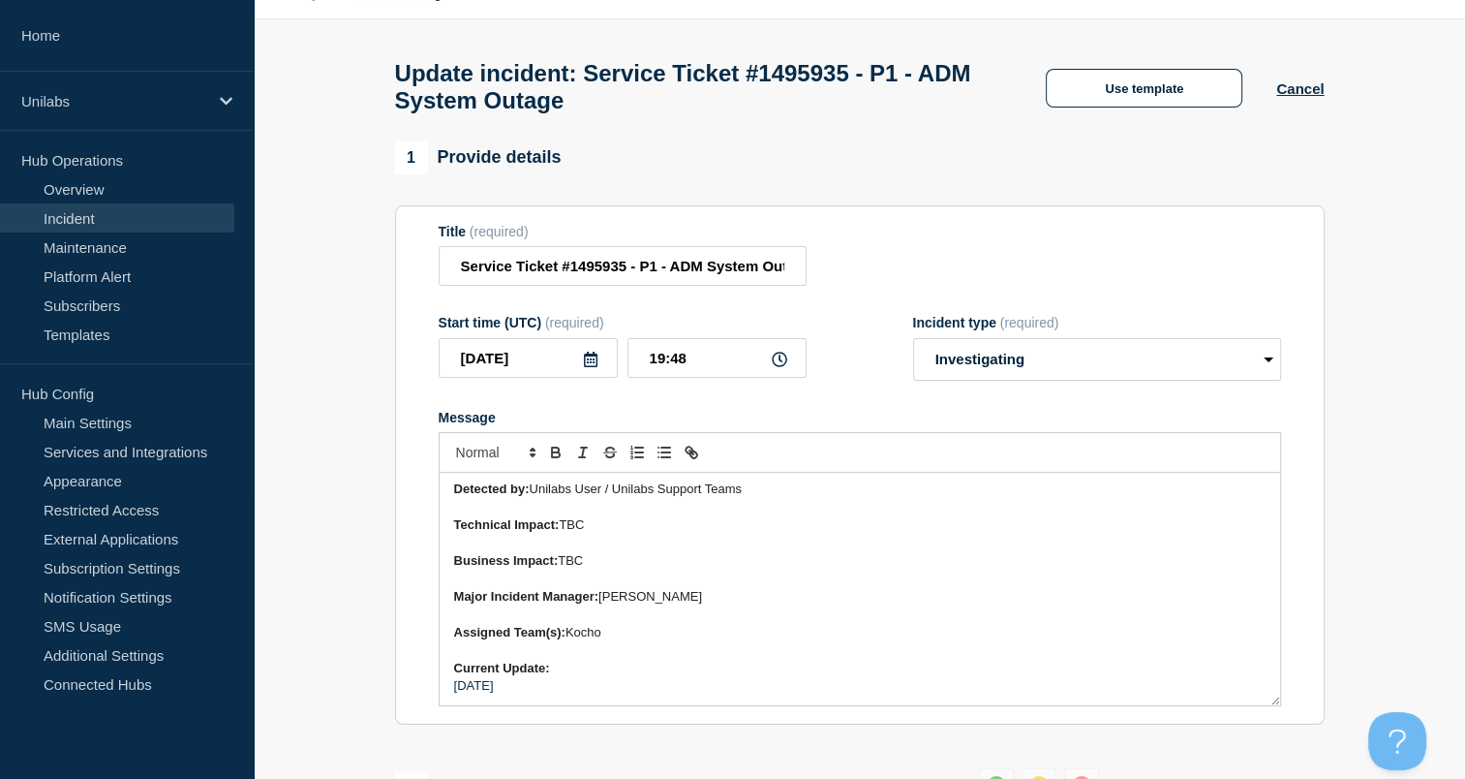
scroll to position [54, 0]
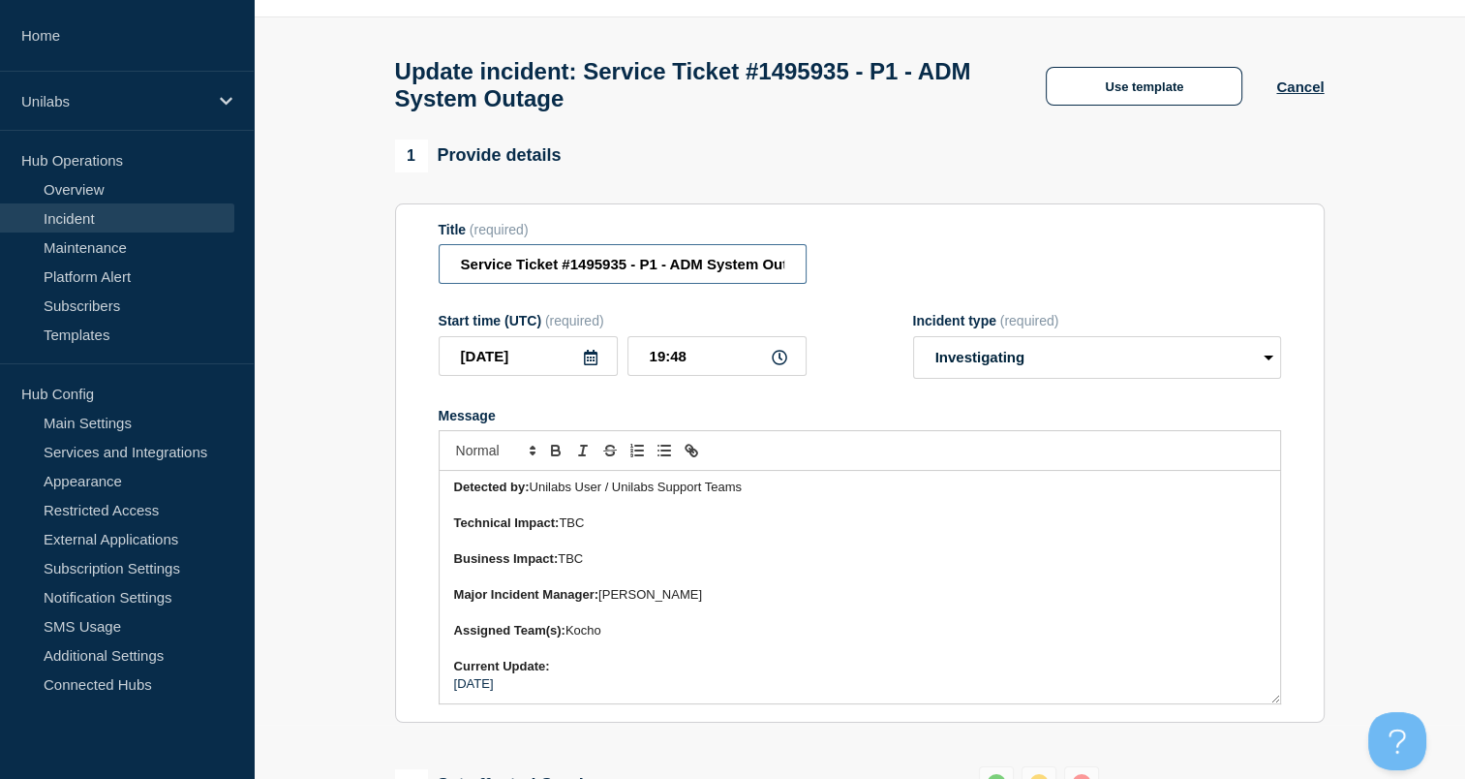
click at [650, 278] on input "Service Ticket #1495935 - P1 - ADM System Outage" at bounding box center [623, 264] width 368 height 40
click at [891, 298] on form "Title (required) Service Ticket #1495935 - P1 - ADM System Outage Start time (U…" at bounding box center [860, 463] width 843 height 483
drag, startPoint x: 787, startPoint y: 546, endPoint x: 751, endPoint y: 556, distance: 38.1
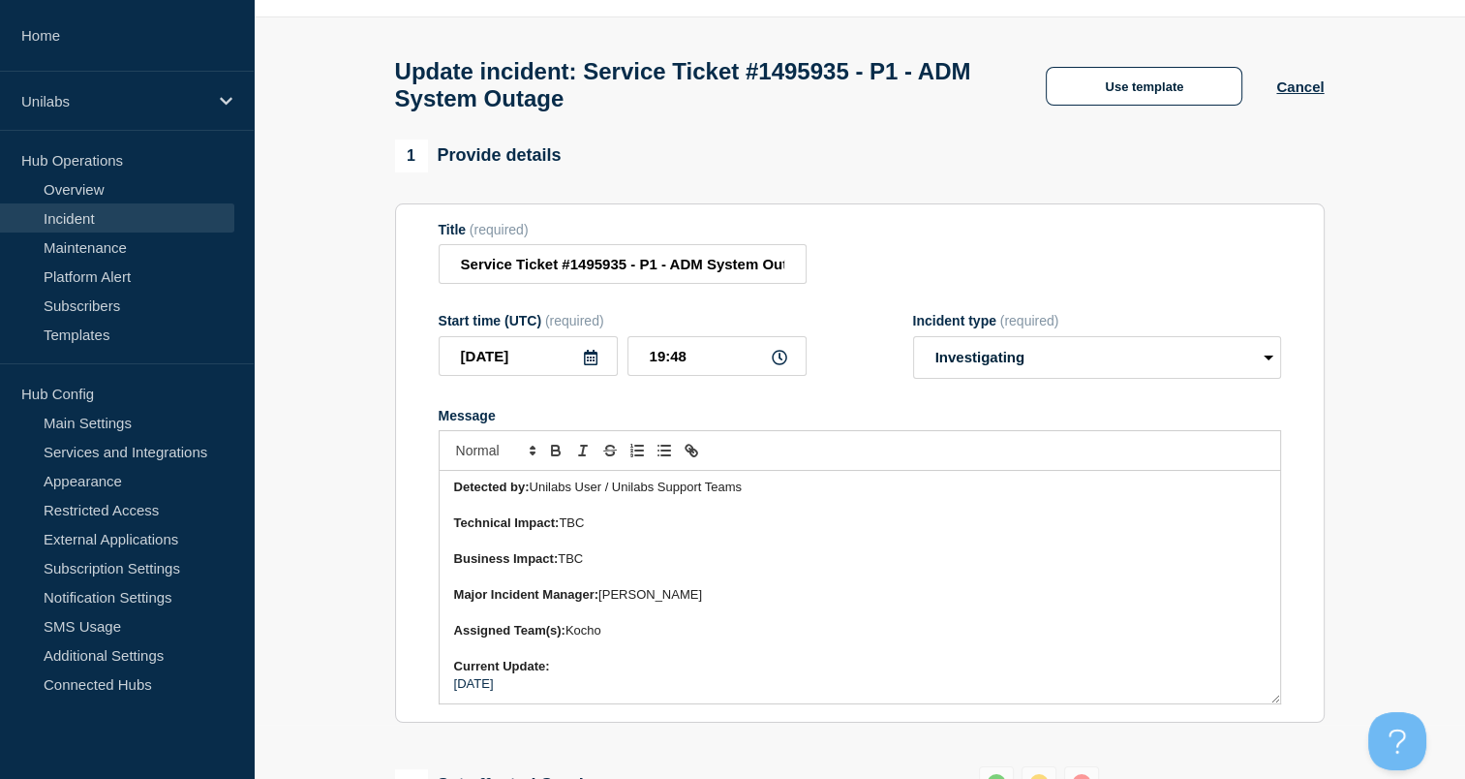
click at [751, 550] on p "Message" at bounding box center [860, 541] width 812 height 17
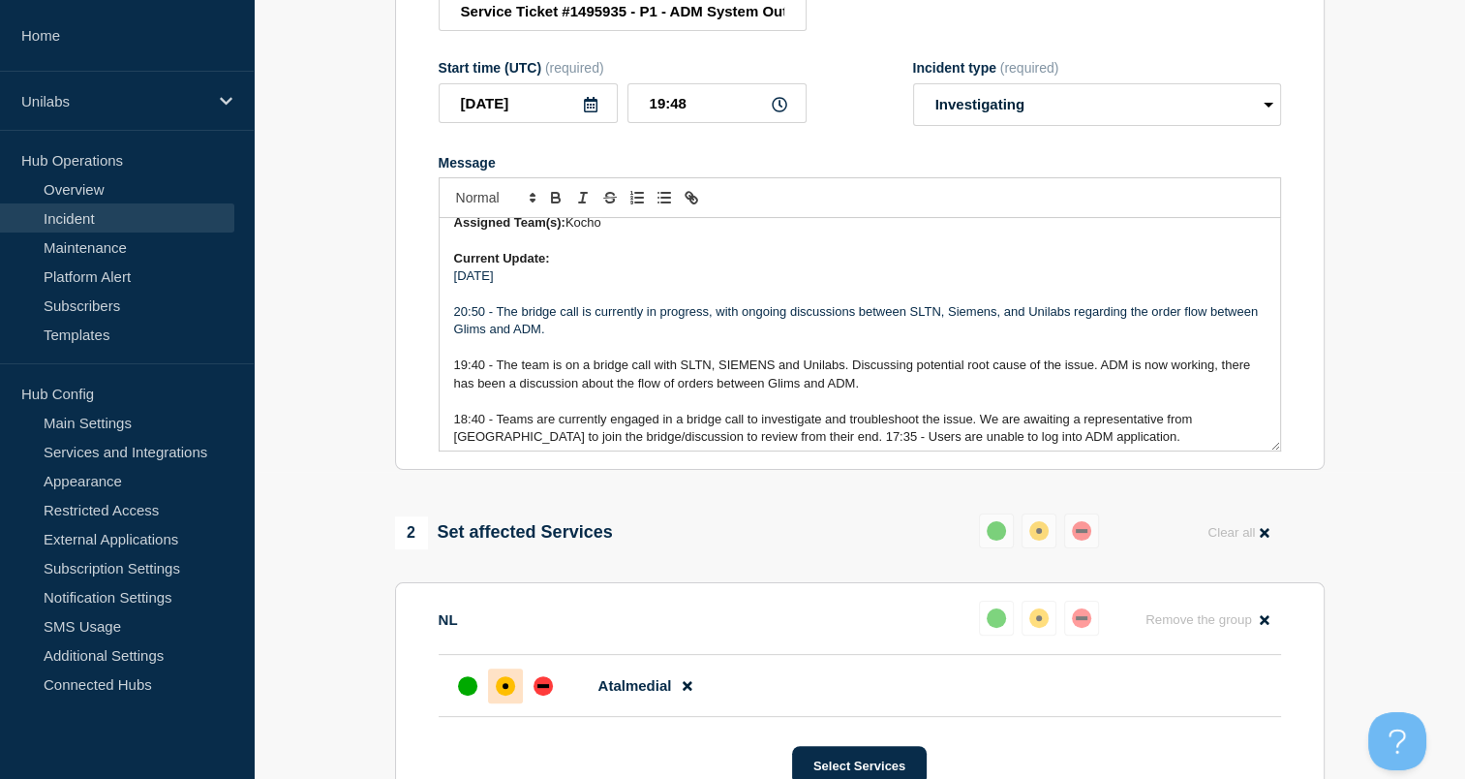
scroll to position [421, 0]
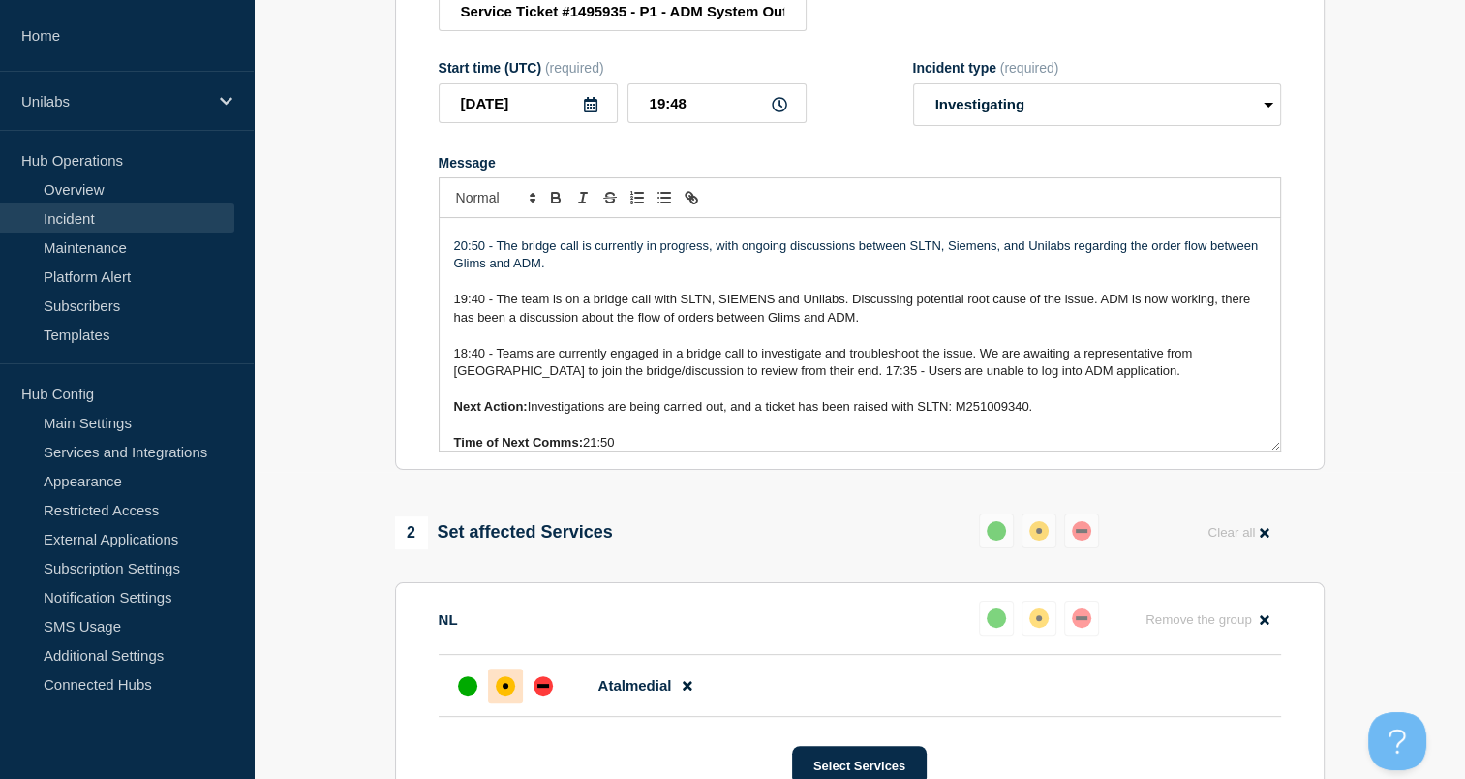
click at [821, 344] on p "Message" at bounding box center [860, 334] width 812 height 17
click at [738, 344] on p "Message" at bounding box center [860, 334] width 812 height 17
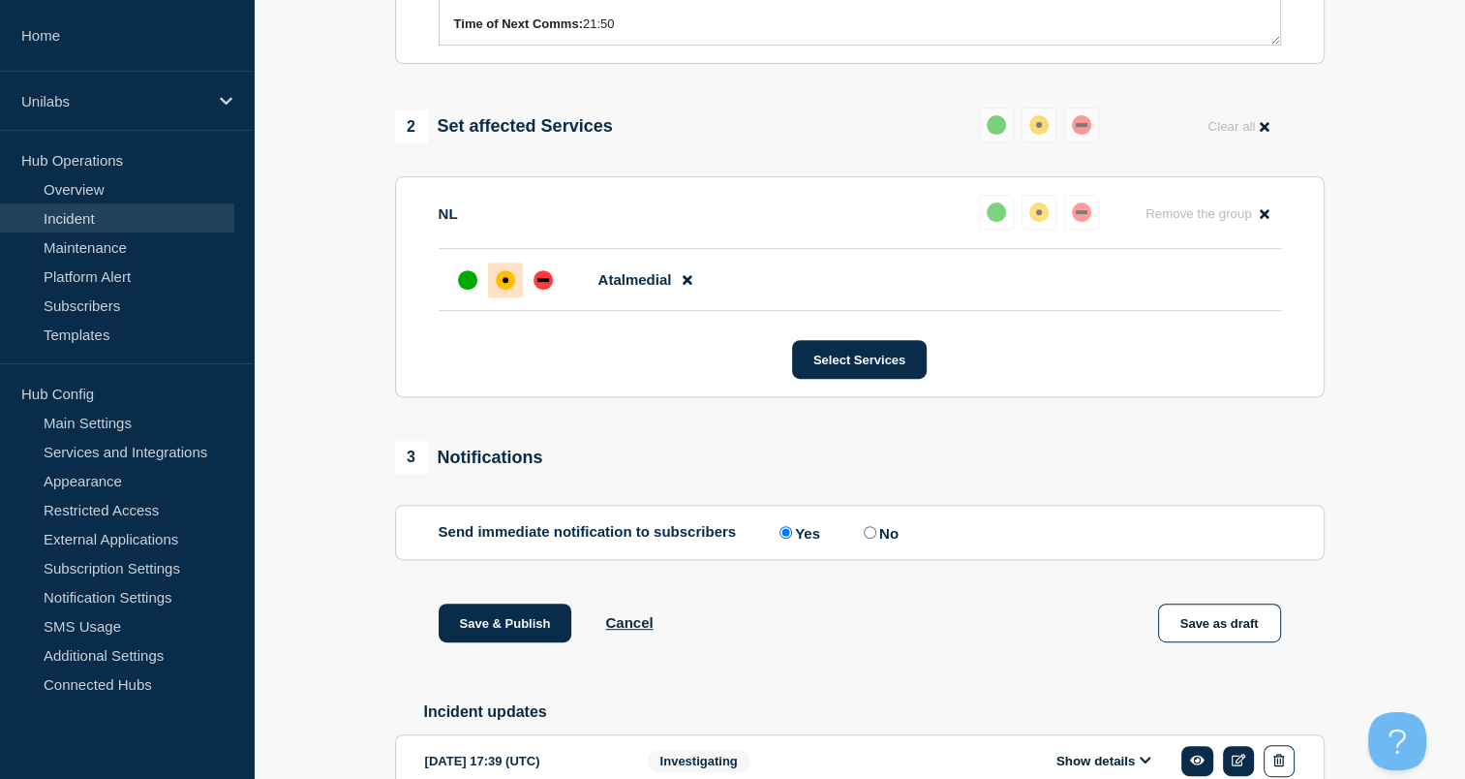
scroll to position [715, 0]
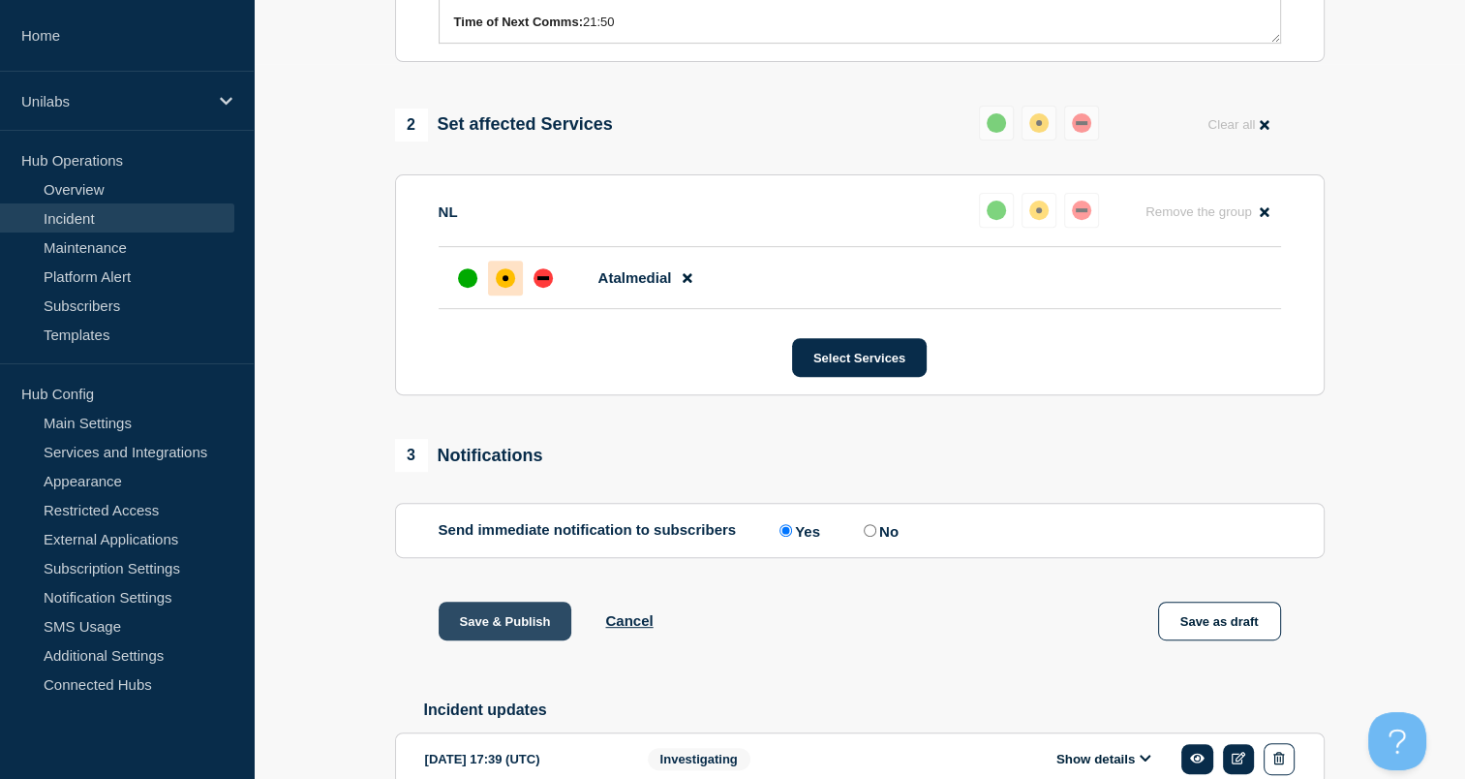
click at [546, 627] on button "Save & Publish" at bounding box center [506, 620] width 134 height 39
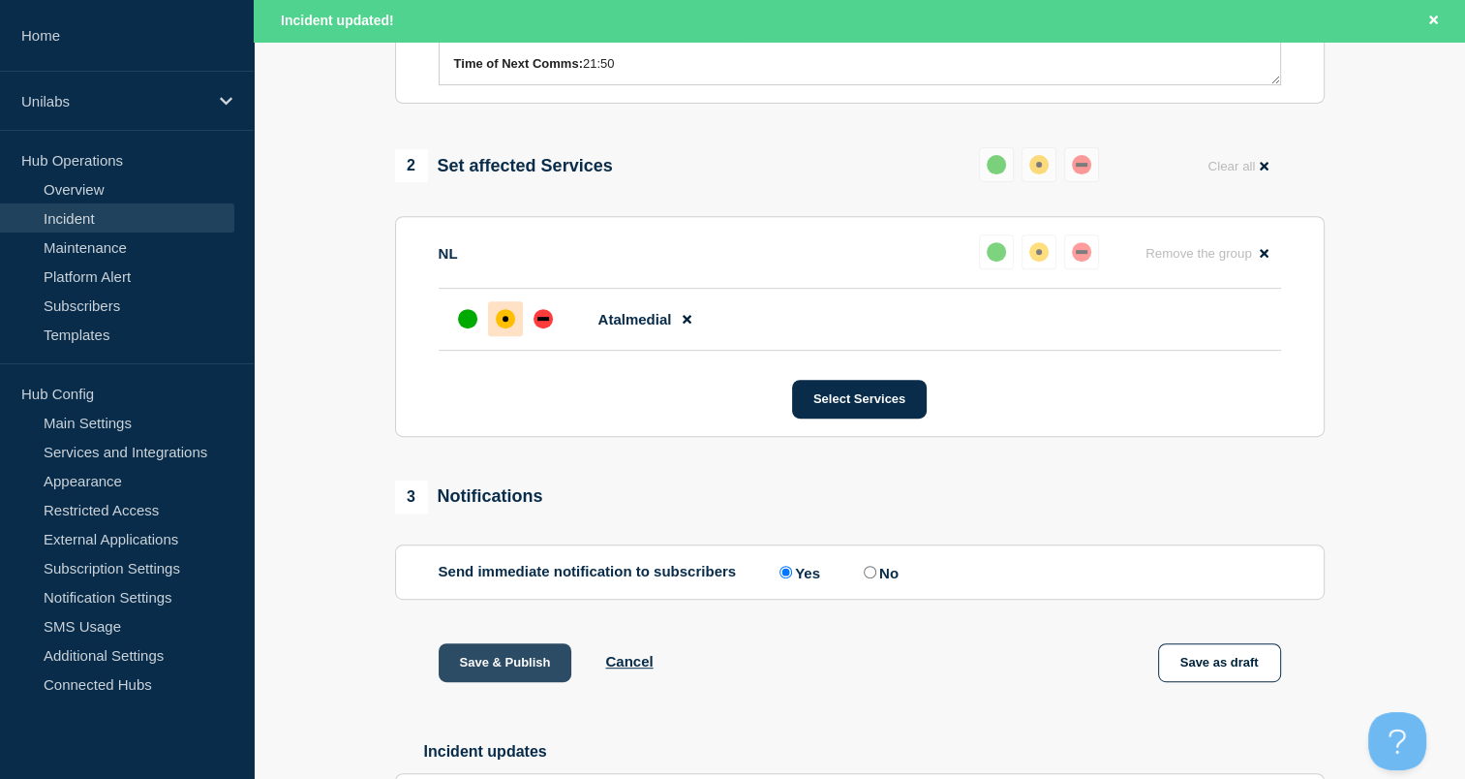
scroll to position [755, 0]
